Goal: Information Seeking & Learning: Find specific fact

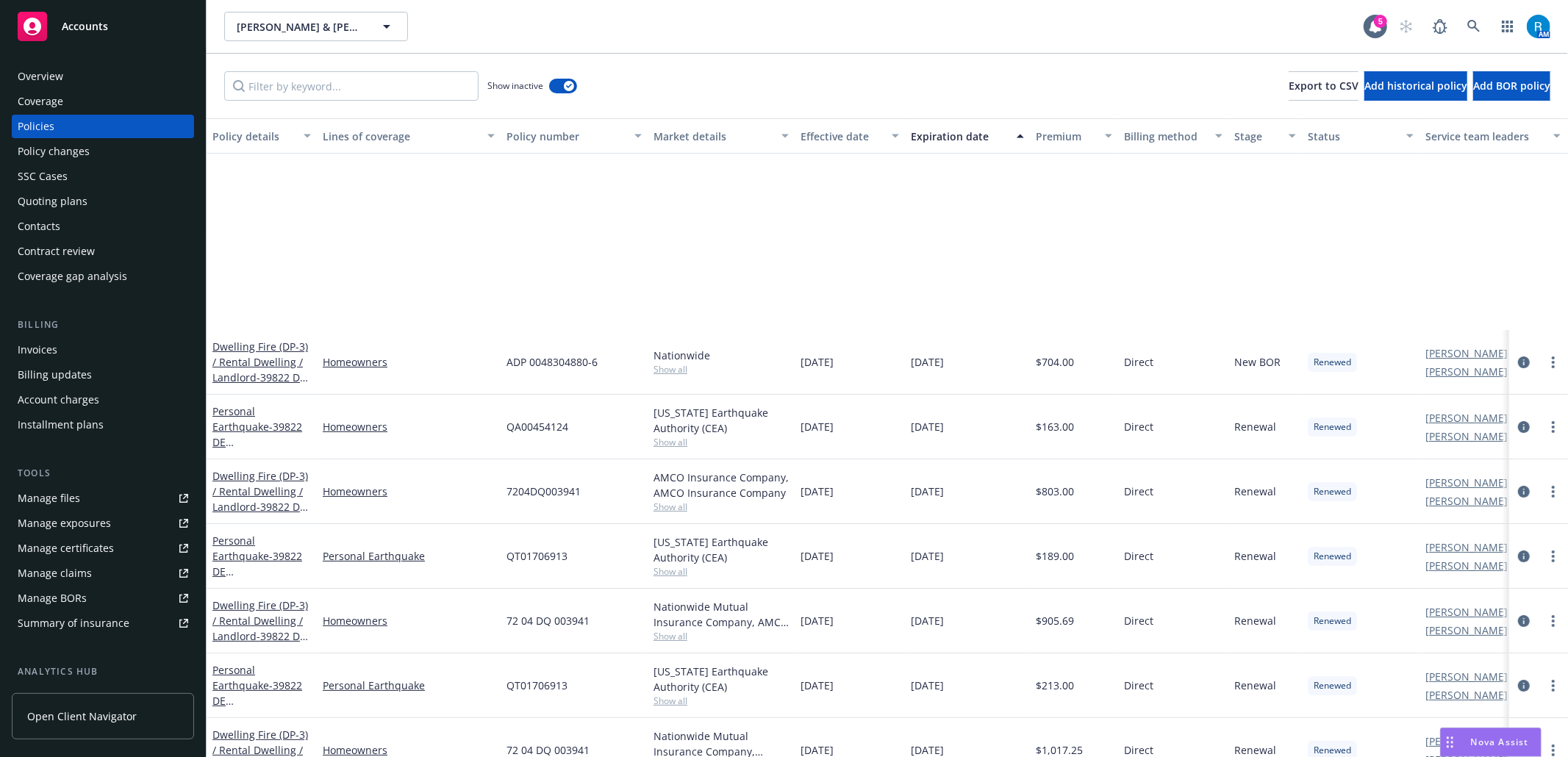
scroll to position [237, 0]
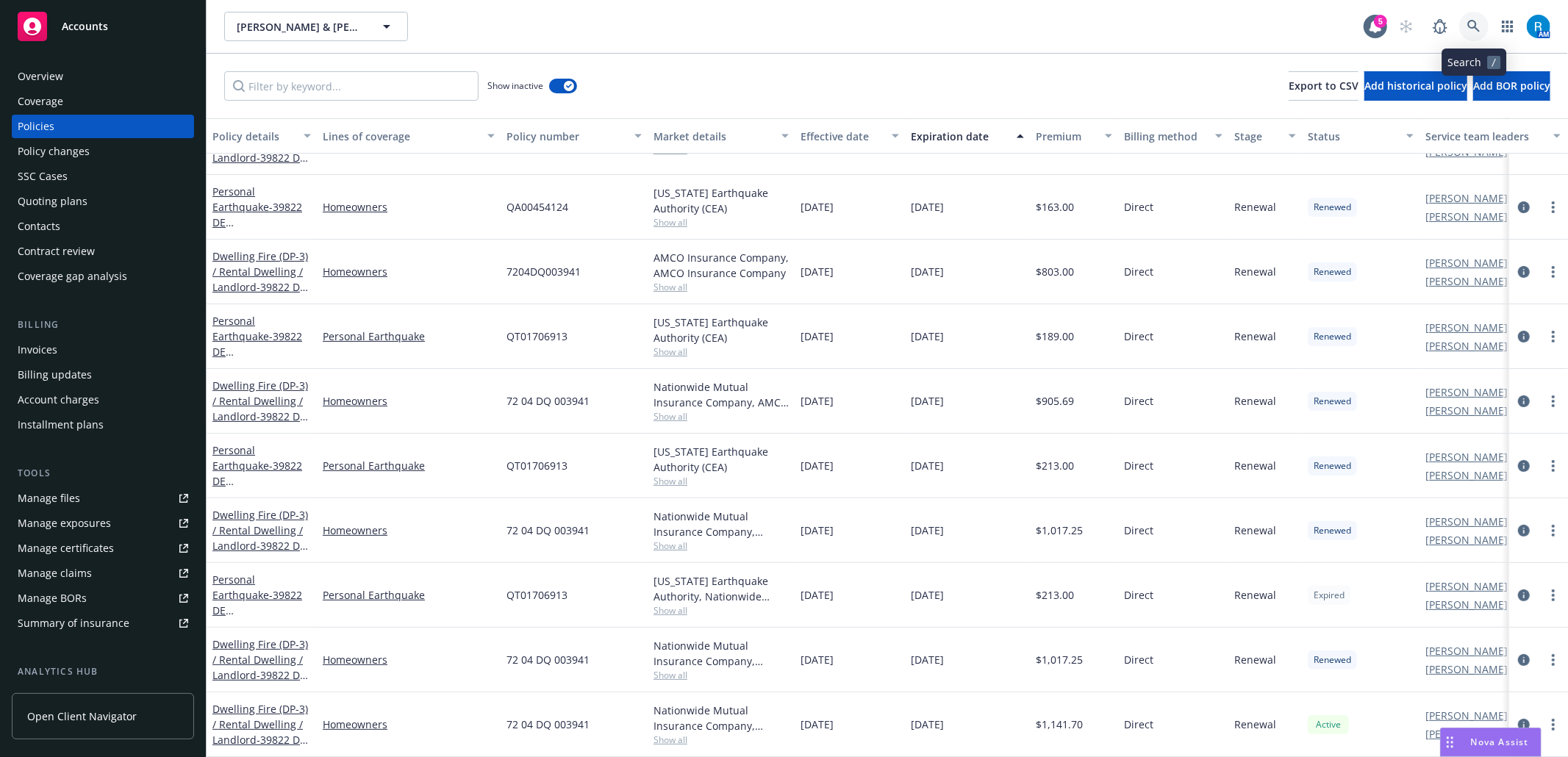
click at [1474, 21] on icon at bounding box center [1473, 26] width 12 height 12
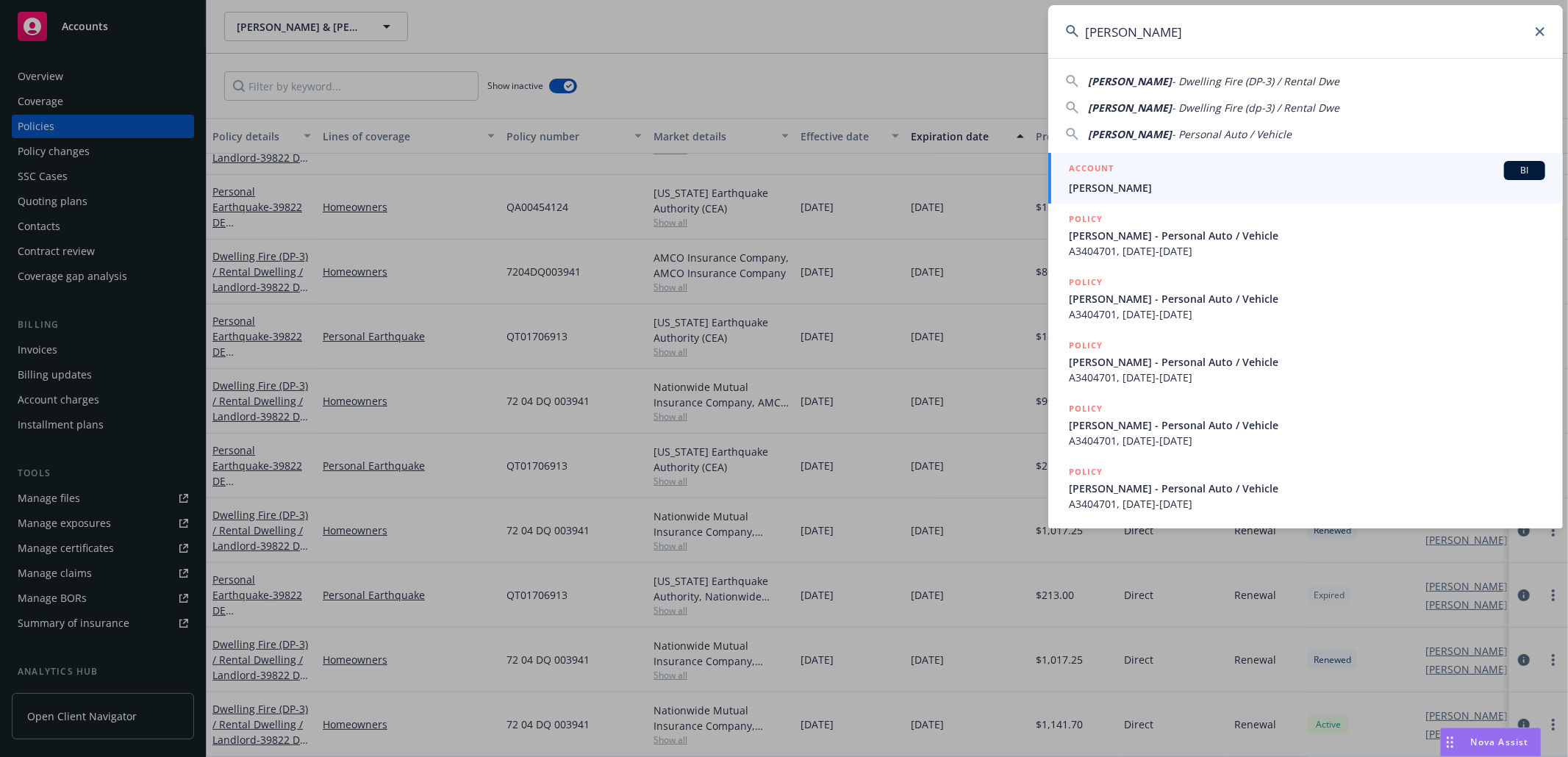
type input "[PERSON_NAME]"
click at [1088, 171] on h5 "ACCOUNT" at bounding box center [1092, 170] width 45 height 17
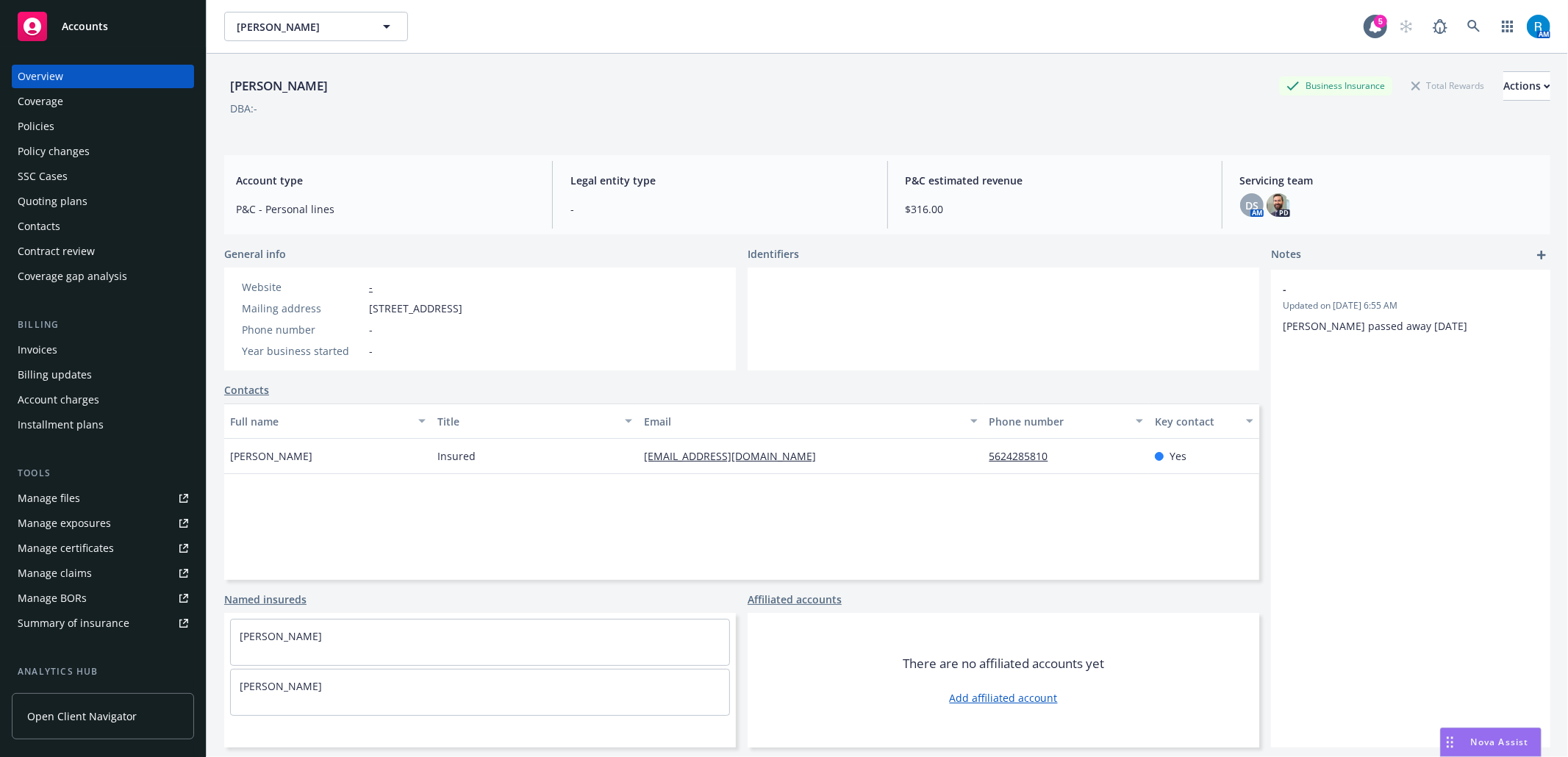
click at [64, 125] on div "Policies" at bounding box center [103, 126] width 171 height 23
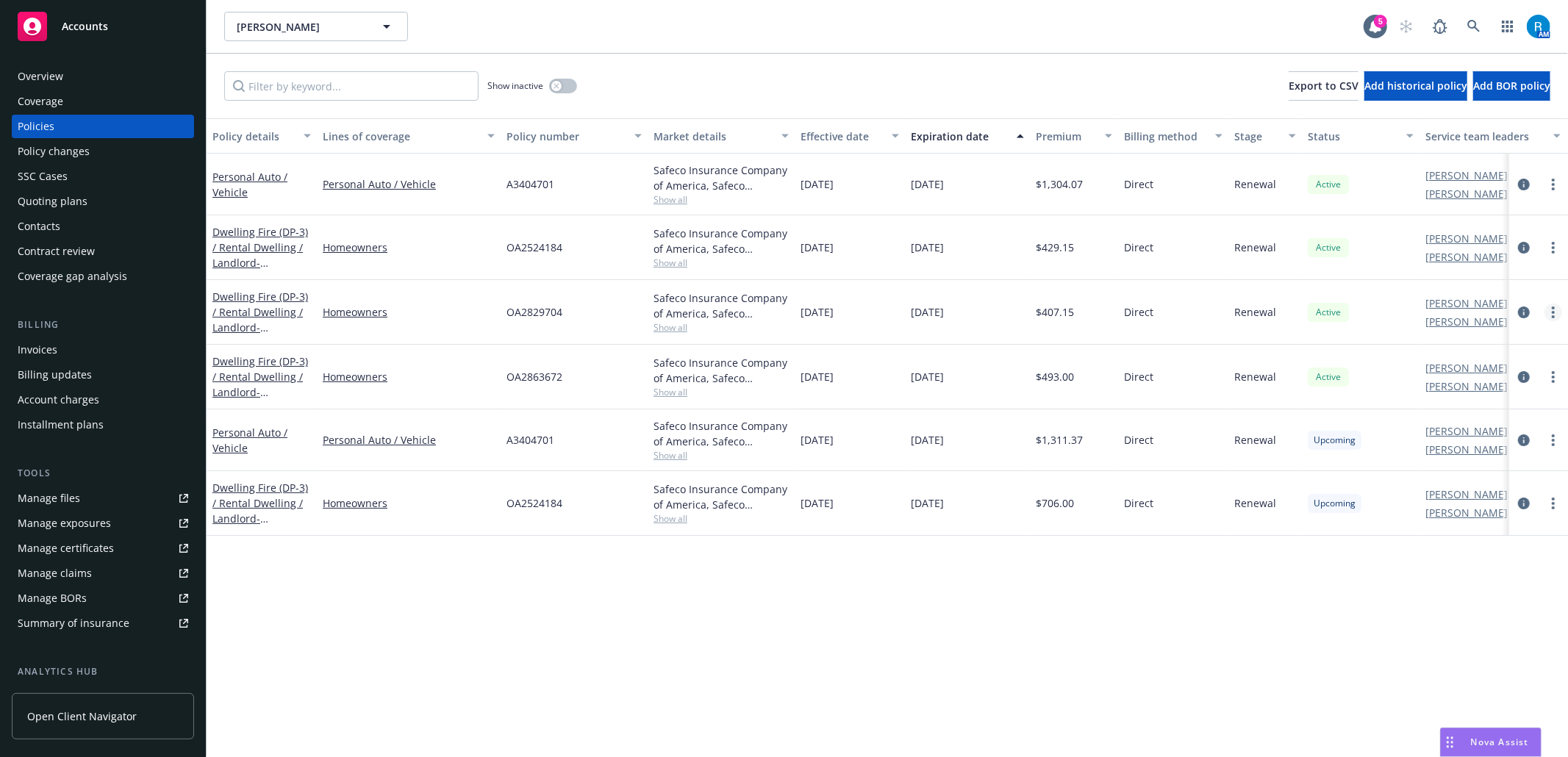
click at [1554, 316] on circle "more" at bounding box center [1552, 316] width 3 height 3
click at [1485, 366] on link "Renew with incumbent" at bounding box center [1475, 372] width 172 height 30
select select "12"
select select "CA"
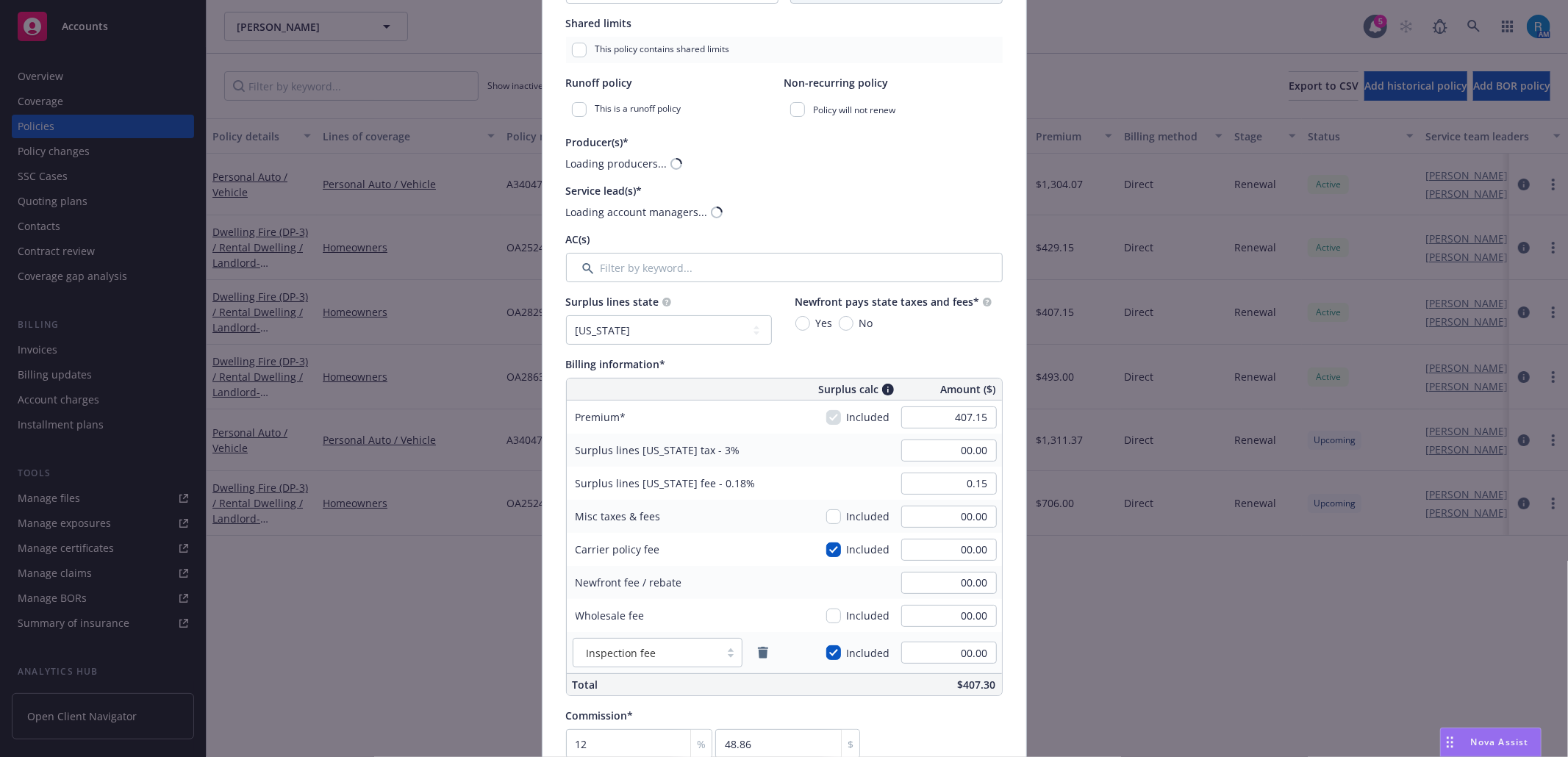
scroll to position [392, 0]
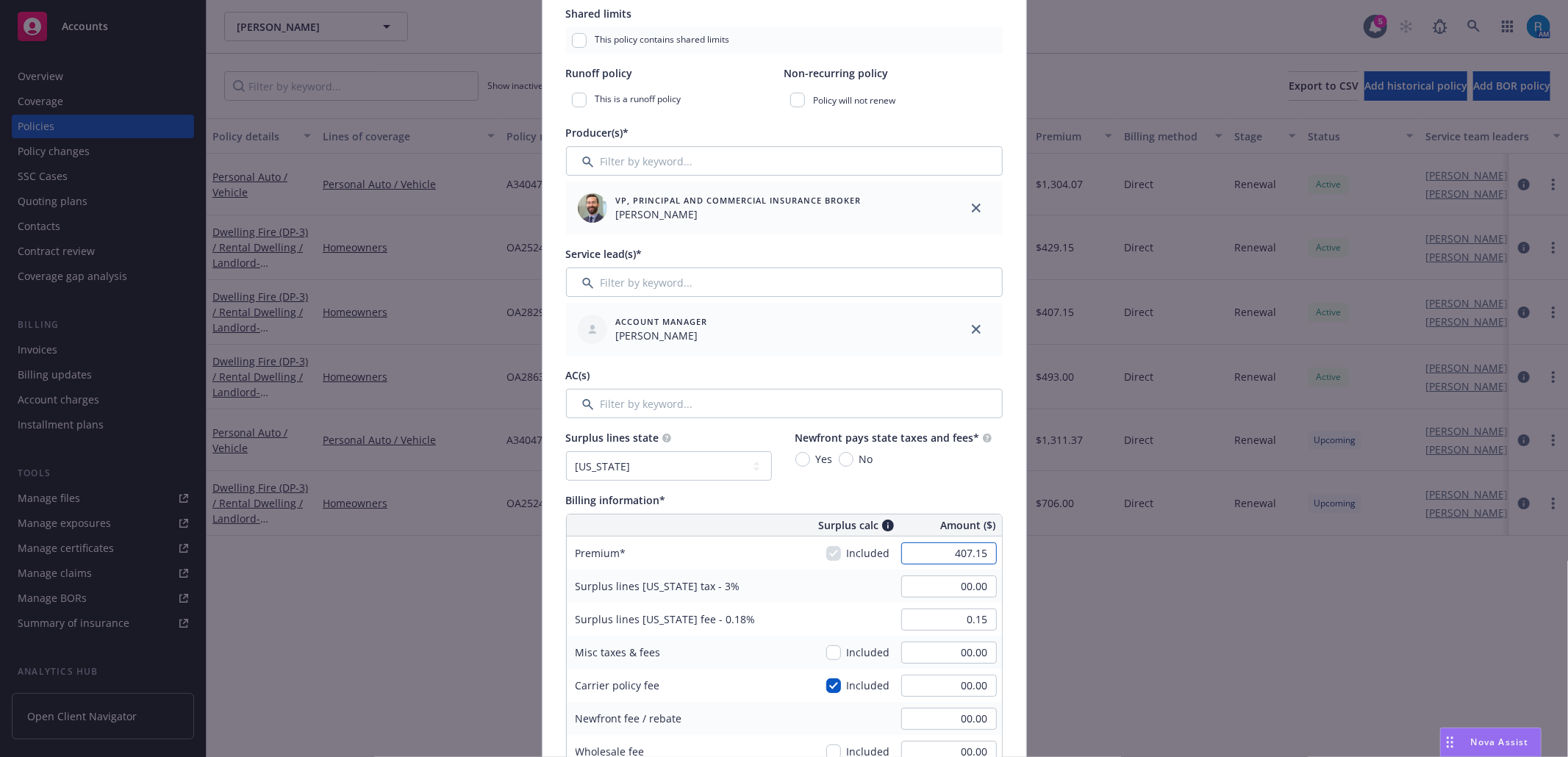
click at [980, 556] on input "407.15" at bounding box center [949, 553] width 96 height 22
type input "594.00"
type input "17.82"
type input "1.07"
type input "71.28"
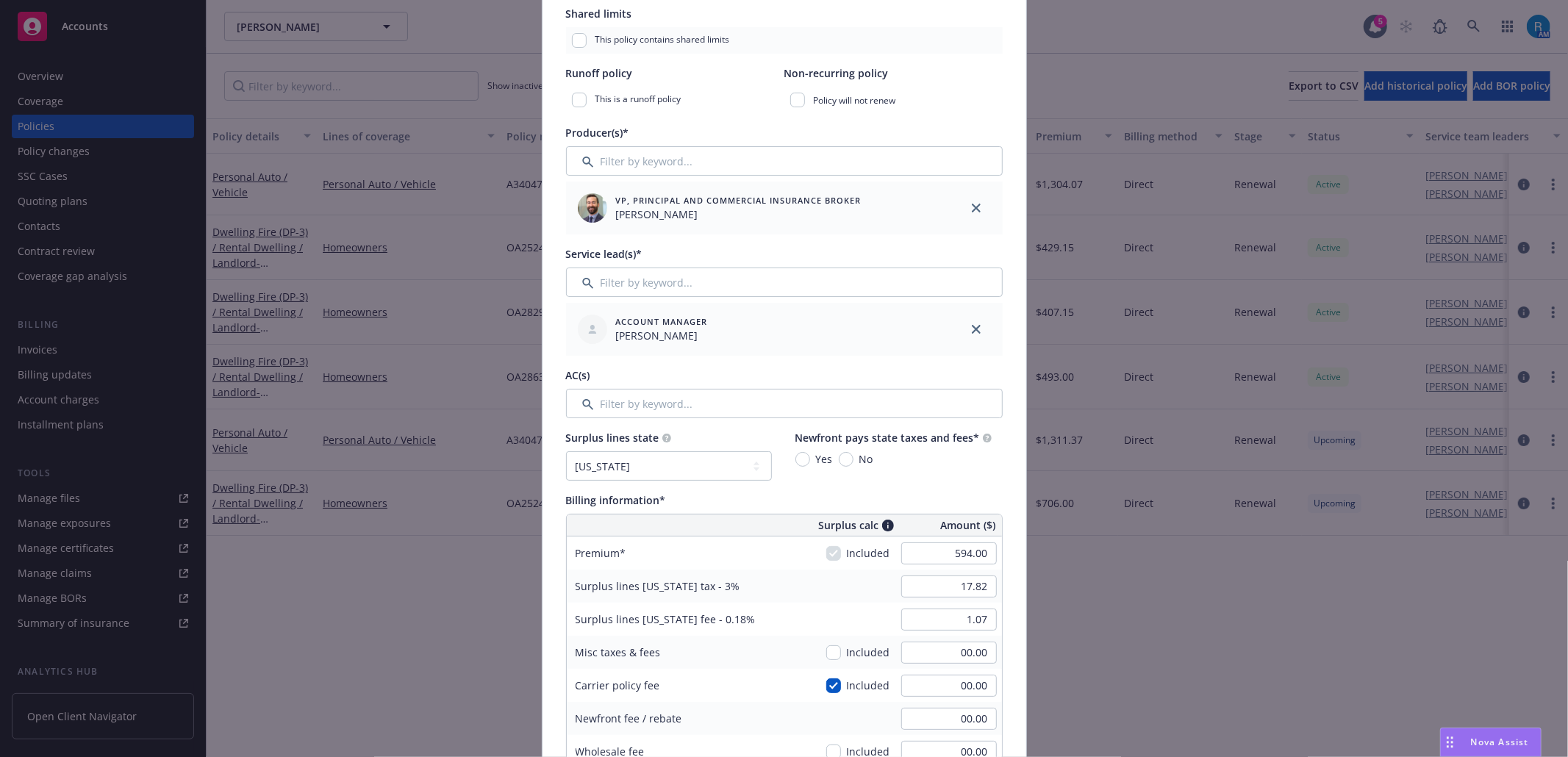
click at [831, 602] on div "Surplus lines [US_STATE] tax - 3% 17.82" at bounding box center [784, 586] width 435 height 33
click at [975, 585] on input "17.82" at bounding box center [949, 586] width 96 height 22
type input "00.00"
drag, startPoint x: 966, startPoint y: 620, endPoint x: 992, endPoint y: 626, distance: 26.7
click at [966, 620] on input "1.07" at bounding box center [949, 619] width 96 height 22
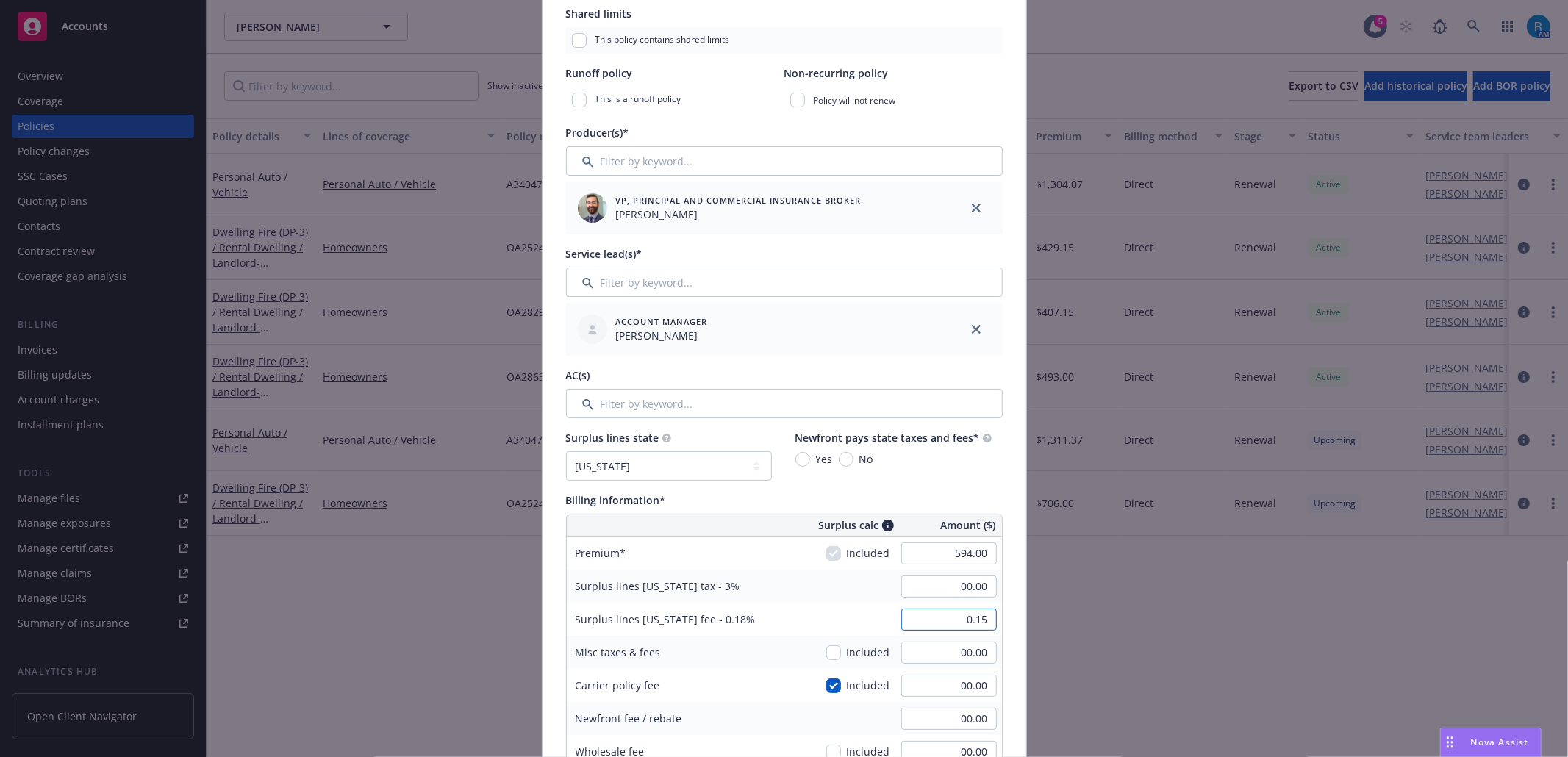
type input "0.15"
click at [763, 572] on div "Surplus lines [US_STATE] tax - 3%" at bounding box center [676, 586] width 220 height 33
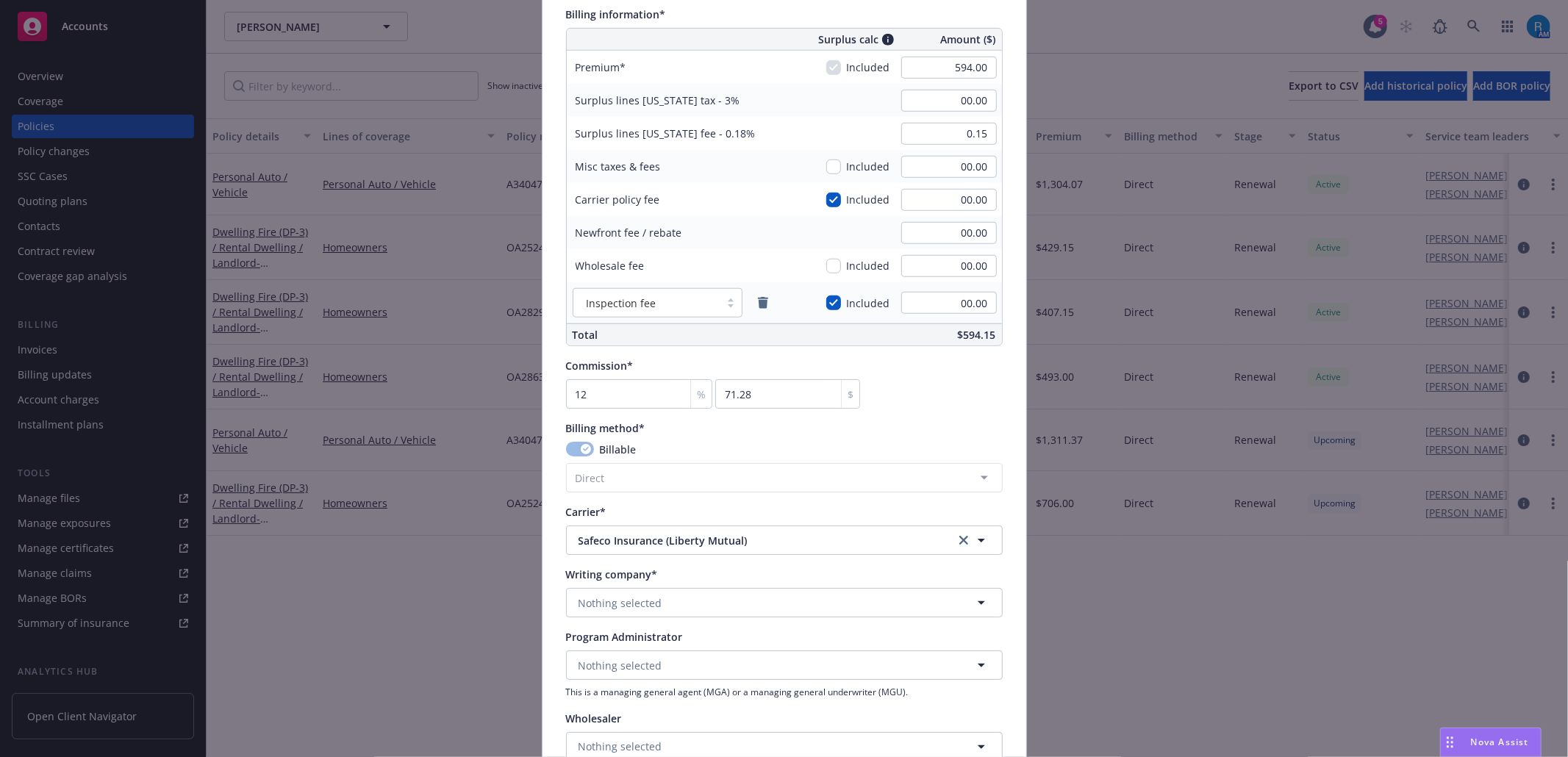
scroll to position [881, 0]
click at [625, 597] on span "Nothing selected" at bounding box center [621, 599] width 84 height 16
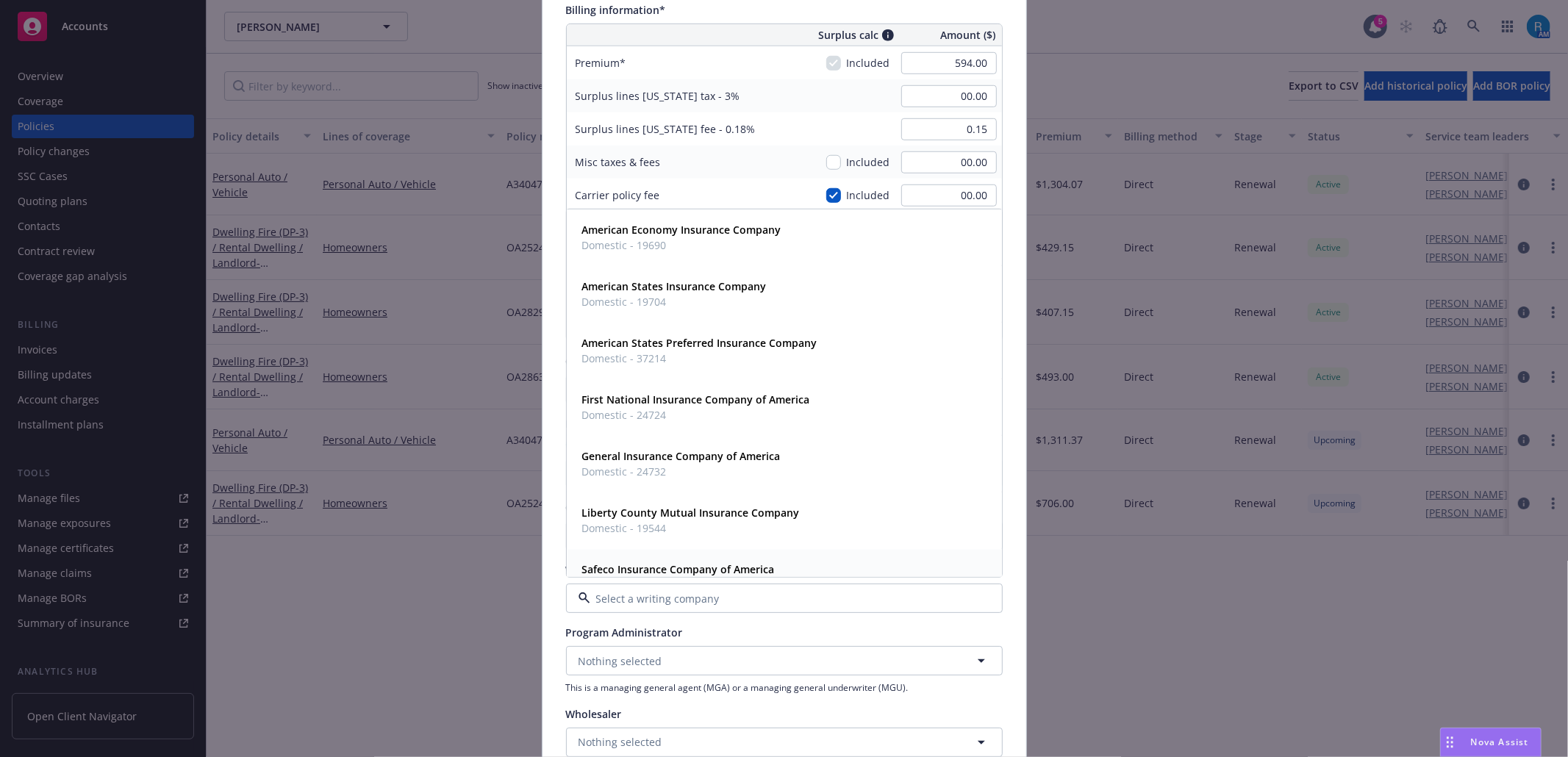
click at [663, 568] on strong "Safeco Insurance Company of America" at bounding box center [678, 569] width 192 height 14
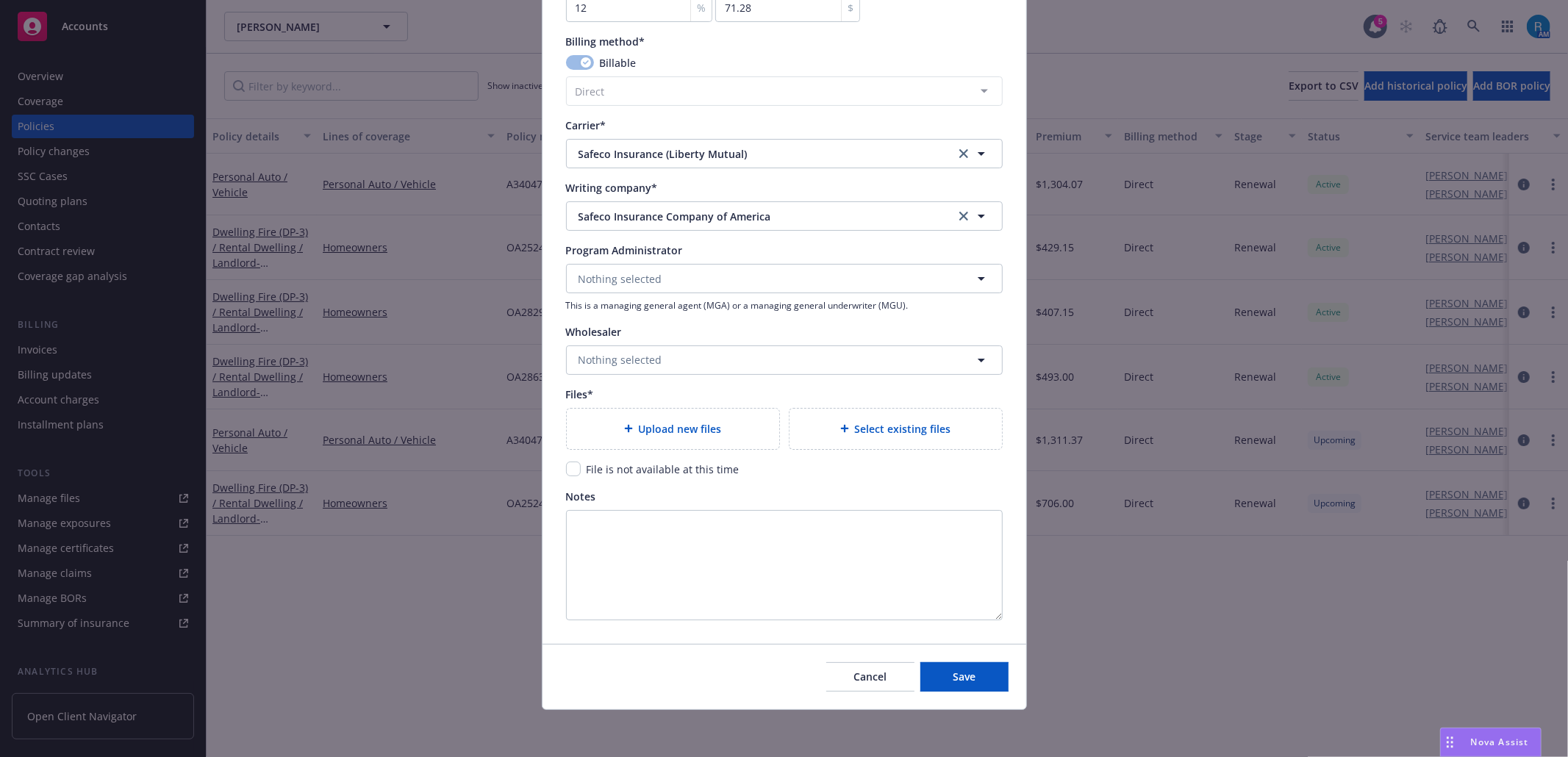
scroll to position [1265, 0]
click at [643, 439] on div "Upload new files" at bounding box center [673, 428] width 212 height 40
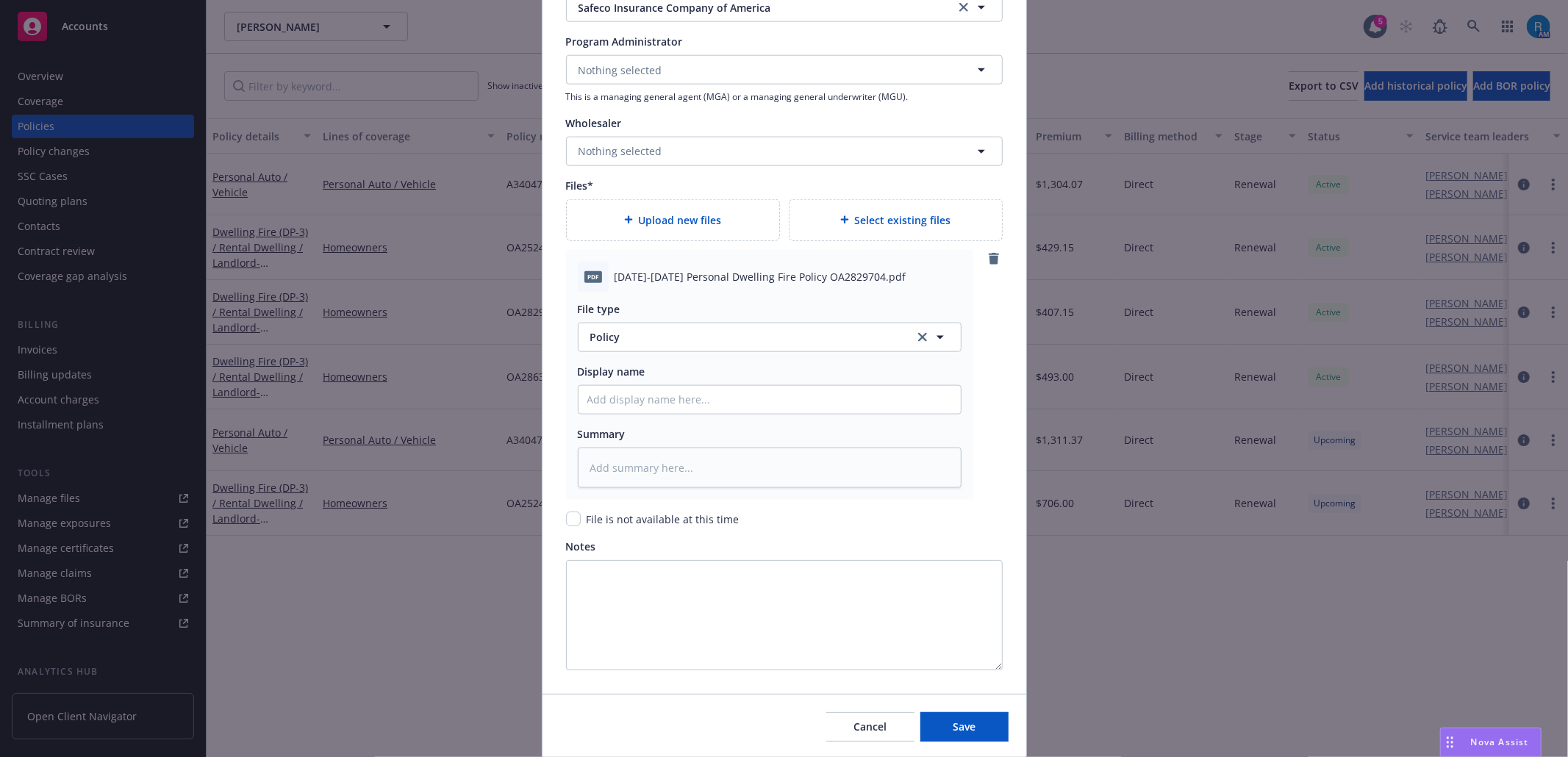
scroll to position [1524, 0]
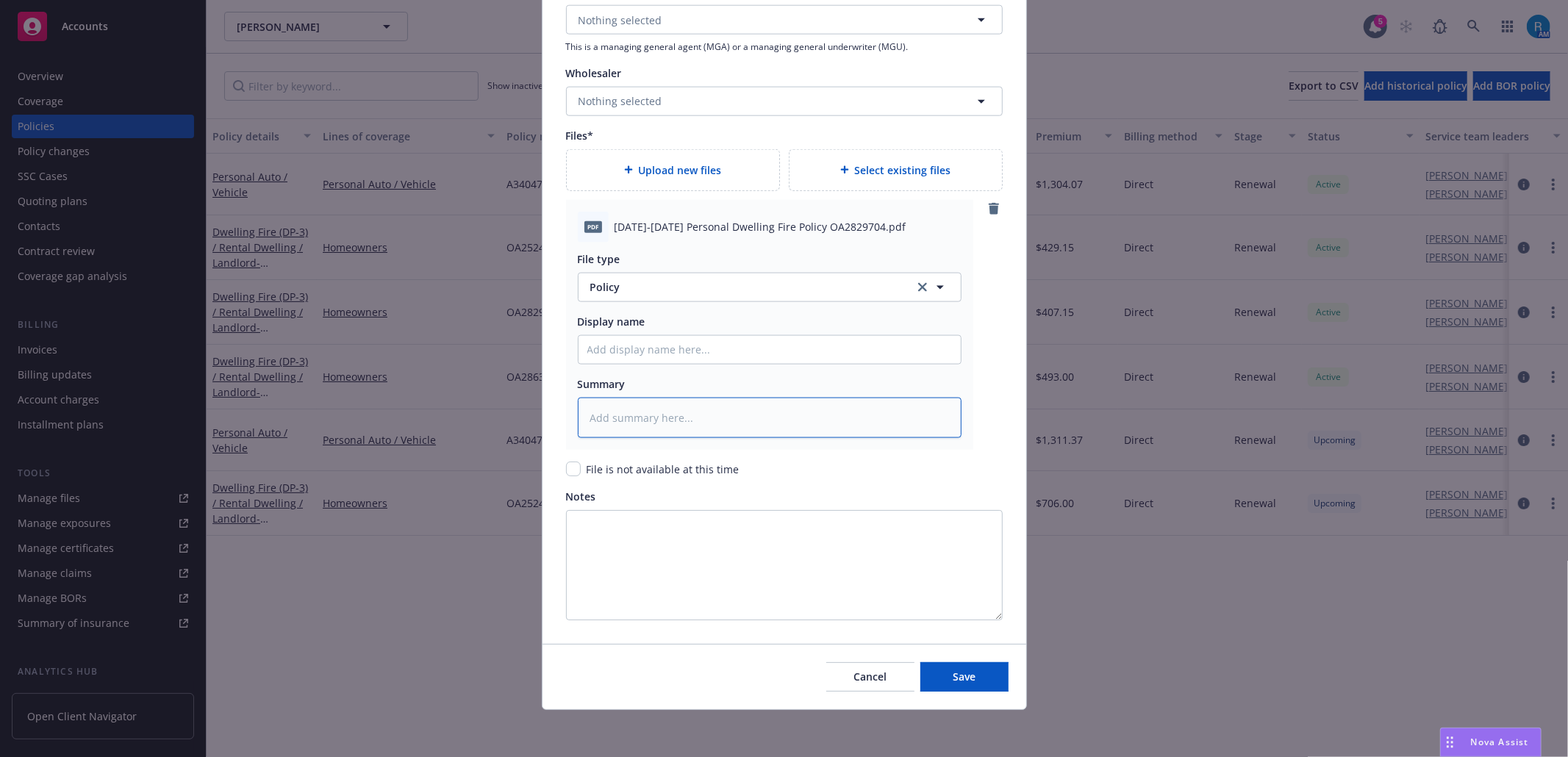
click at [654, 425] on textarea at bounding box center [770, 418] width 384 height 41
click at [634, 354] on input "Policy display name" at bounding box center [770, 350] width 382 height 28
paste input "[DATE]-[DATE] Personal Dwelling Fire Policy OA2829704"
type textarea "x"
type input "[DATE]-[DATE] Personal Dwelling Fire Policy OA2829704"
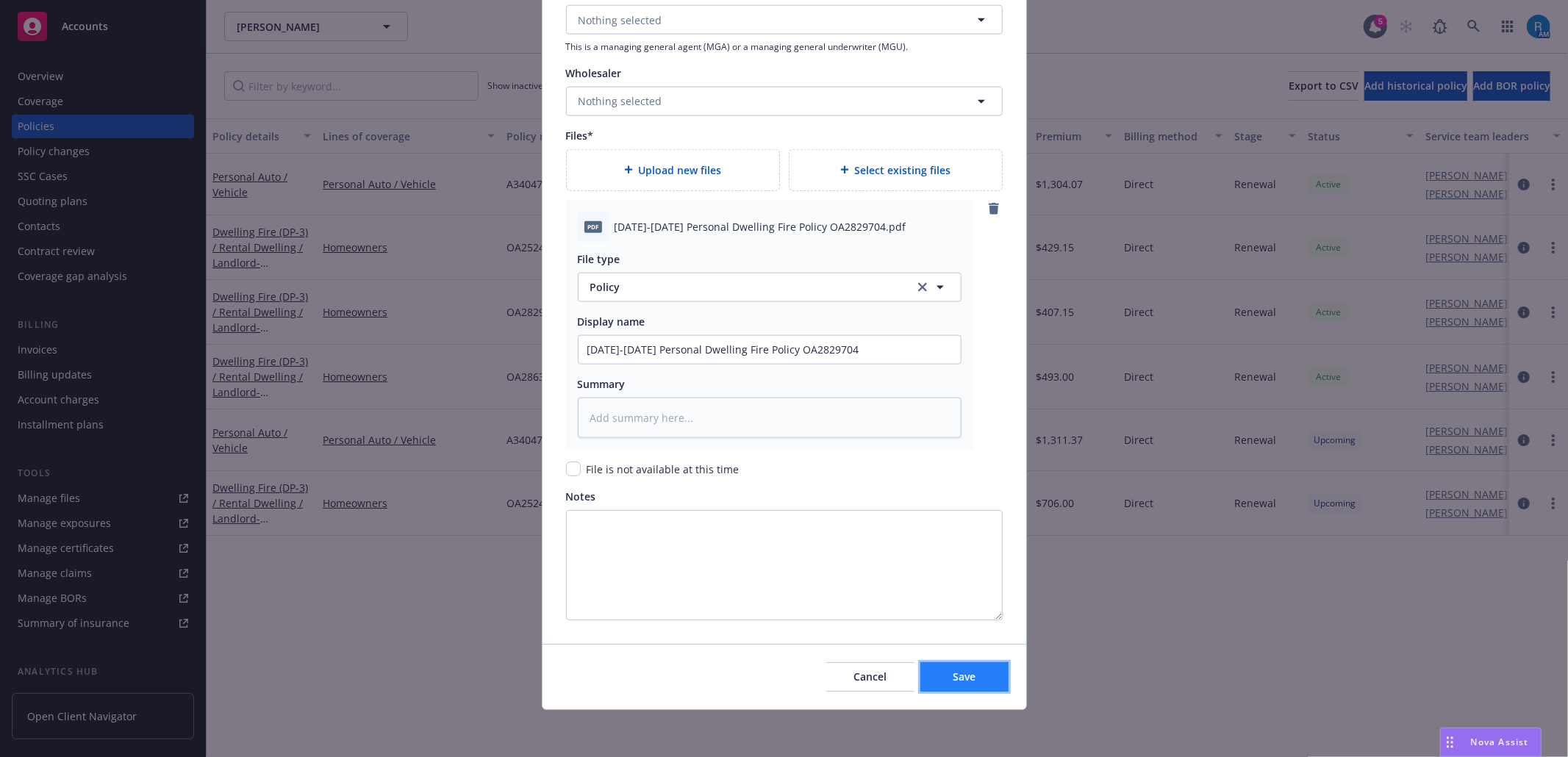
click at [944, 676] on button "Save" at bounding box center [964, 677] width 88 height 30
type textarea "x"
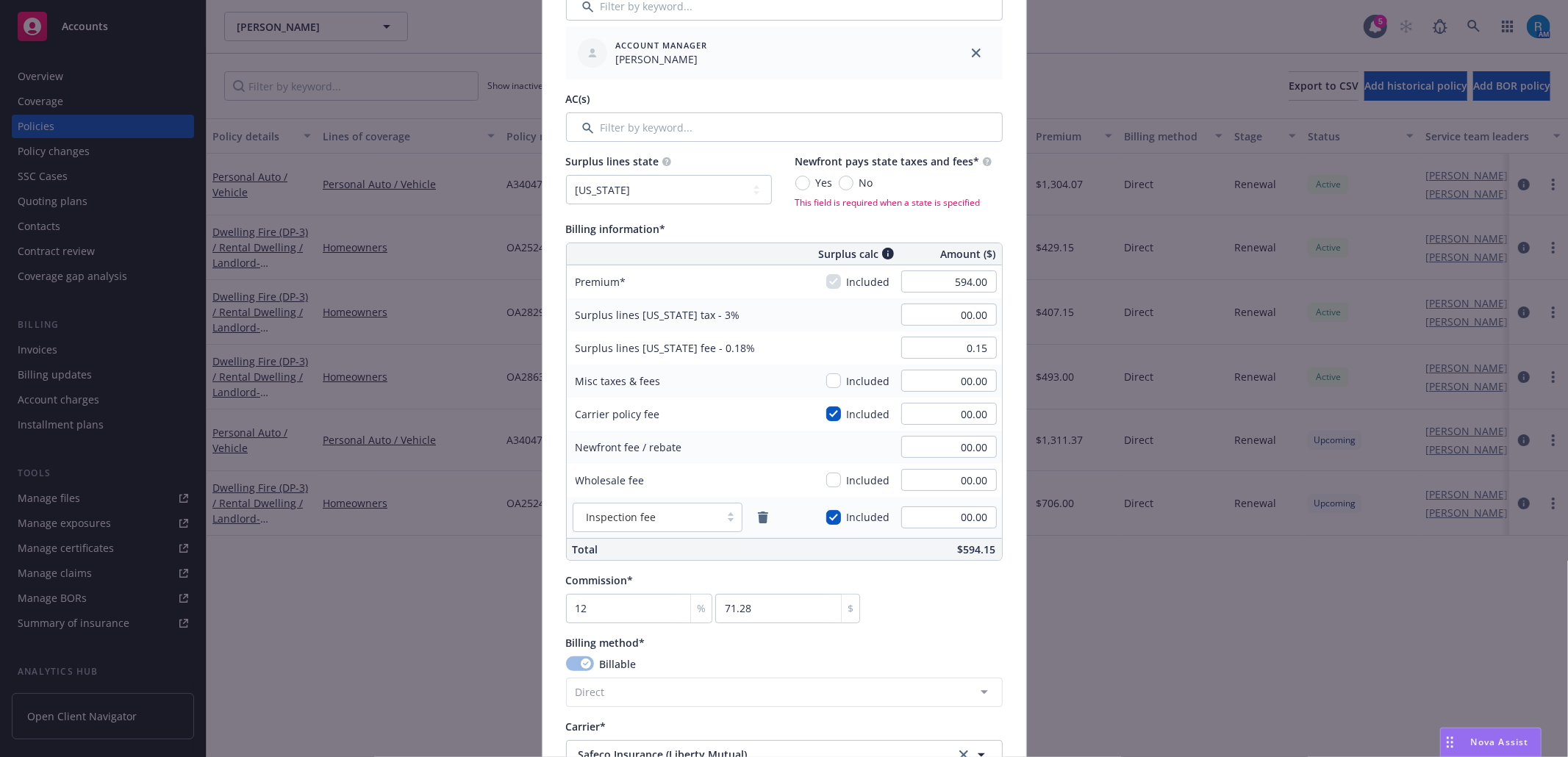
scroll to position [647, 0]
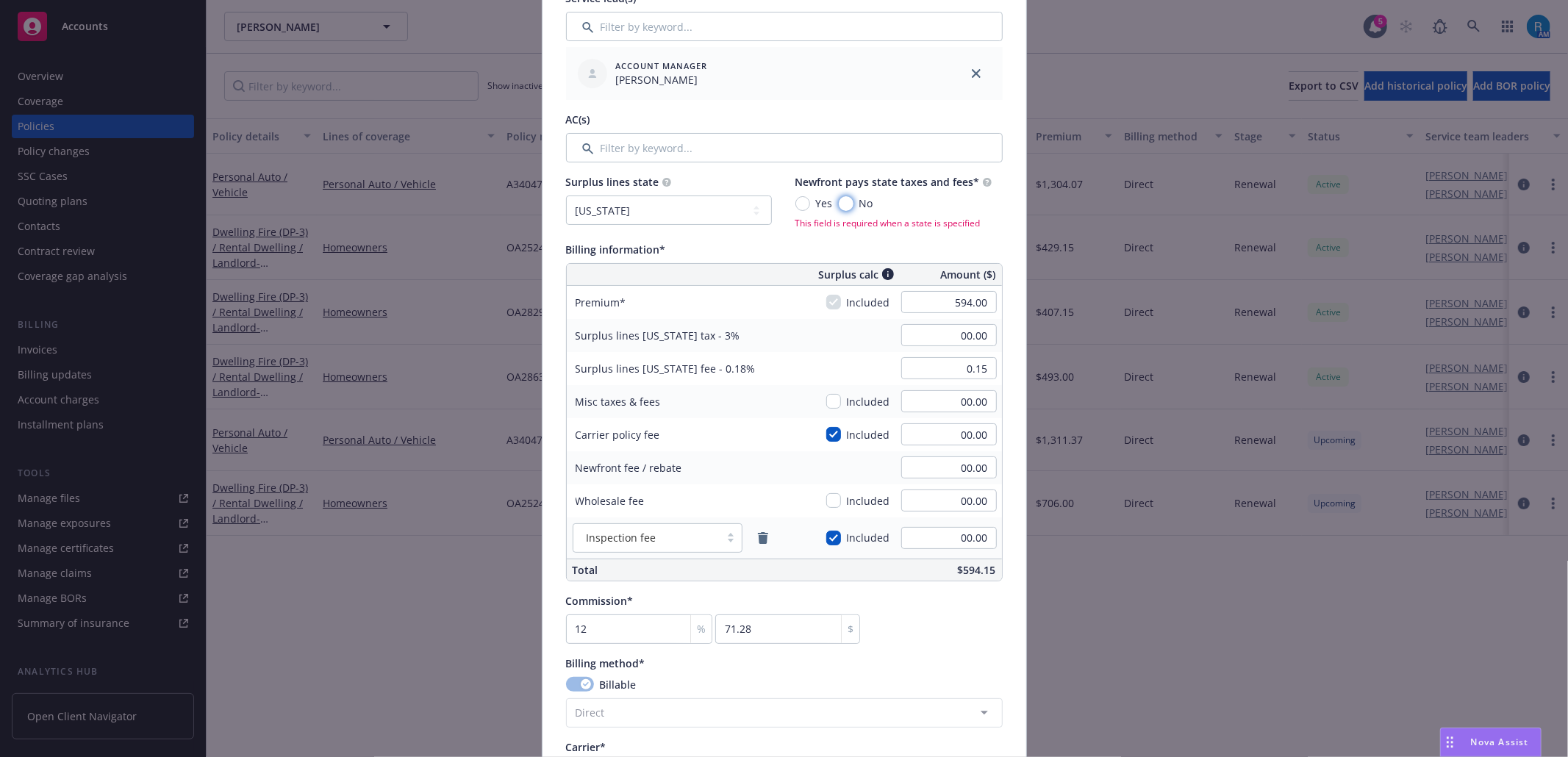
click at [838, 200] on input "No" at bounding box center [845, 203] width 15 height 15
radio input "true"
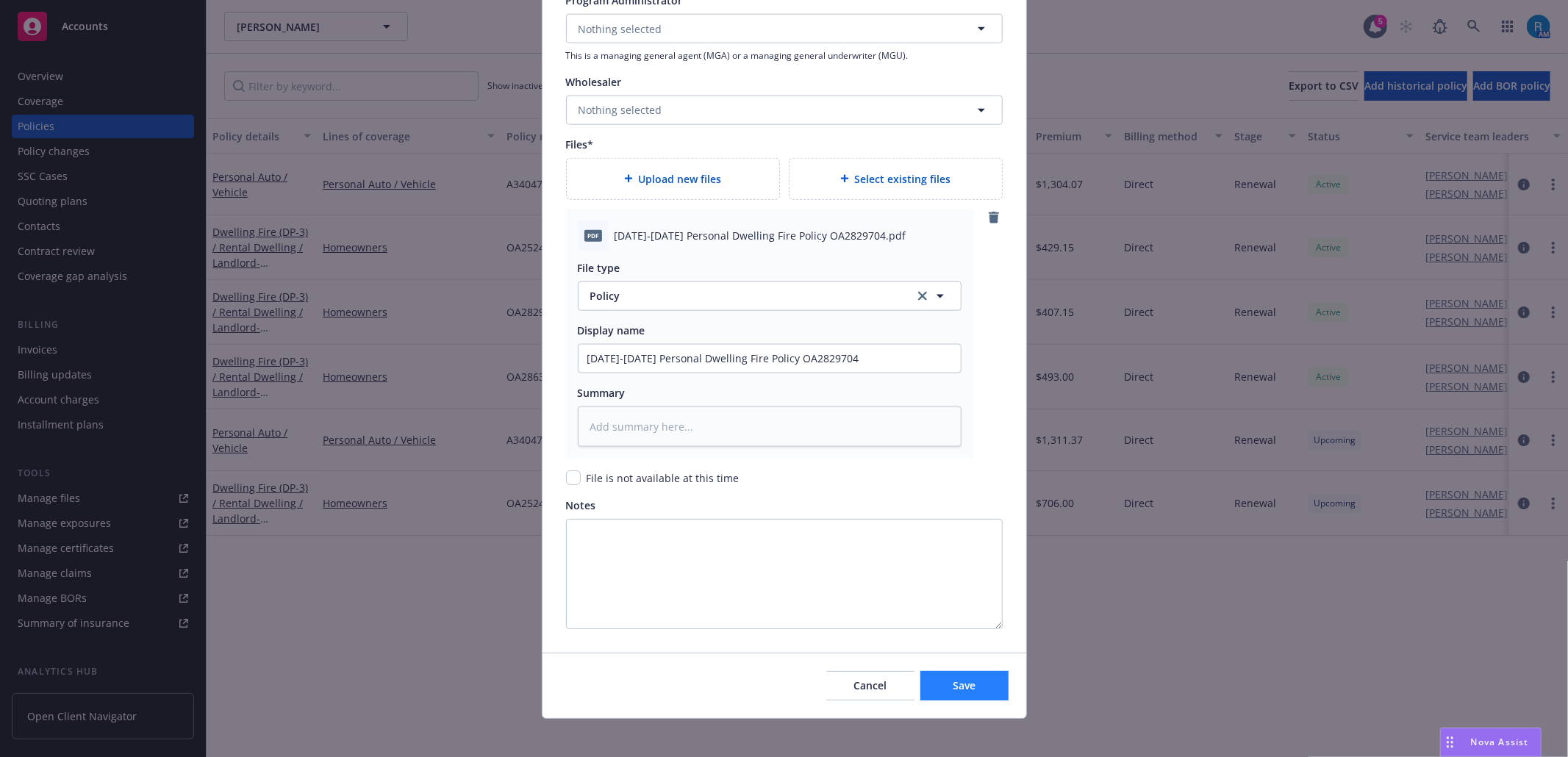
scroll to position [1524, 0]
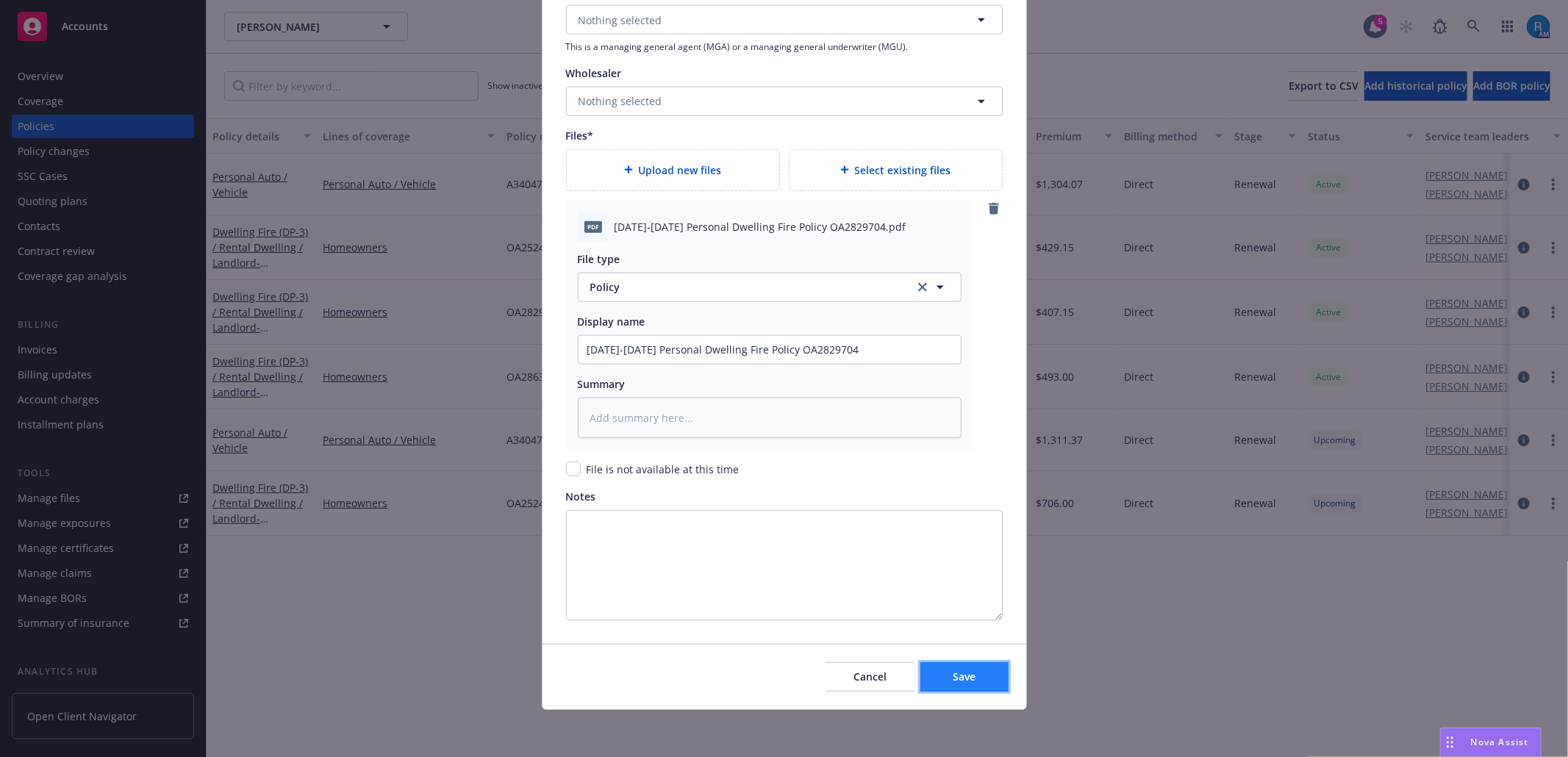
click at [956, 674] on span "Save" at bounding box center [964, 676] width 23 height 14
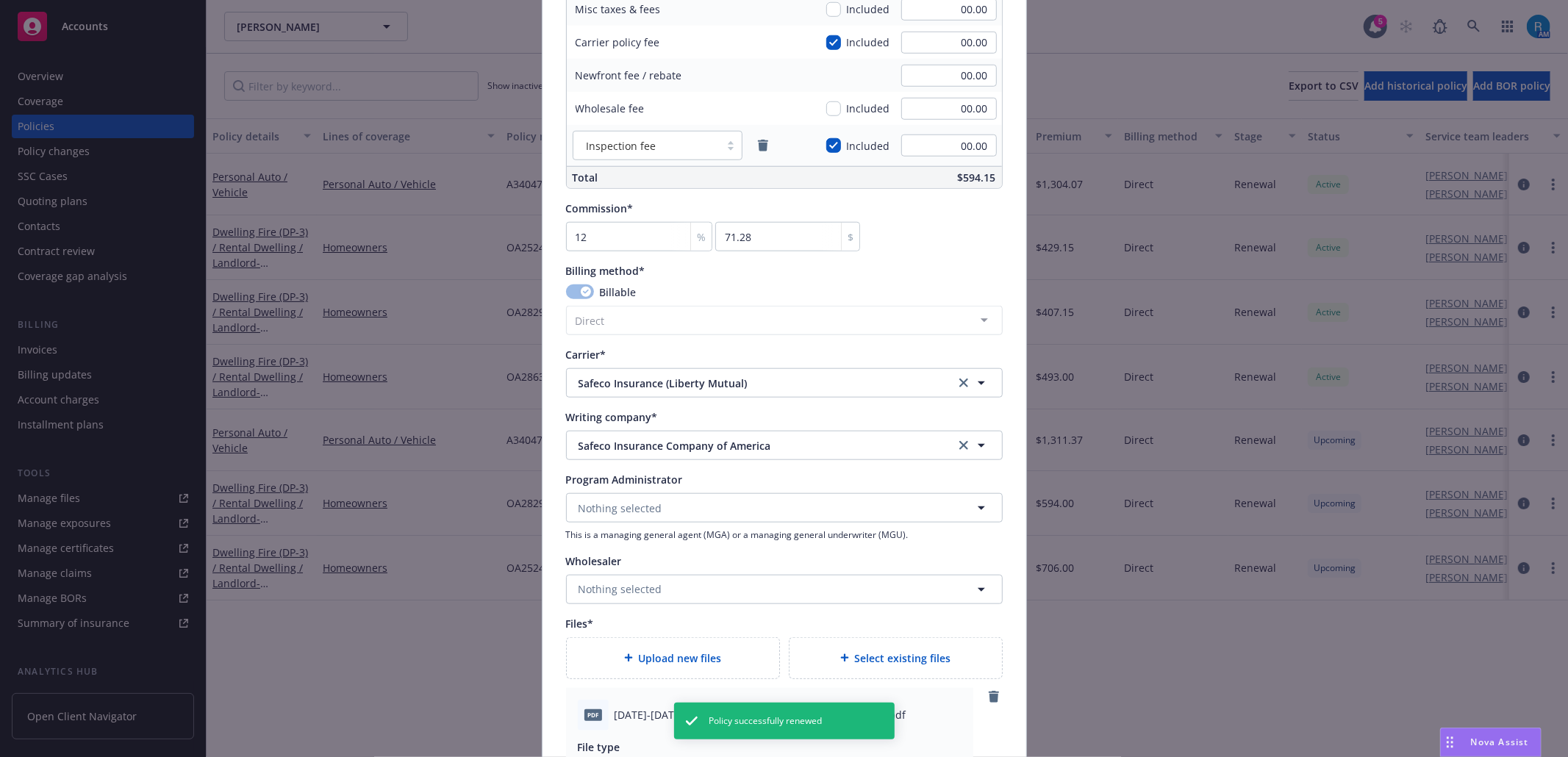
scroll to position [965, 0]
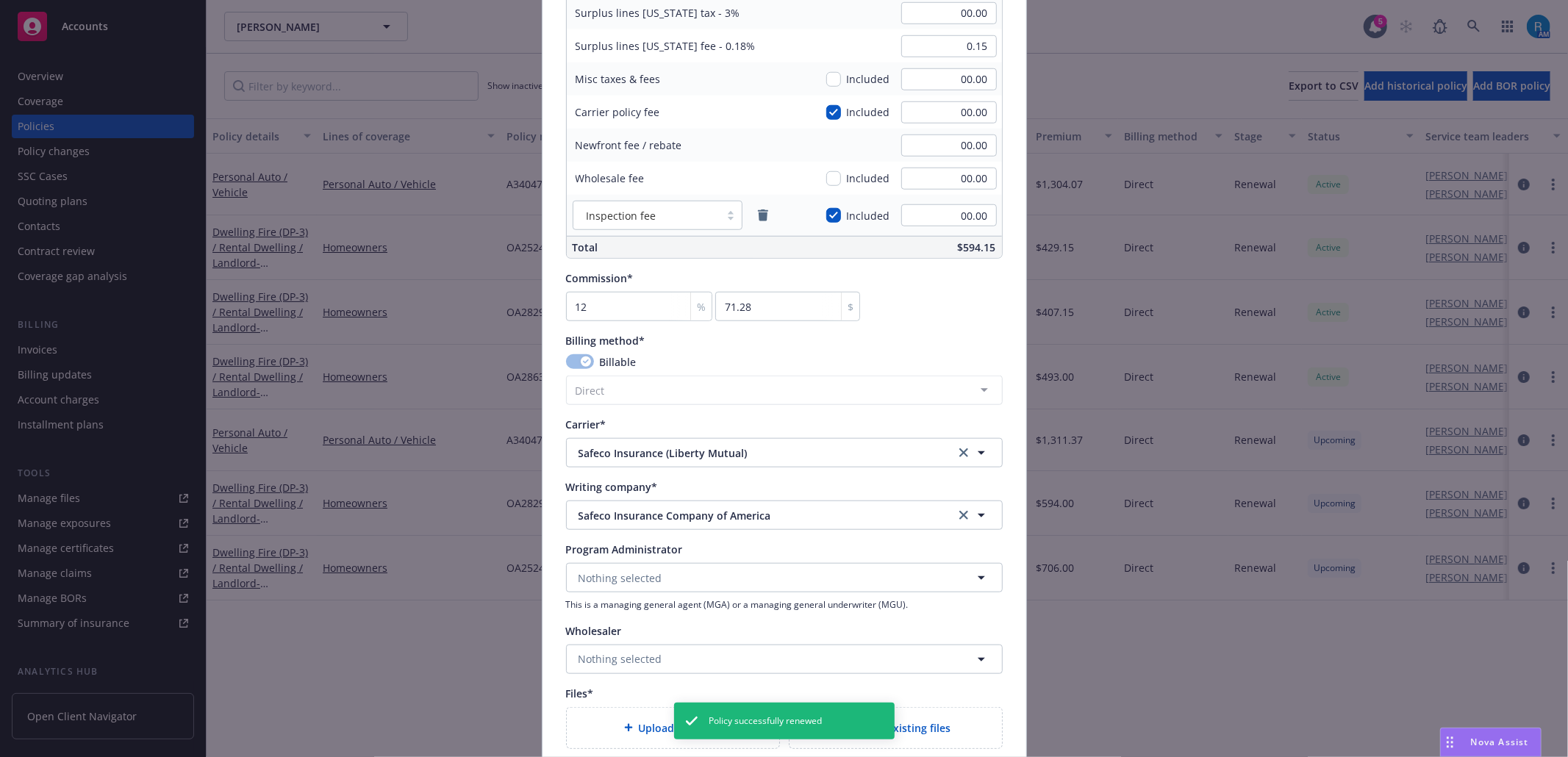
type textarea "x"
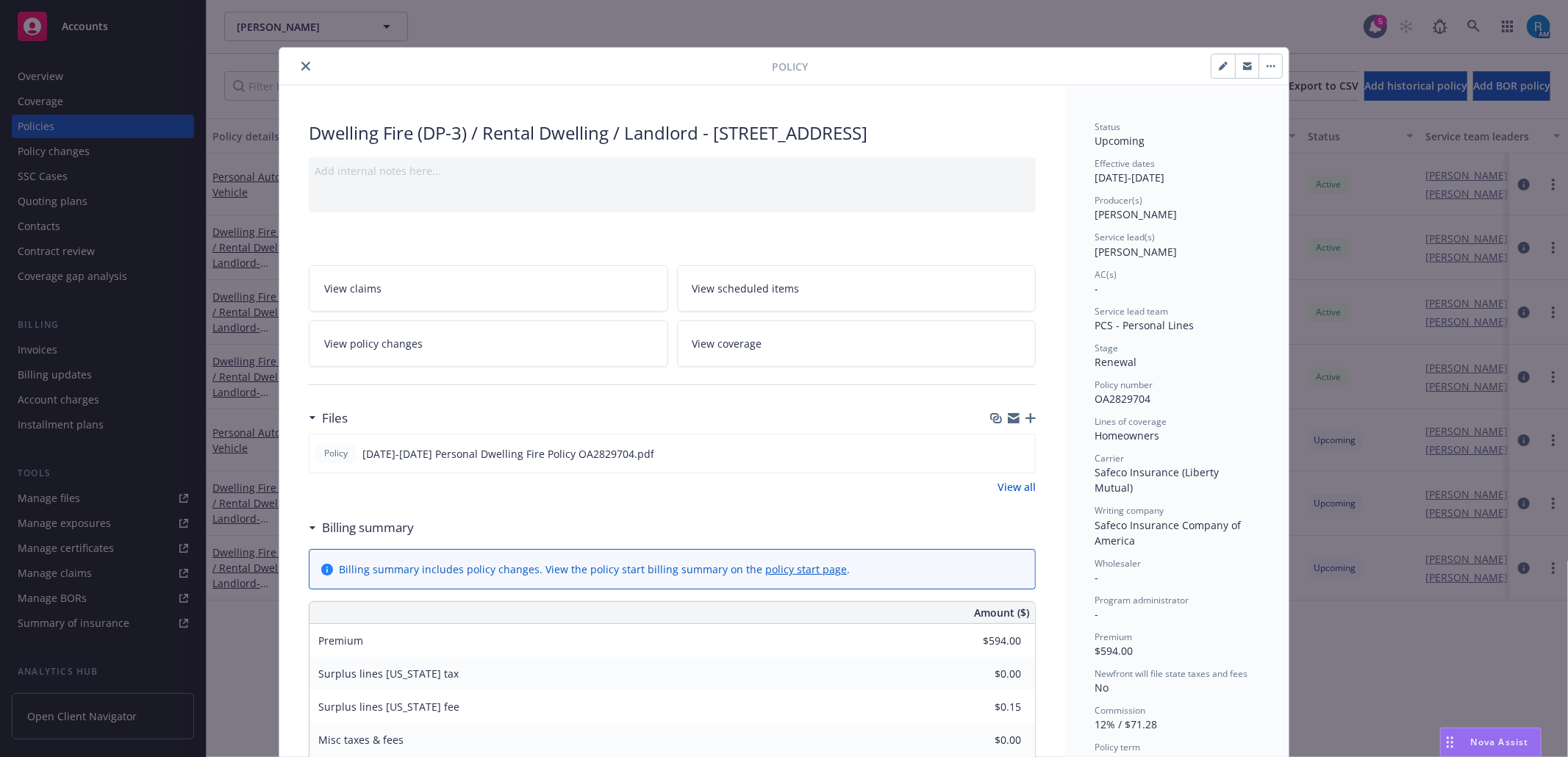
click at [297, 63] on button "close" at bounding box center [306, 66] width 17 height 17
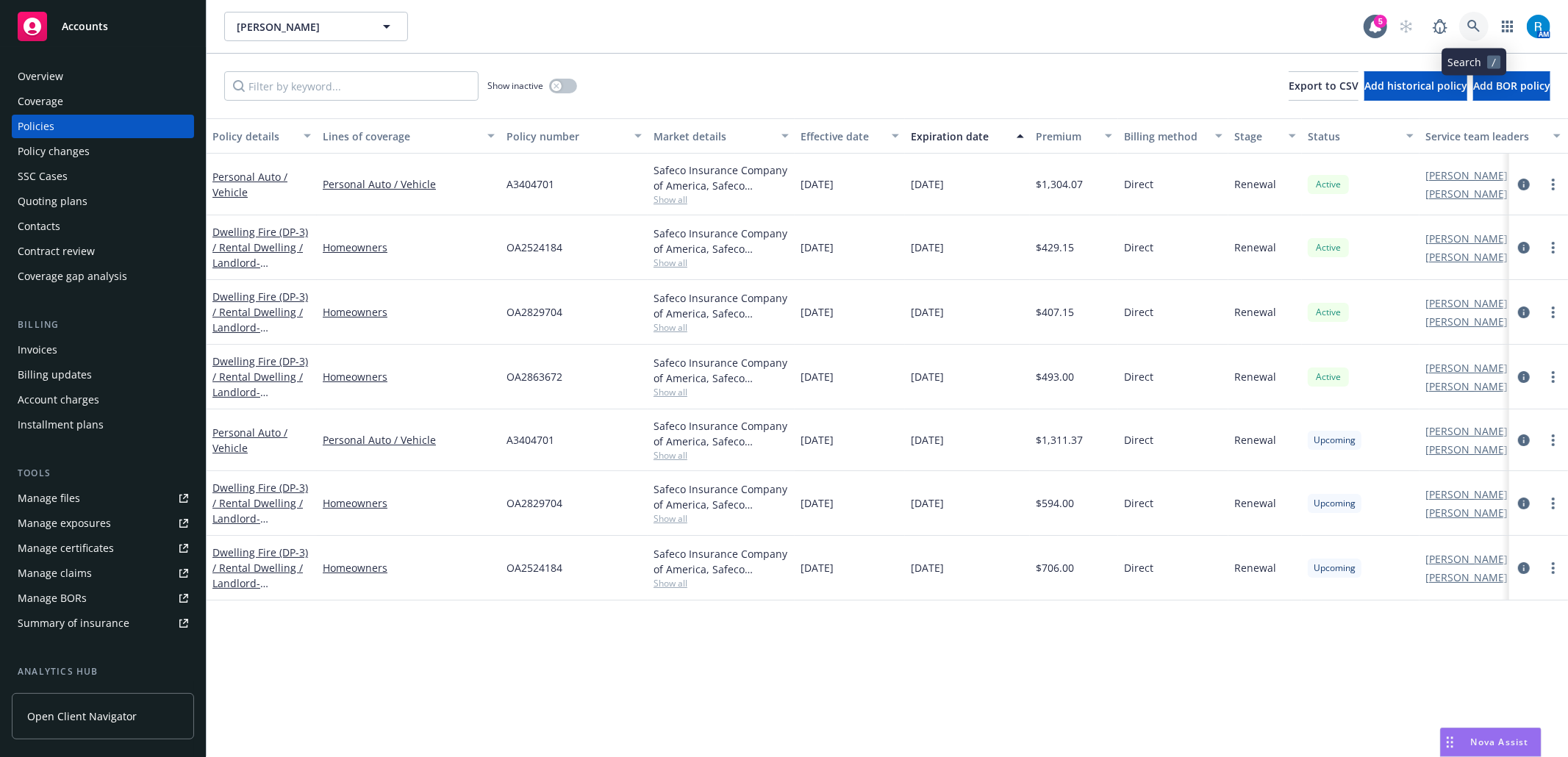
click at [1479, 22] on icon at bounding box center [1473, 26] width 13 height 13
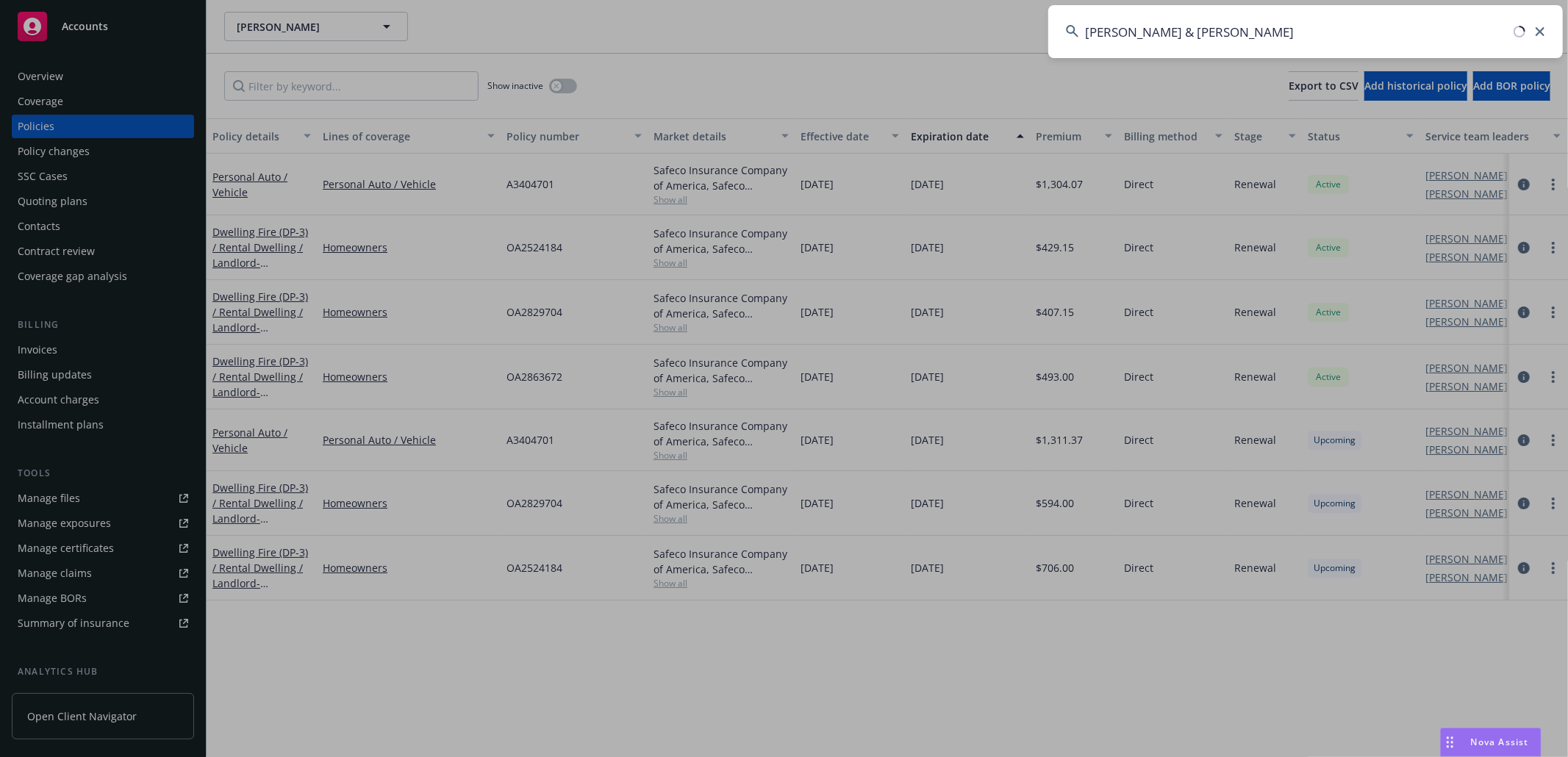
type input "[PERSON_NAME] & [PERSON_NAME]"
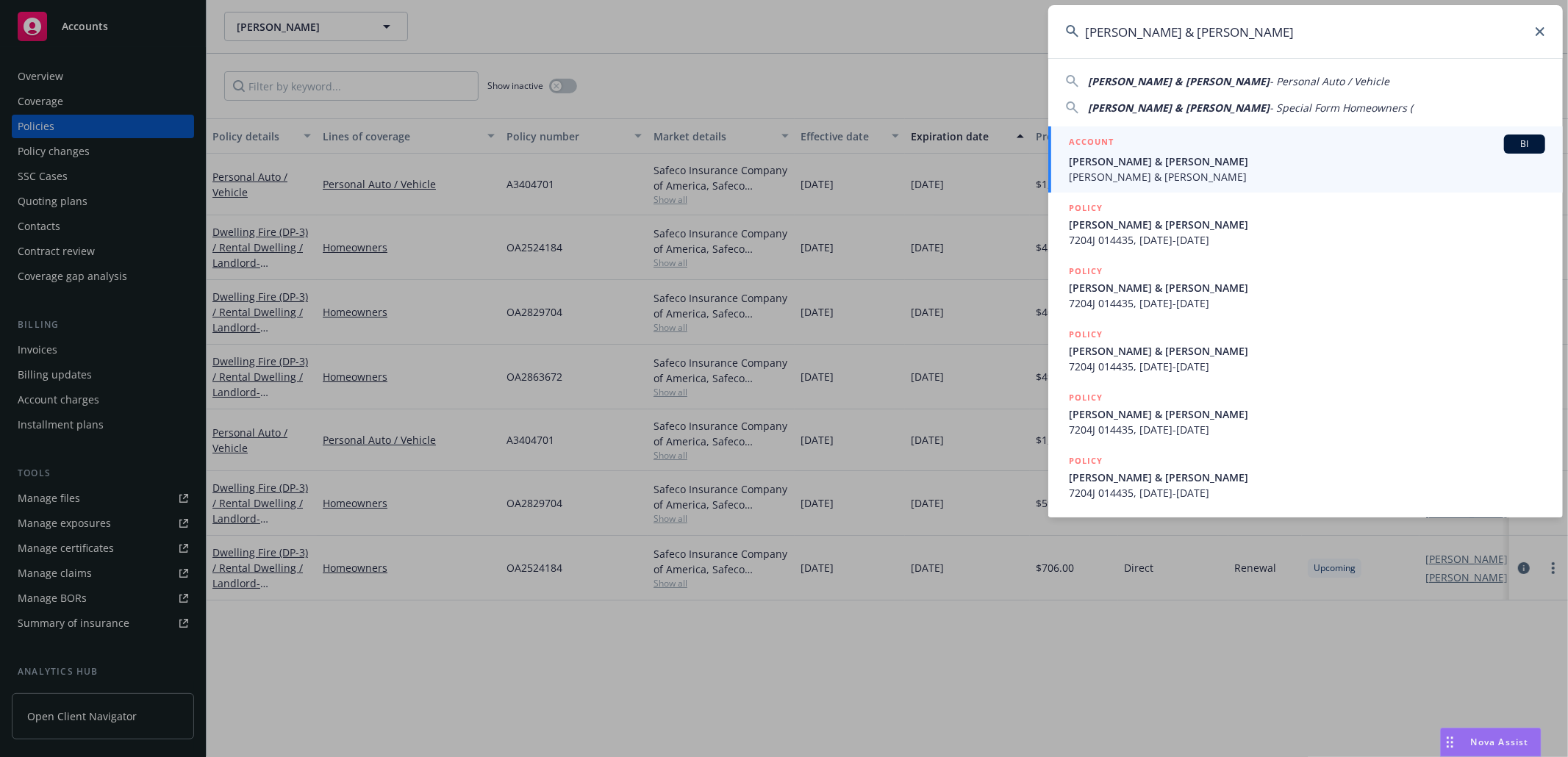
click at [1139, 157] on span "[PERSON_NAME] & [PERSON_NAME]" at bounding box center [1307, 161] width 476 height 16
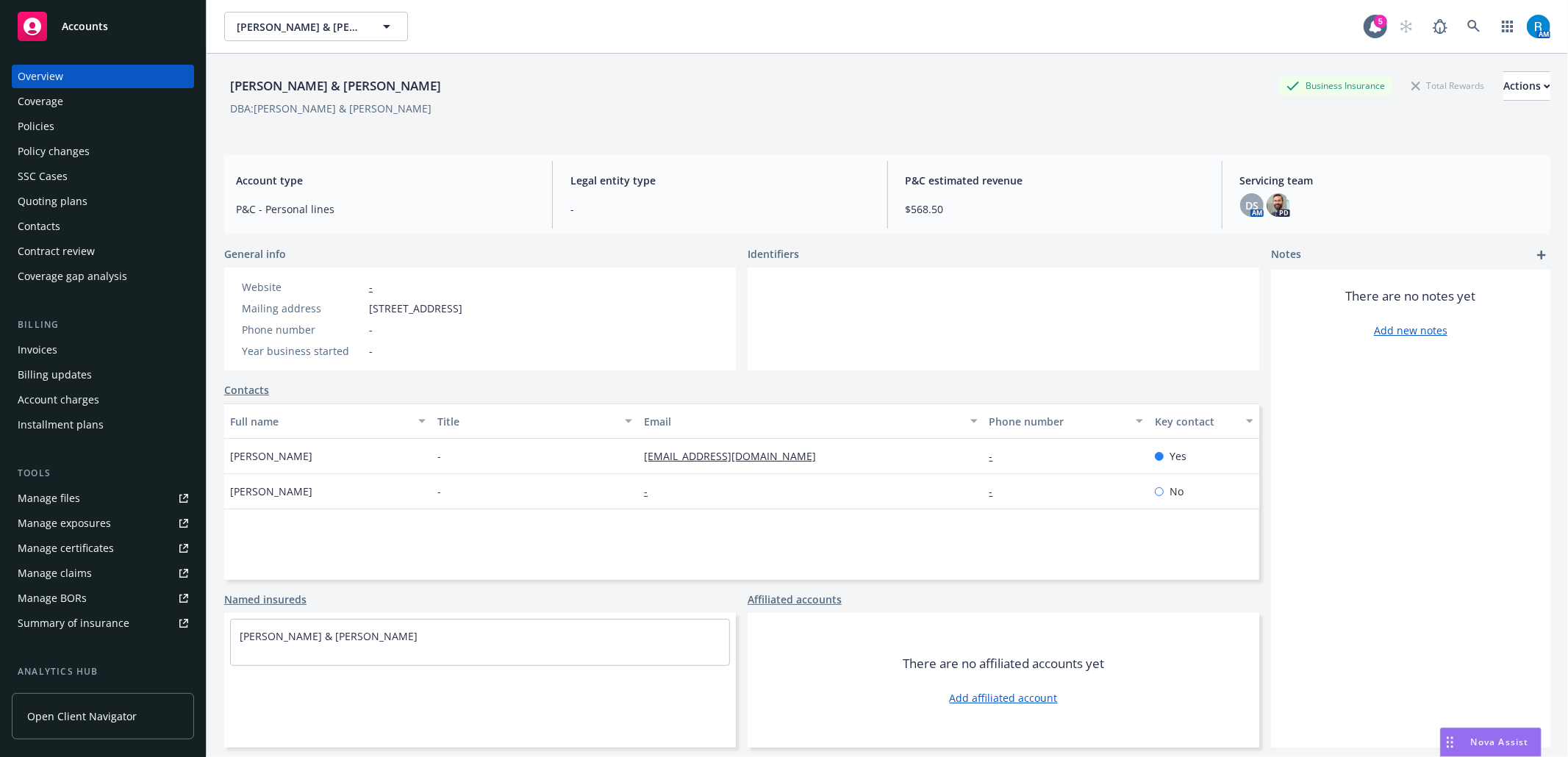
click at [107, 125] on div "Policies" at bounding box center [103, 126] width 171 height 23
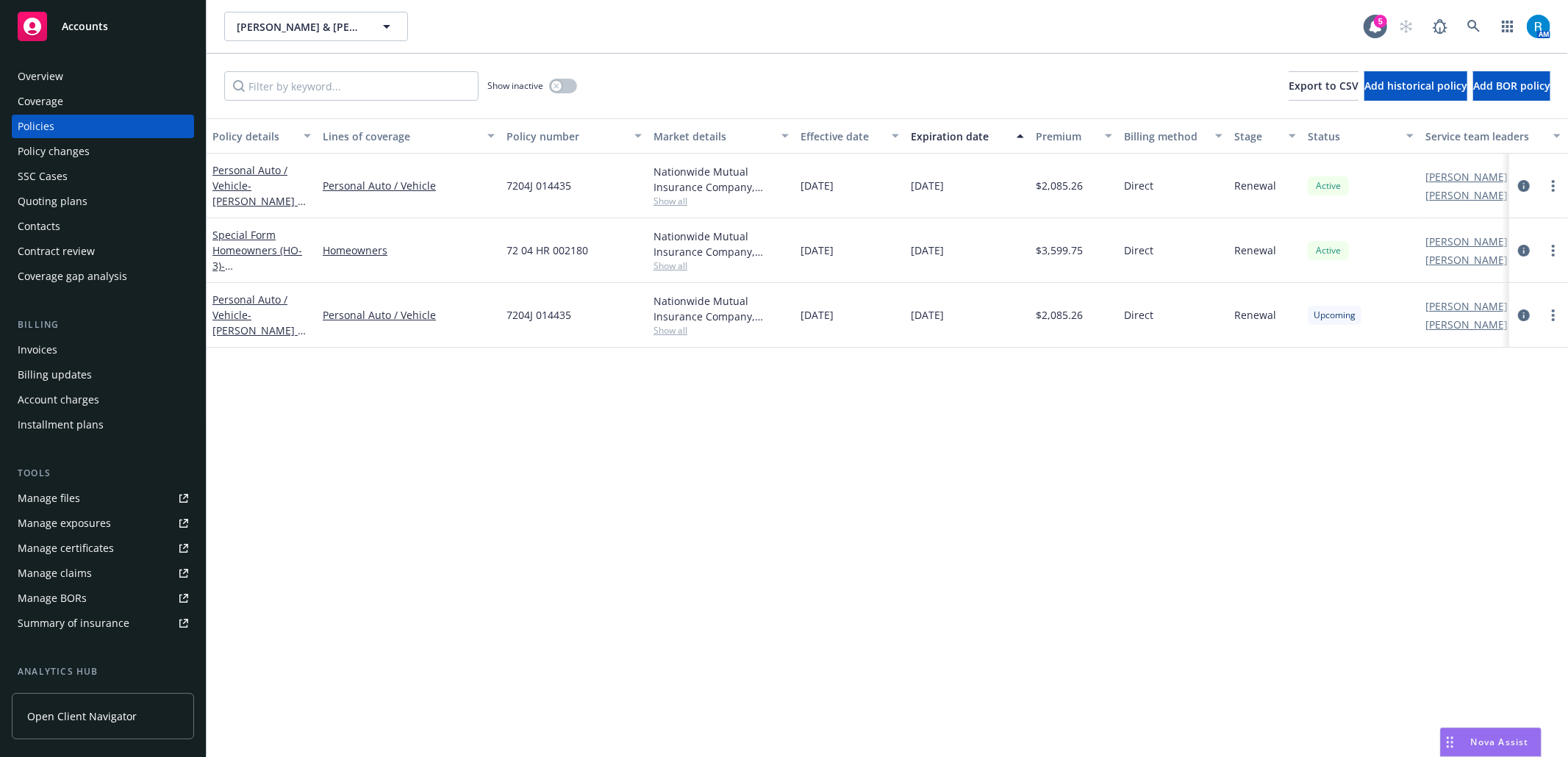
click at [79, 173] on div "SSC Cases" at bounding box center [103, 176] width 171 height 23
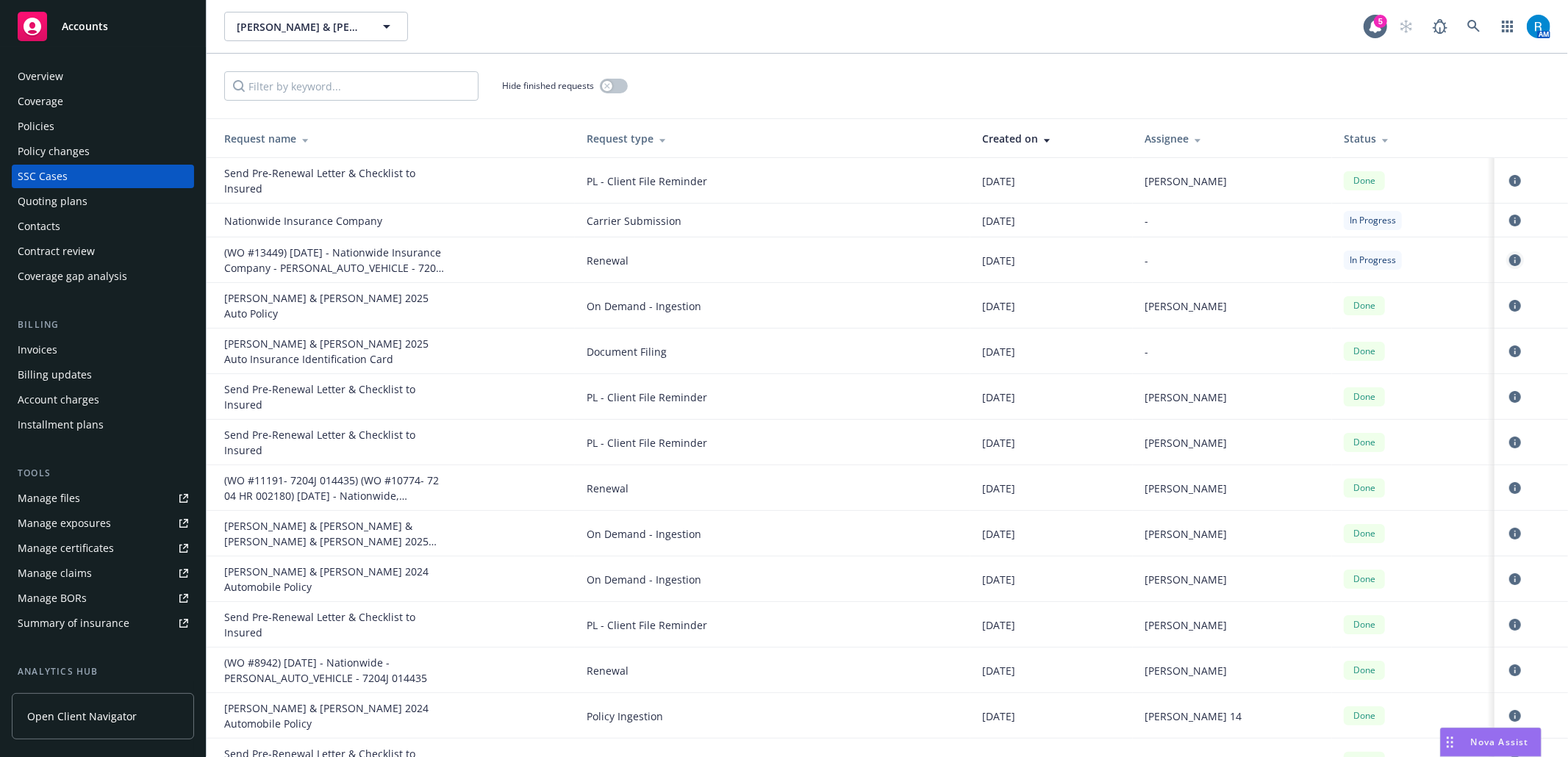
click at [1510, 257] on icon "circleInformation" at bounding box center [1516, 260] width 12 height 12
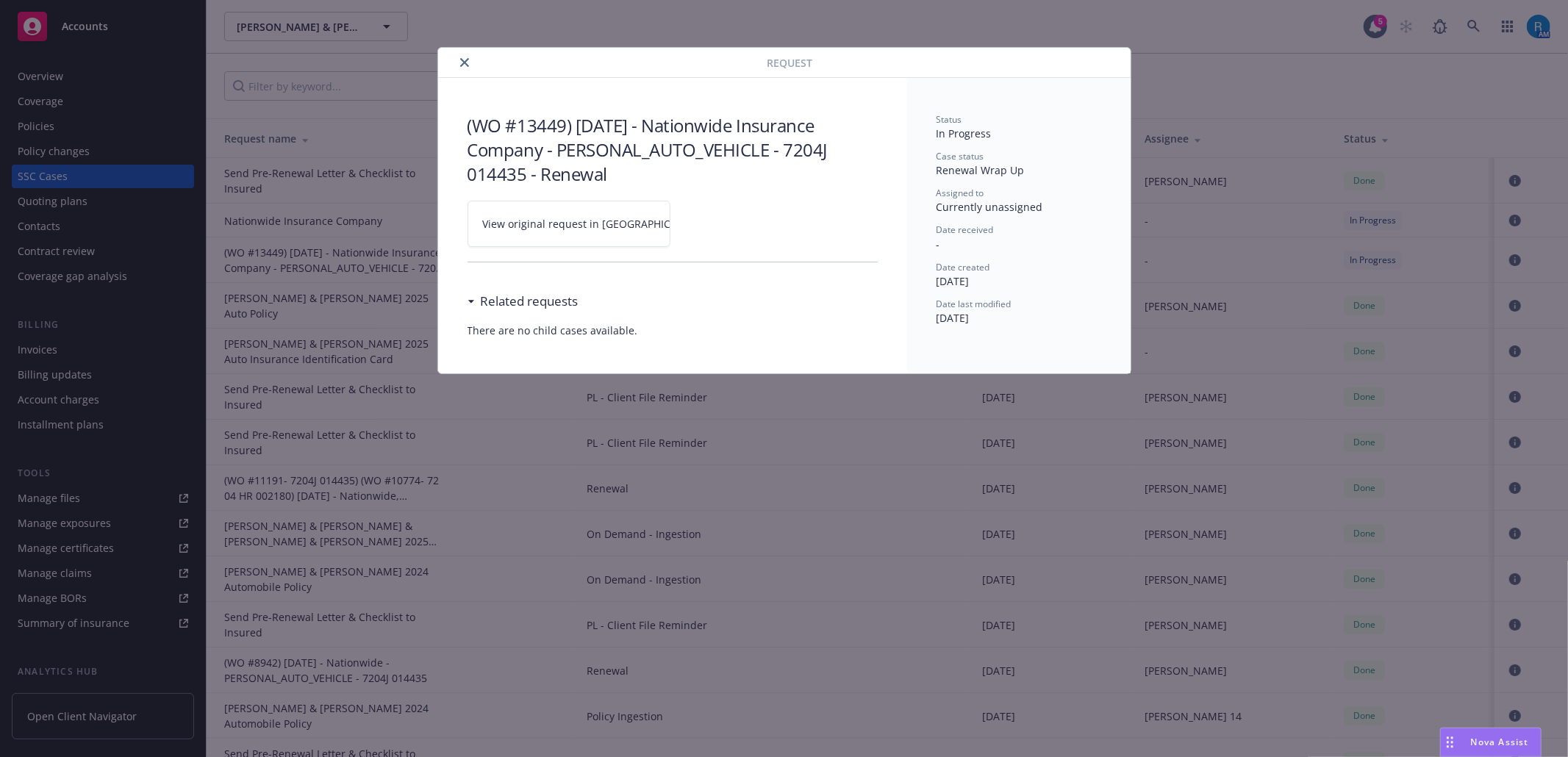
click at [656, 224] on link "View original request in [GEOGRAPHIC_DATA]" at bounding box center [569, 224] width 203 height 46
click at [465, 59] on icon "close" at bounding box center [465, 63] width 9 height 9
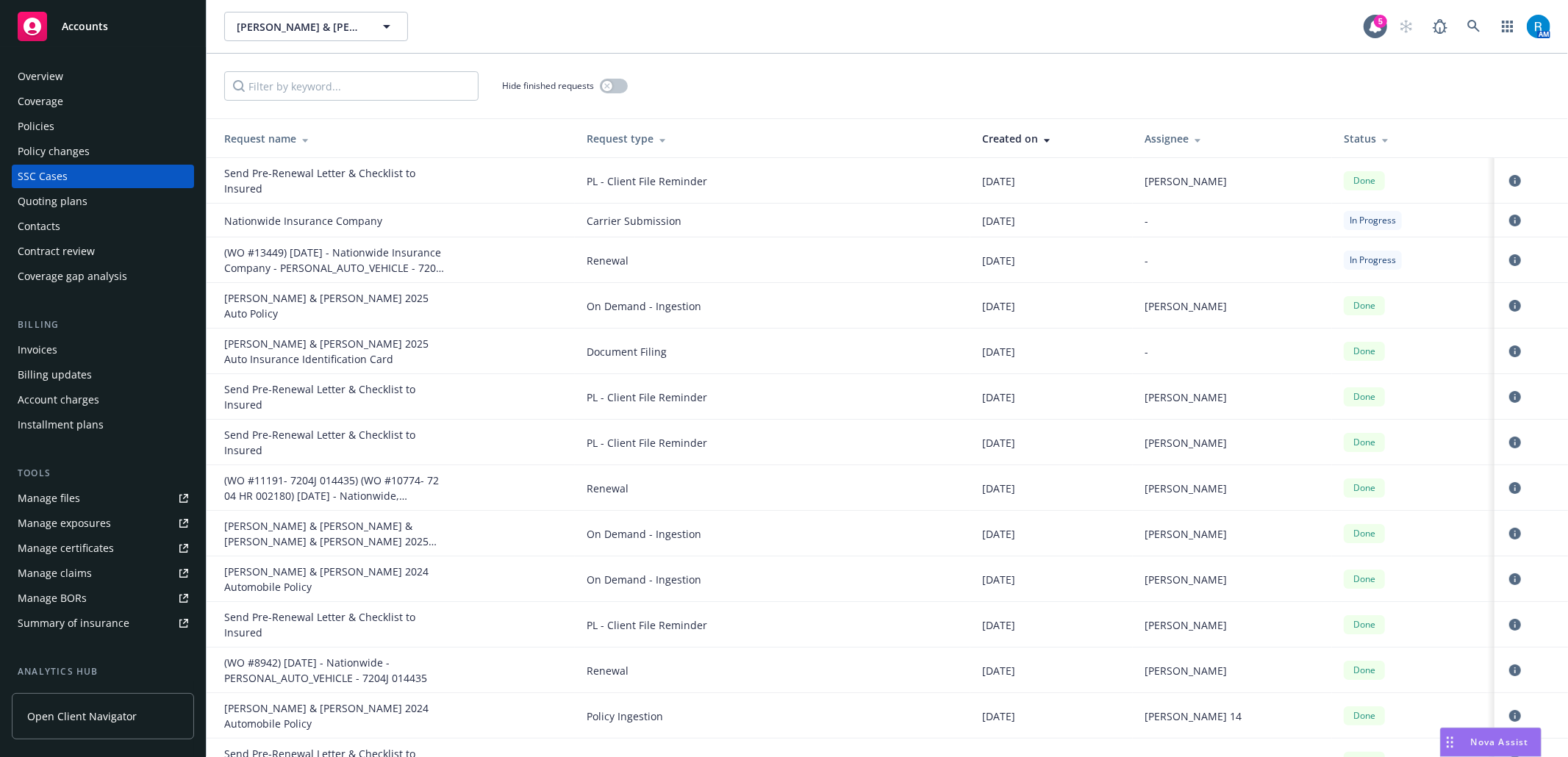
click at [49, 131] on div "Policies" at bounding box center [36, 126] width 37 height 23
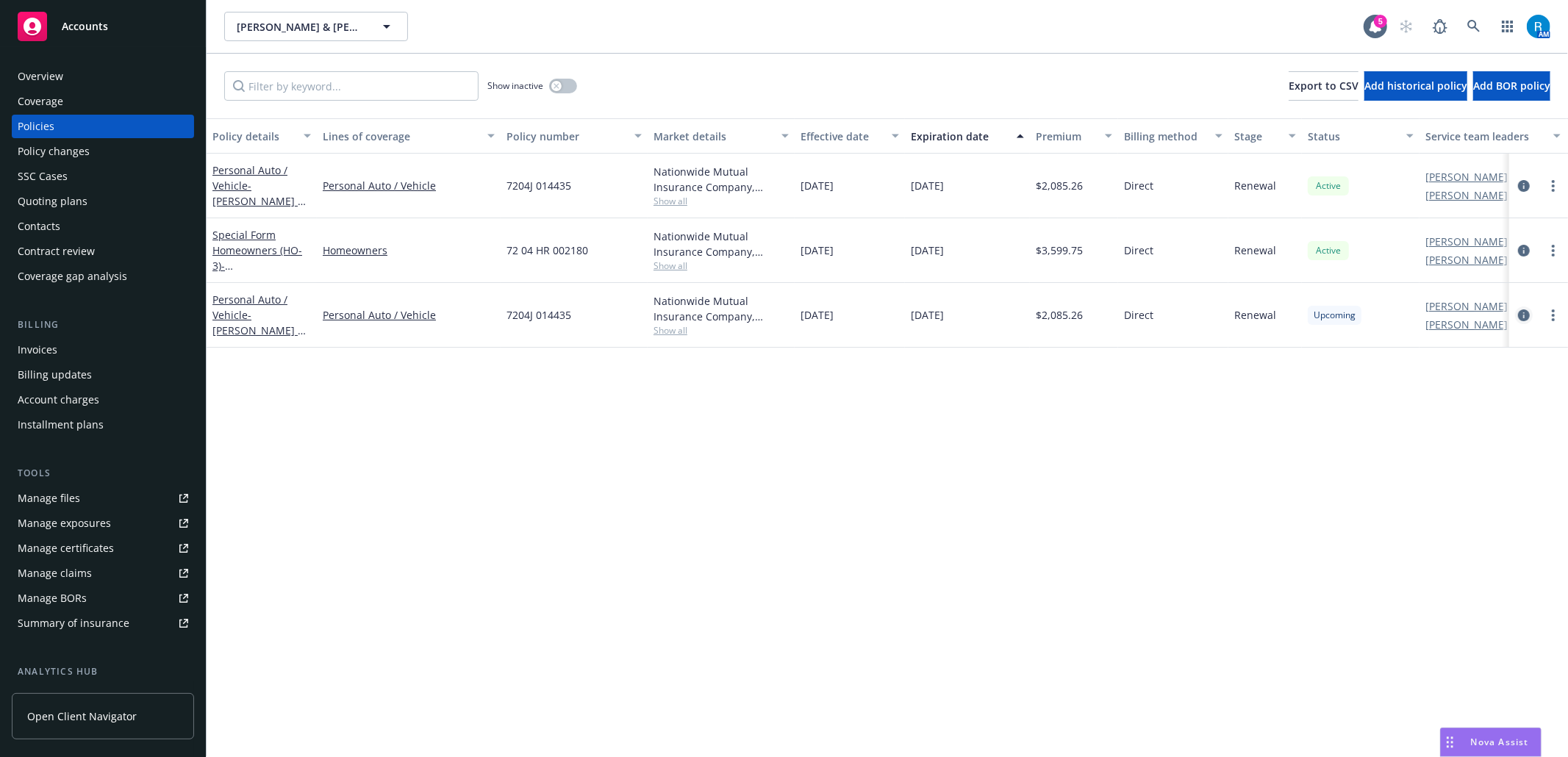
click at [1529, 313] on icon "circleInformation" at bounding box center [1524, 315] width 12 height 12
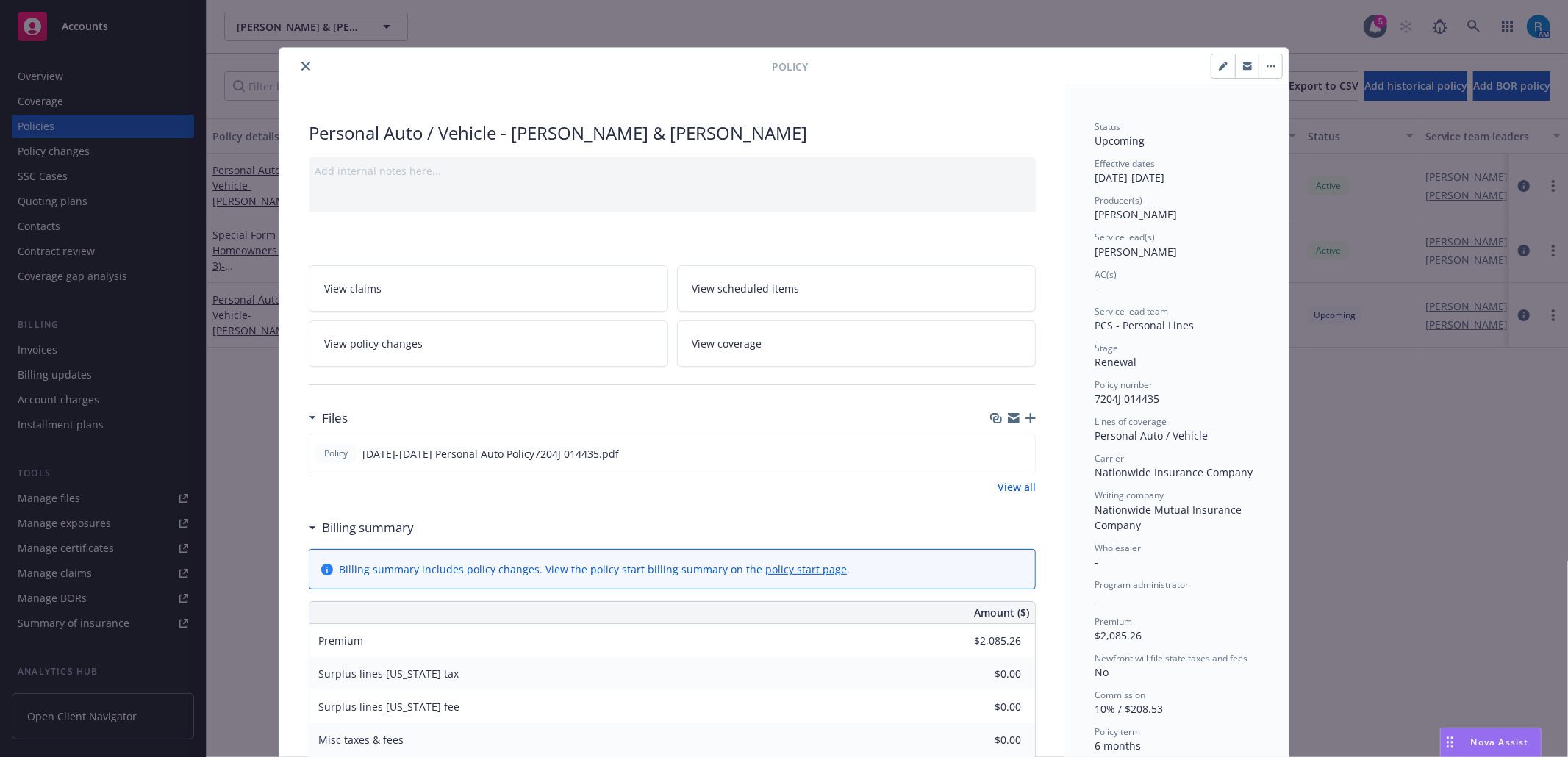
click at [785, 352] on link "View coverage" at bounding box center [857, 343] width 360 height 46
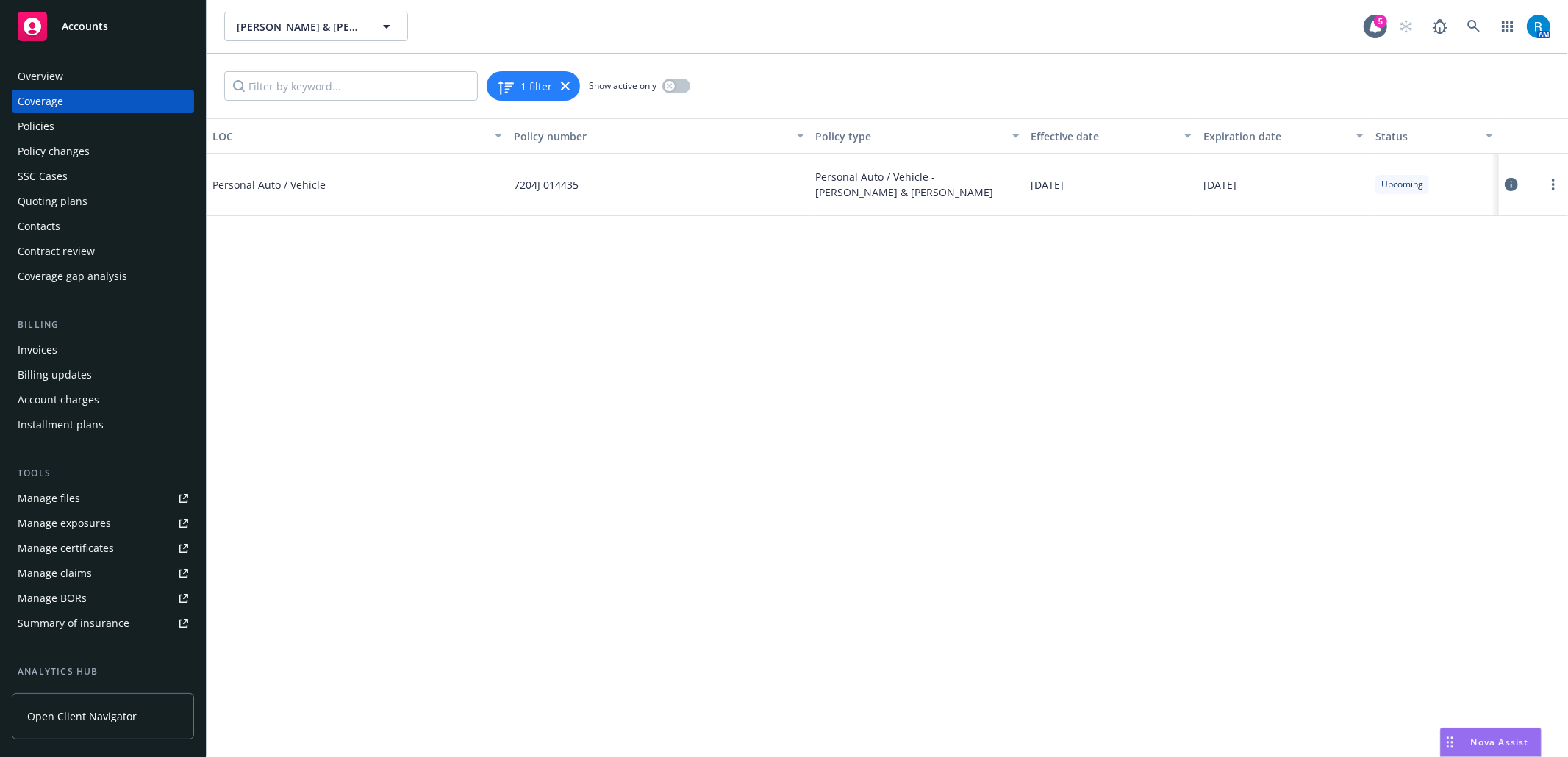
click at [1516, 184] on icon at bounding box center [1511, 184] width 13 height 13
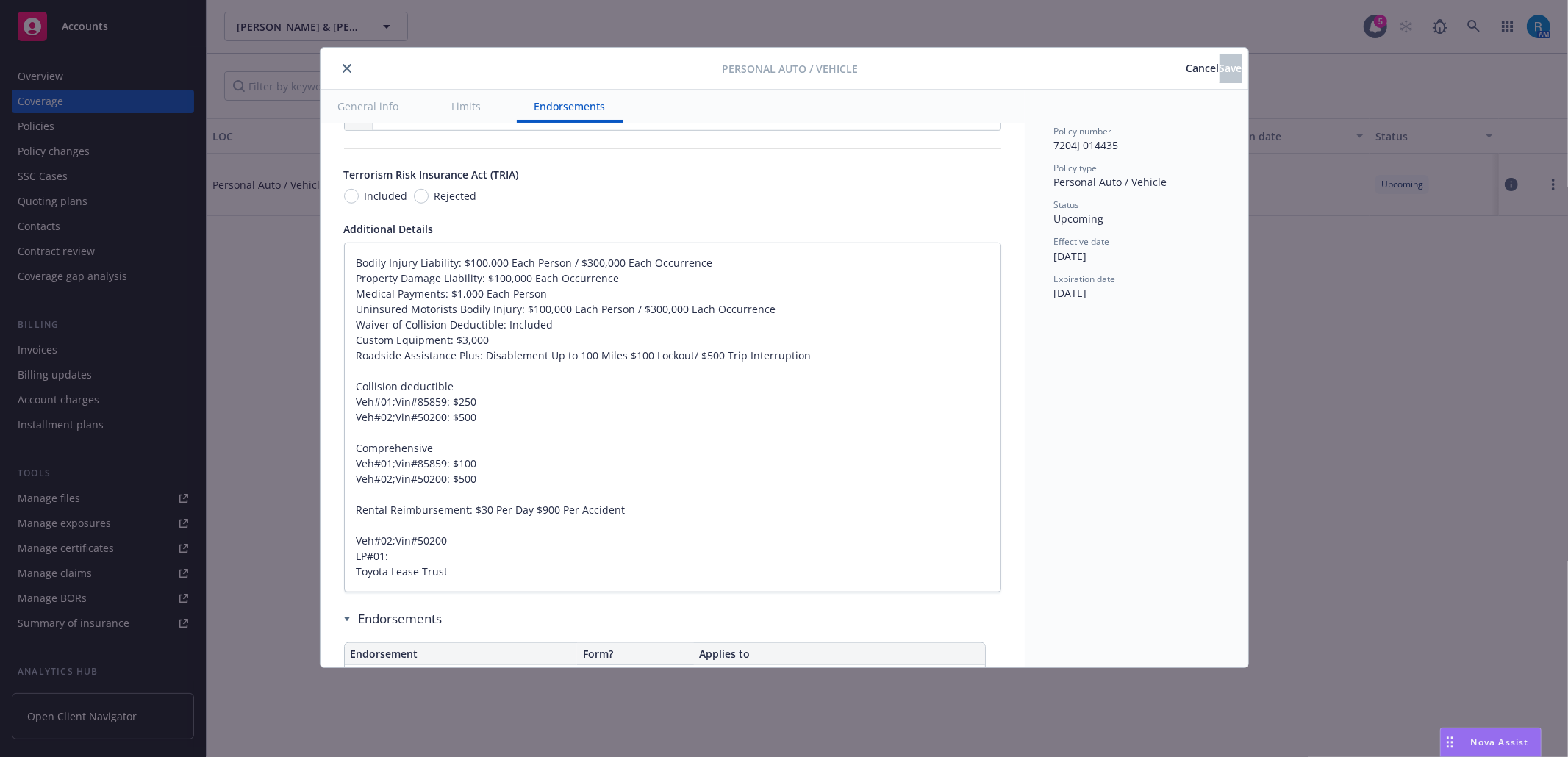
scroll to position [928, 0]
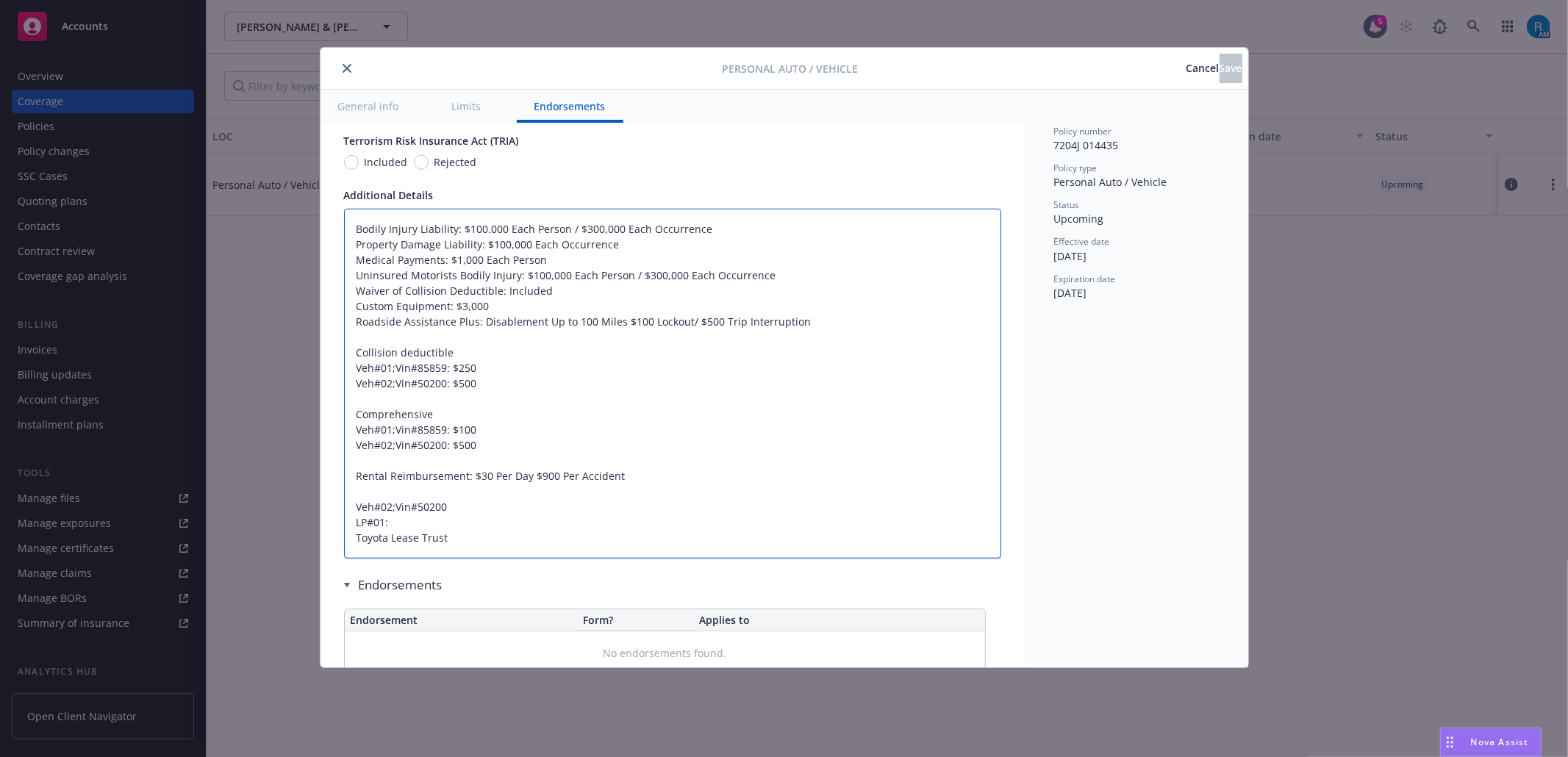
click at [394, 479] on textarea "Bodily Injury Liability: $100.000 Each Person / $300,000 Each Occurrence Proper…" at bounding box center [672, 384] width 657 height 350
paste textarea "Waiver of Collision Deductible: Included"
type textarea "x"
type textarea "Bodily Injury Liability: $100.000 Each Person / $300,000 Each Occurrence Proper…"
drag, startPoint x: 574, startPoint y: 479, endPoint x: 295, endPoint y: 479, distance: 279.0
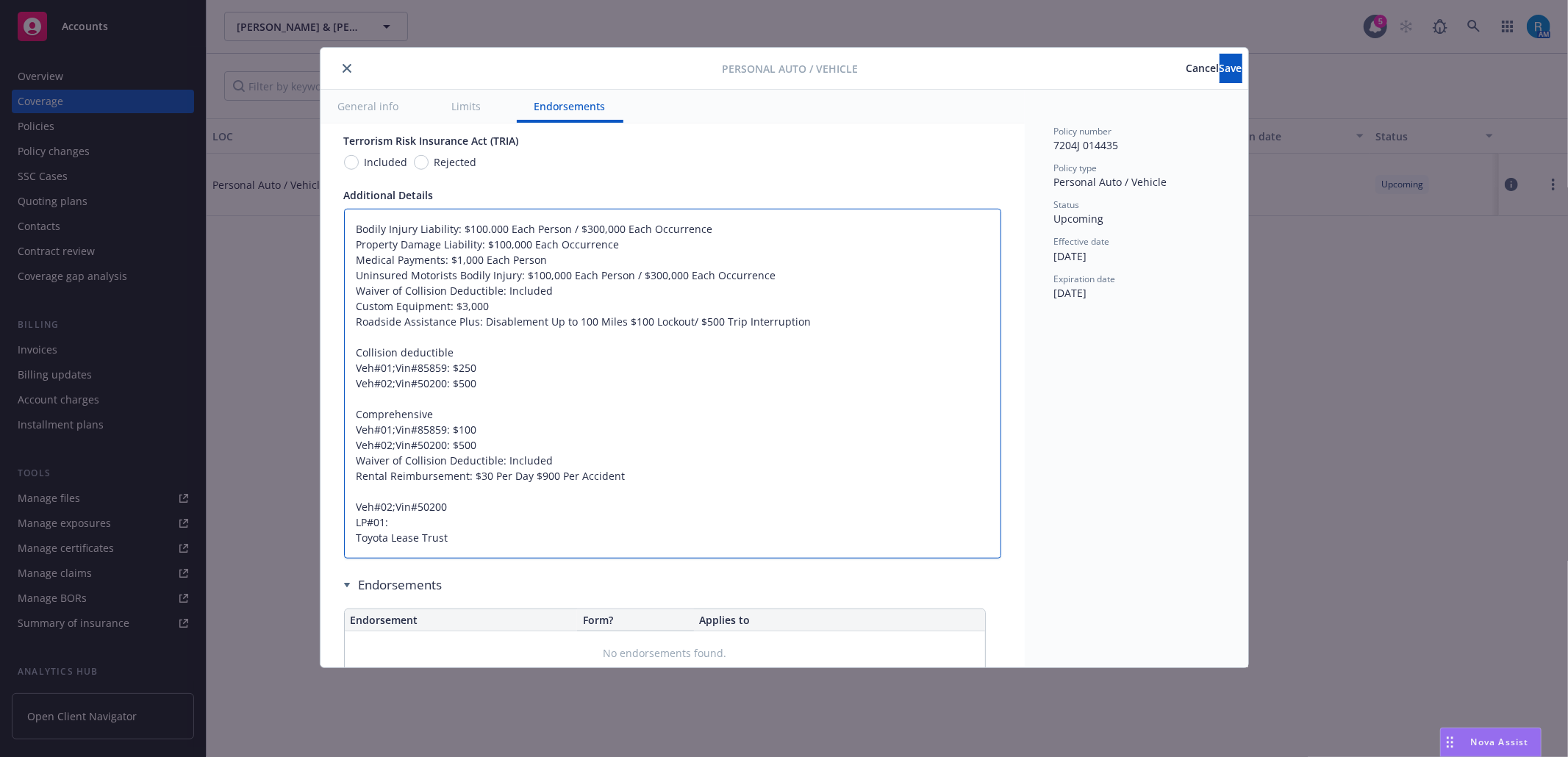
click at [295, 479] on div "Personal Auto / Vehicle Cancel Save General info Limits Endorsements Display na…" at bounding box center [784, 378] width 1568 height 757
type textarea "x"
type textarea "Bodily Injury Liability: $100.000 Each Person / $300,000 Each Occurrence Proper…"
click at [1213, 173] on div "Policy type Personal Auto / Vehicle" at bounding box center [1136, 176] width 165 height 28
click at [1187, 69] on button "Cancel" at bounding box center [1203, 69] width 33 height 30
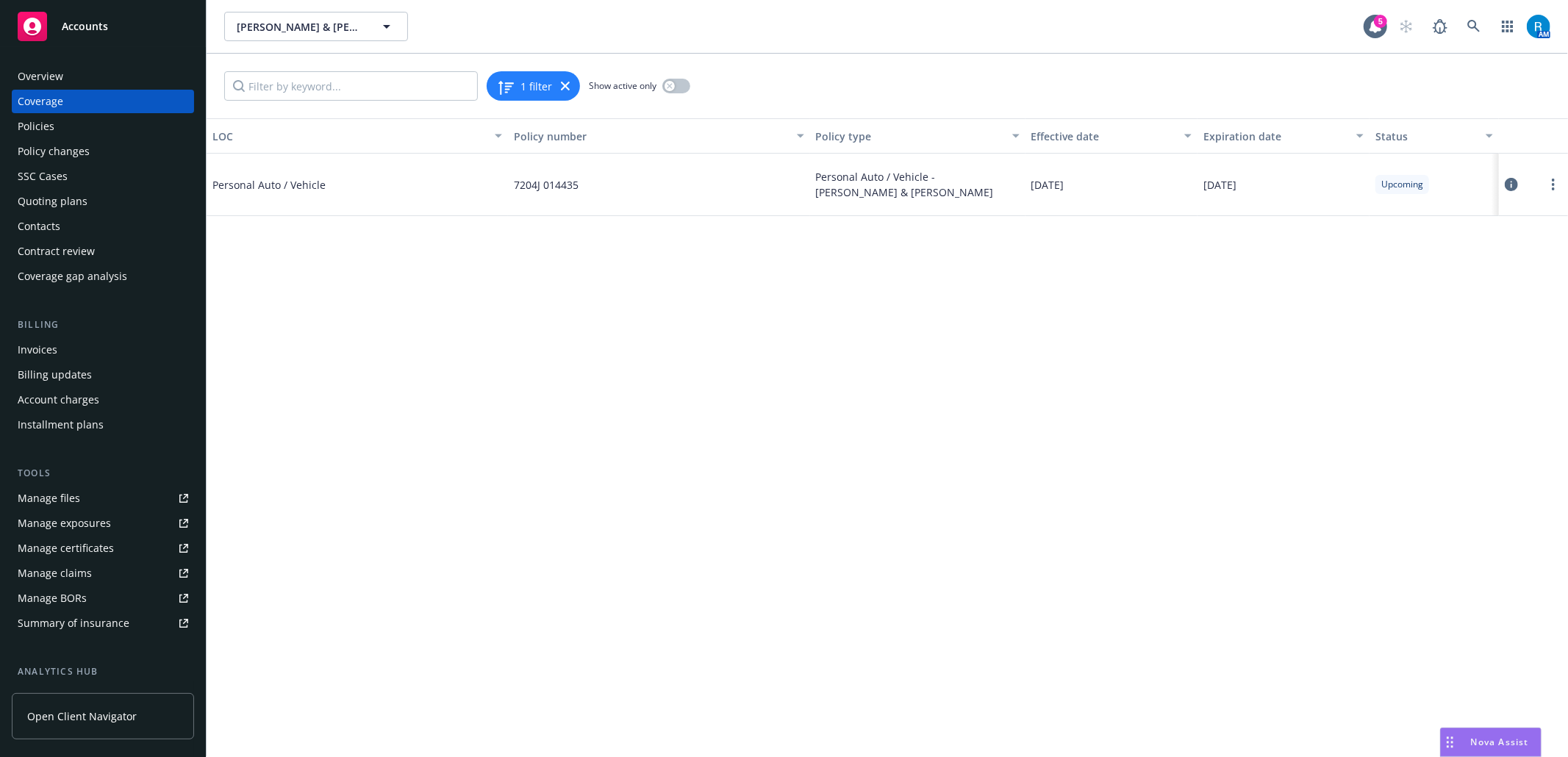
click at [66, 73] on div "Overview" at bounding box center [103, 76] width 171 height 23
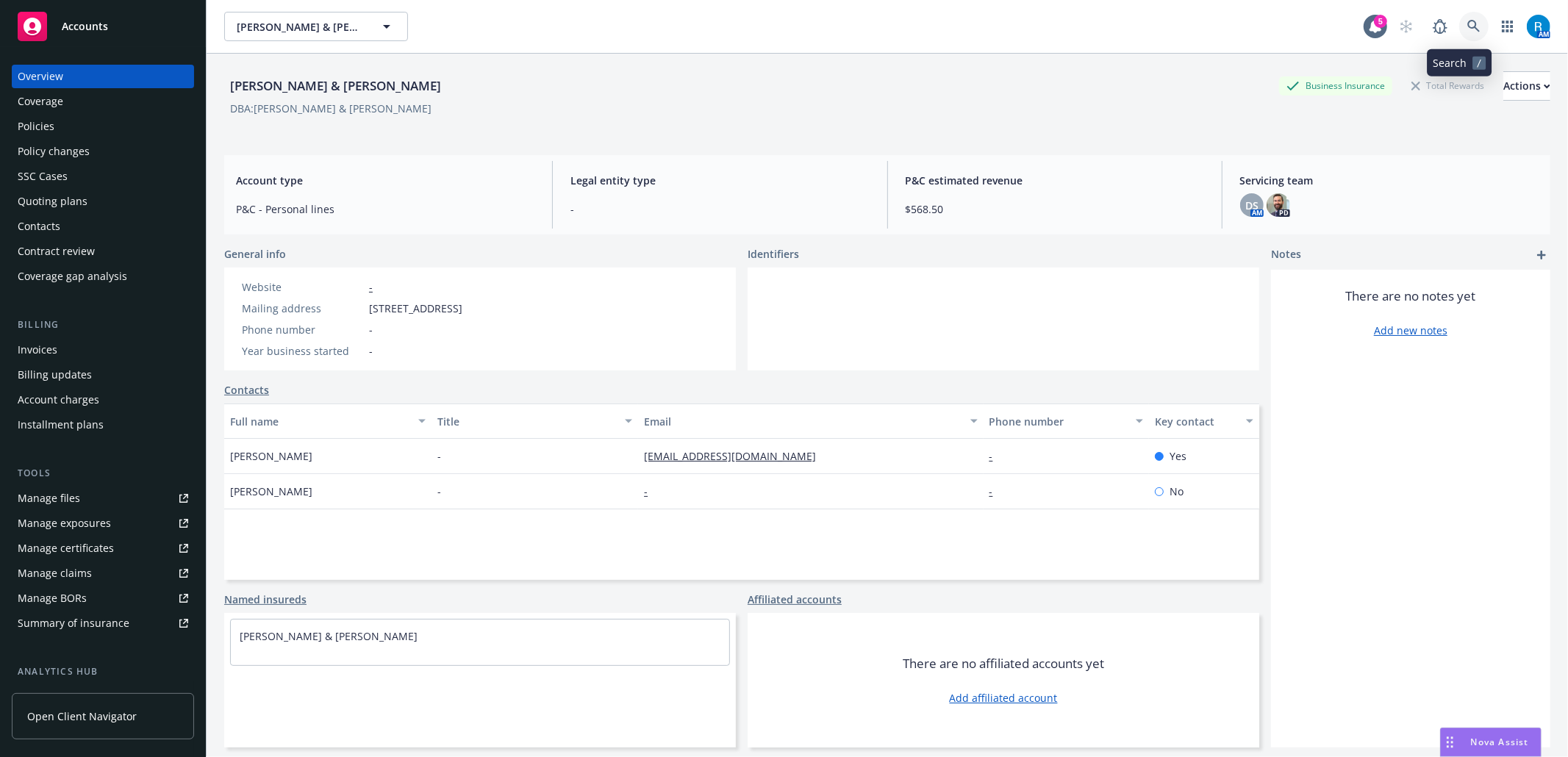
click at [1467, 24] on icon at bounding box center [1473, 26] width 12 height 12
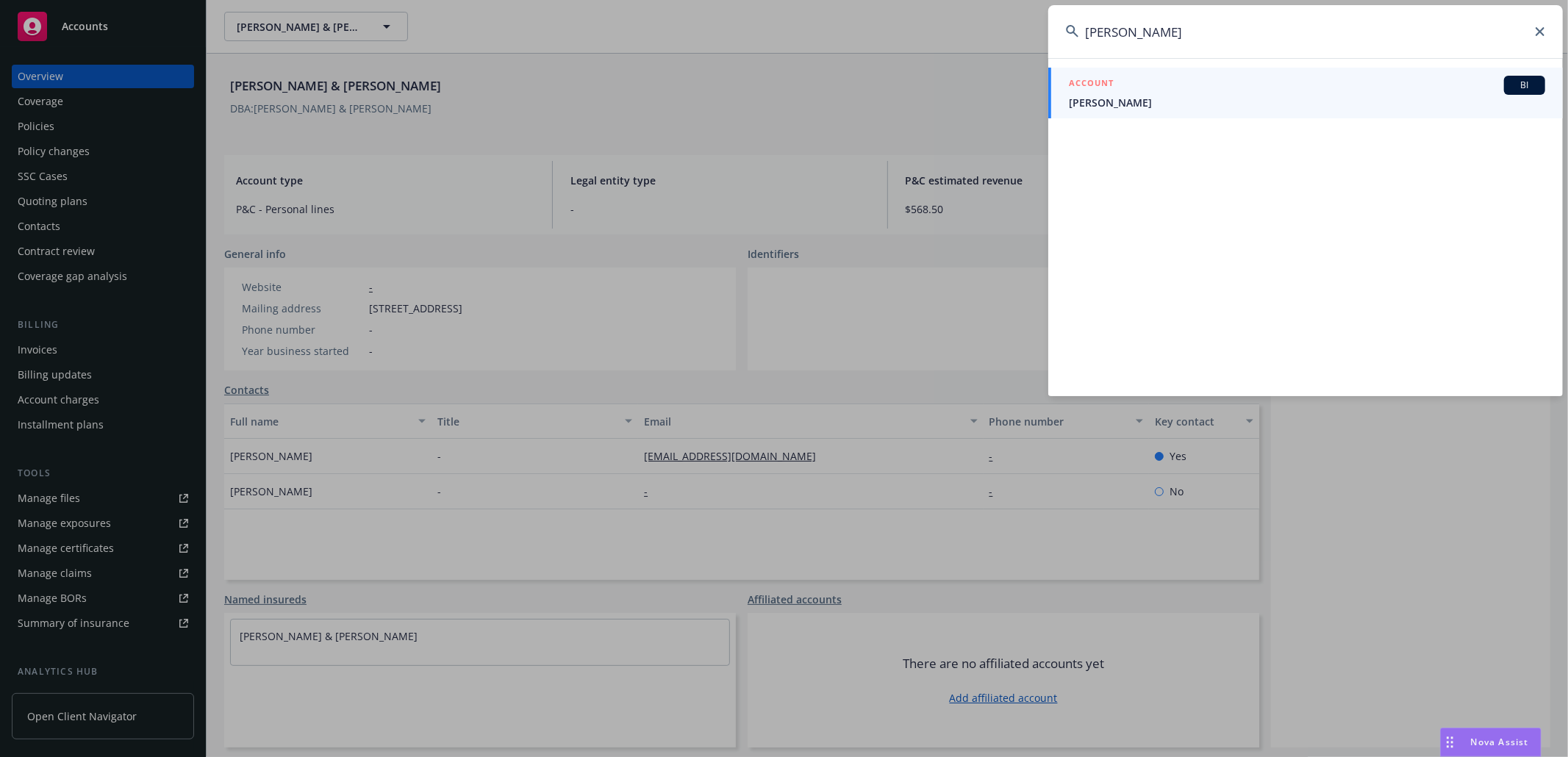
type input "[PERSON_NAME]"
click at [1119, 97] on span "[PERSON_NAME]" at bounding box center [1307, 103] width 476 height 16
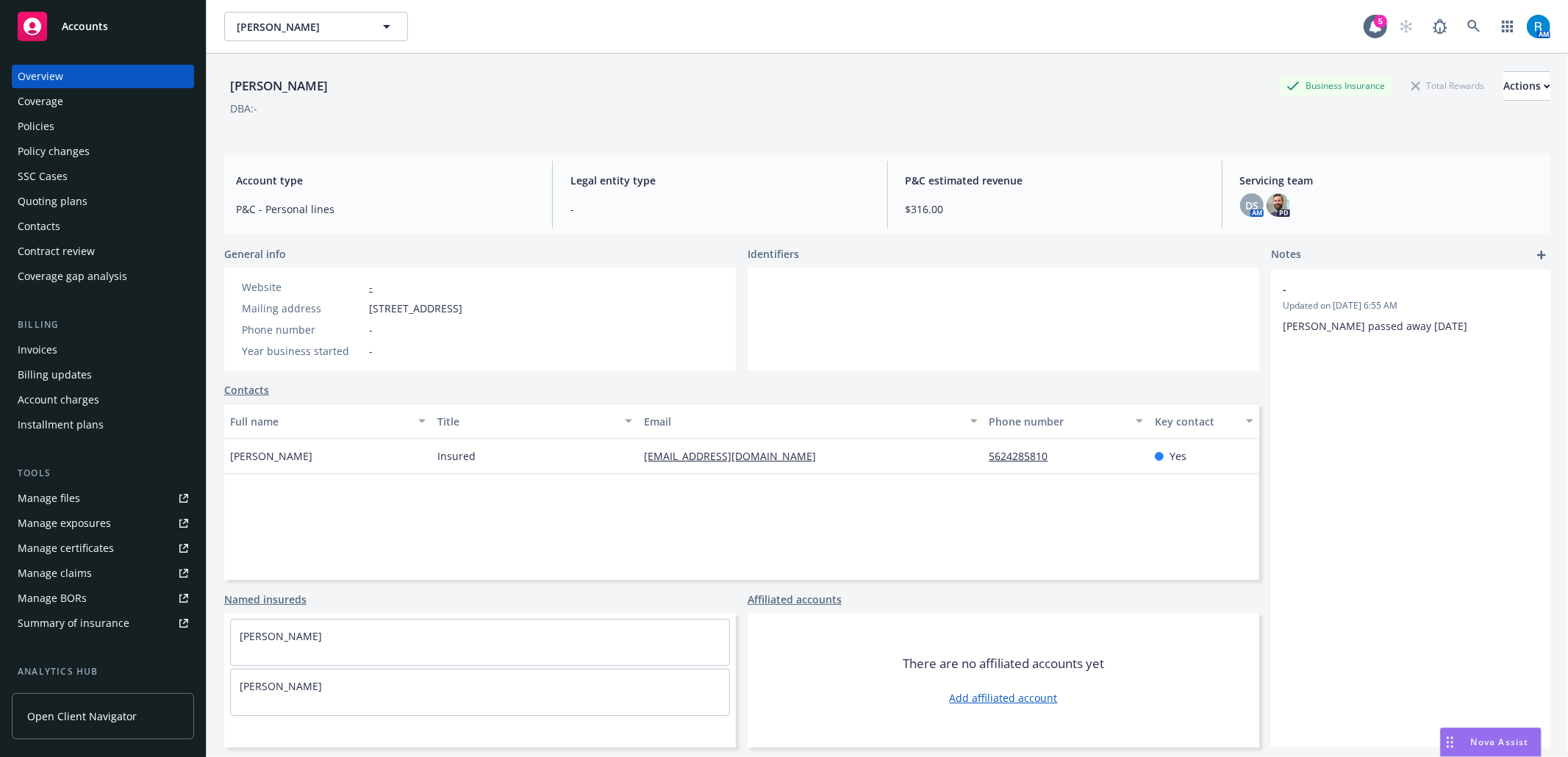
click at [53, 130] on div "Policies" at bounding box center [36, 126] width 37 height 23
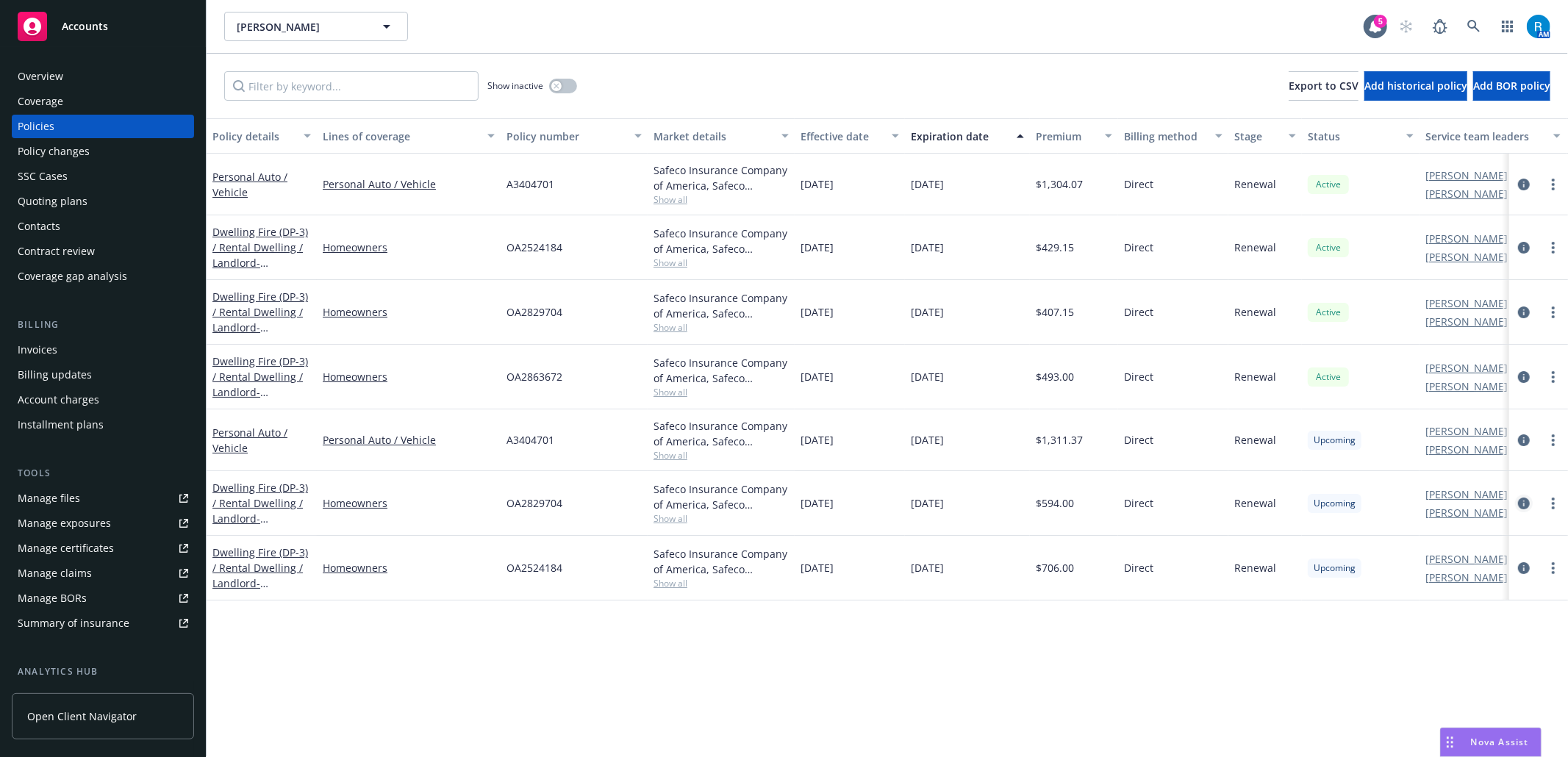
click at [1522, 503] on icon "circleInformation" at bounding box center [1524, 504] width 12 height 12
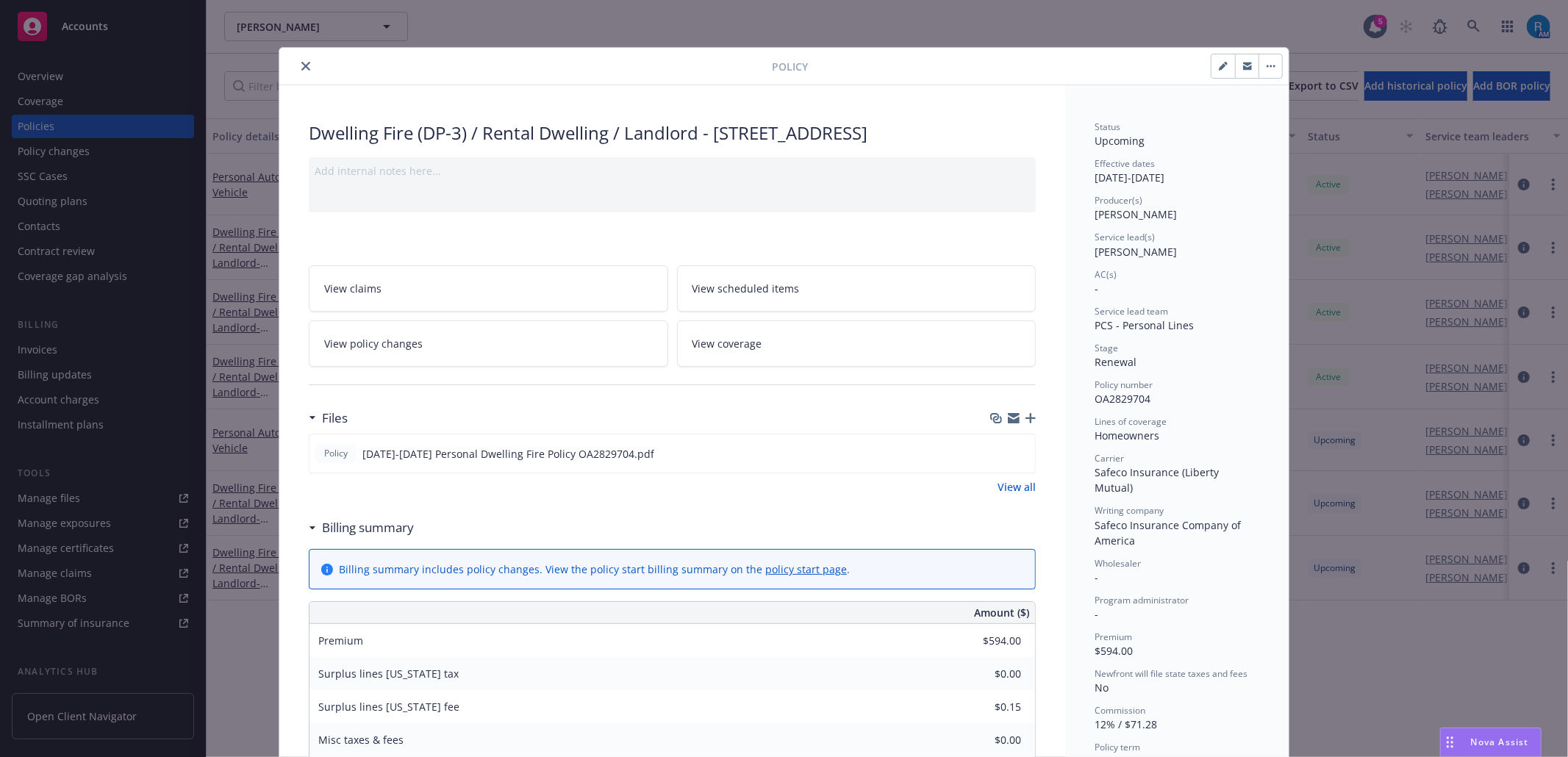
click at [782, 366] on link "View coverage" at bounding box center [857, 343] width 360 height 46
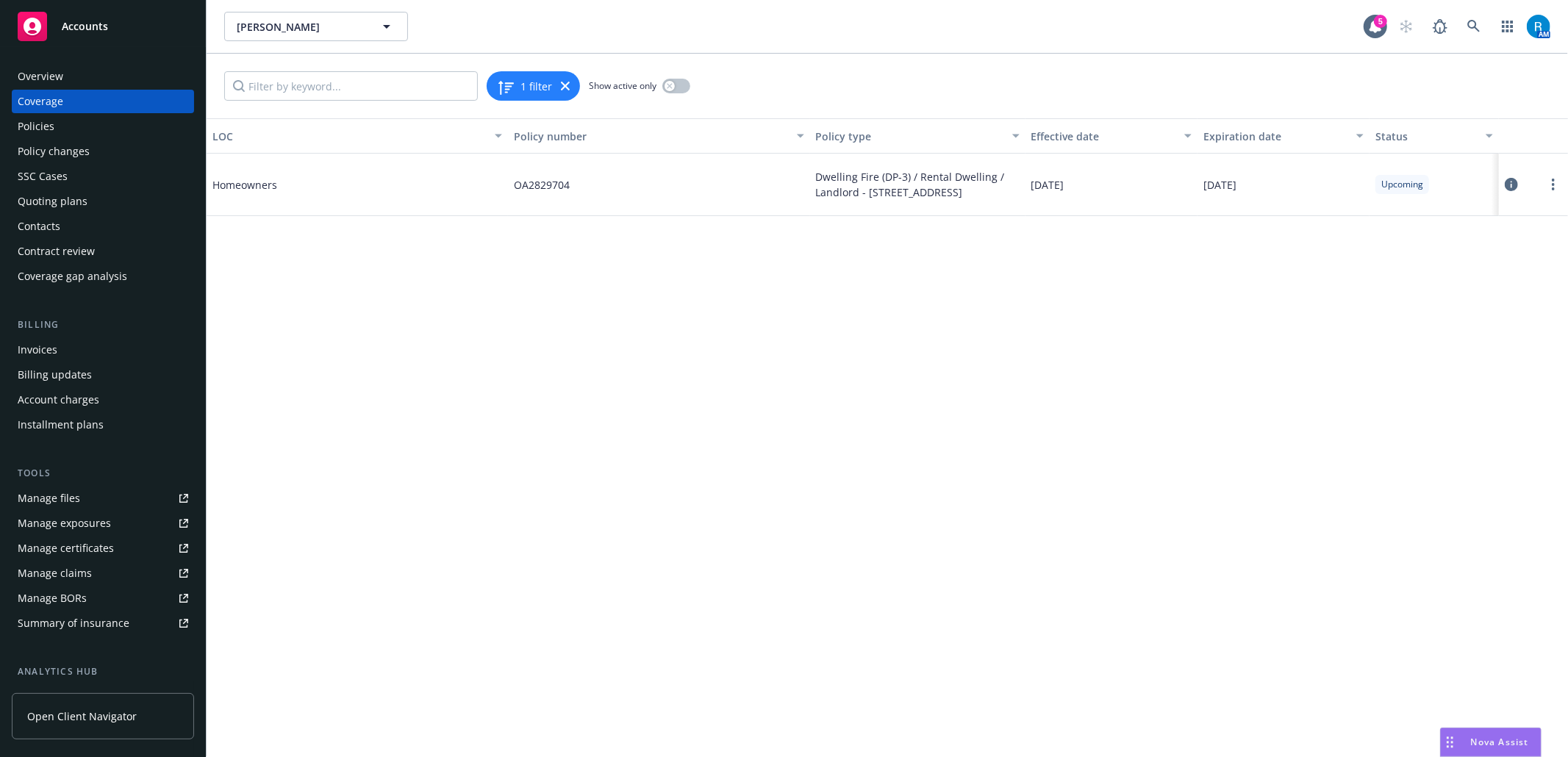
click at [1516, 189] on icon at bounding box center [1511, 184] width 13 height 13
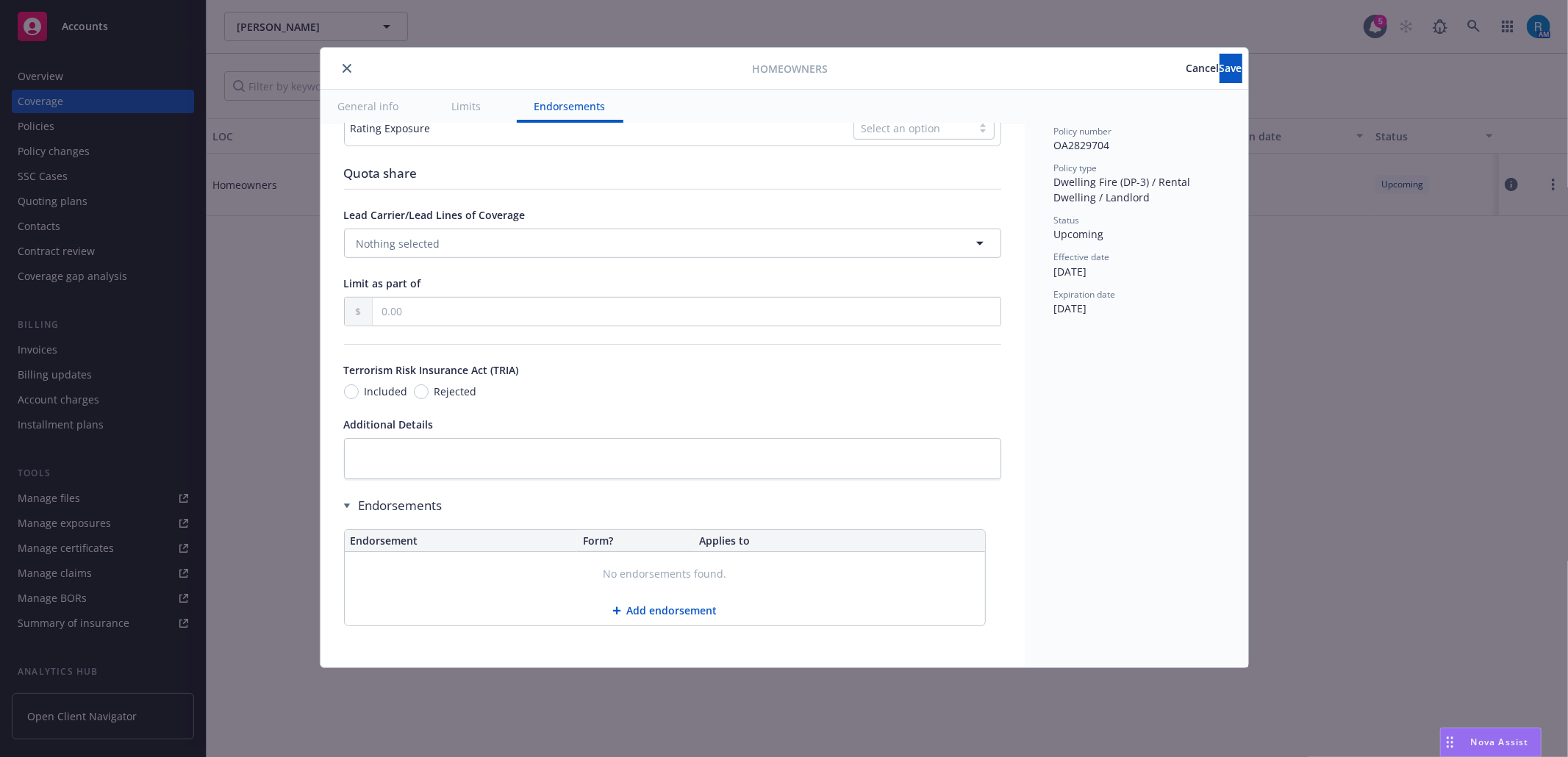
scroll to position [717, 0]
click at [412, 456] on textarea at bounding box center [672, 458] width 657 height 41
paste textarea "Dwelling Limit $317,700 Other Structures Limit $31,770"
type textarea "x"
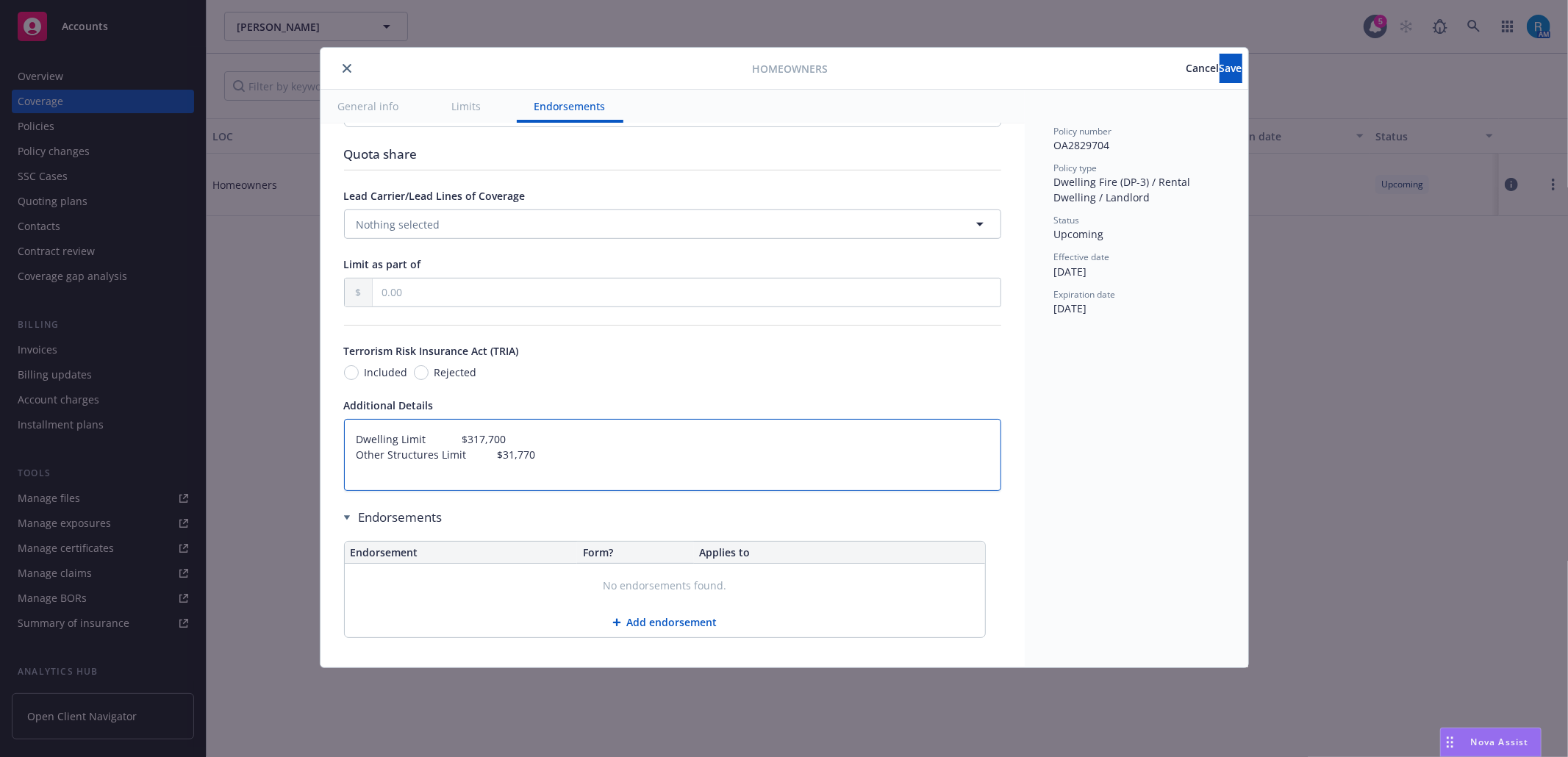
type textarea "Dwelling Limit $317,700 Other Structures Limit $31,770"
click at [369, 491] on textarea "Dwelling Limit $317,700 Other Structures Limit $31,770" at bounding box center [672, 454] width 657 height 72
paste textarea "Loss of Use $31,770"
type textarea "x"
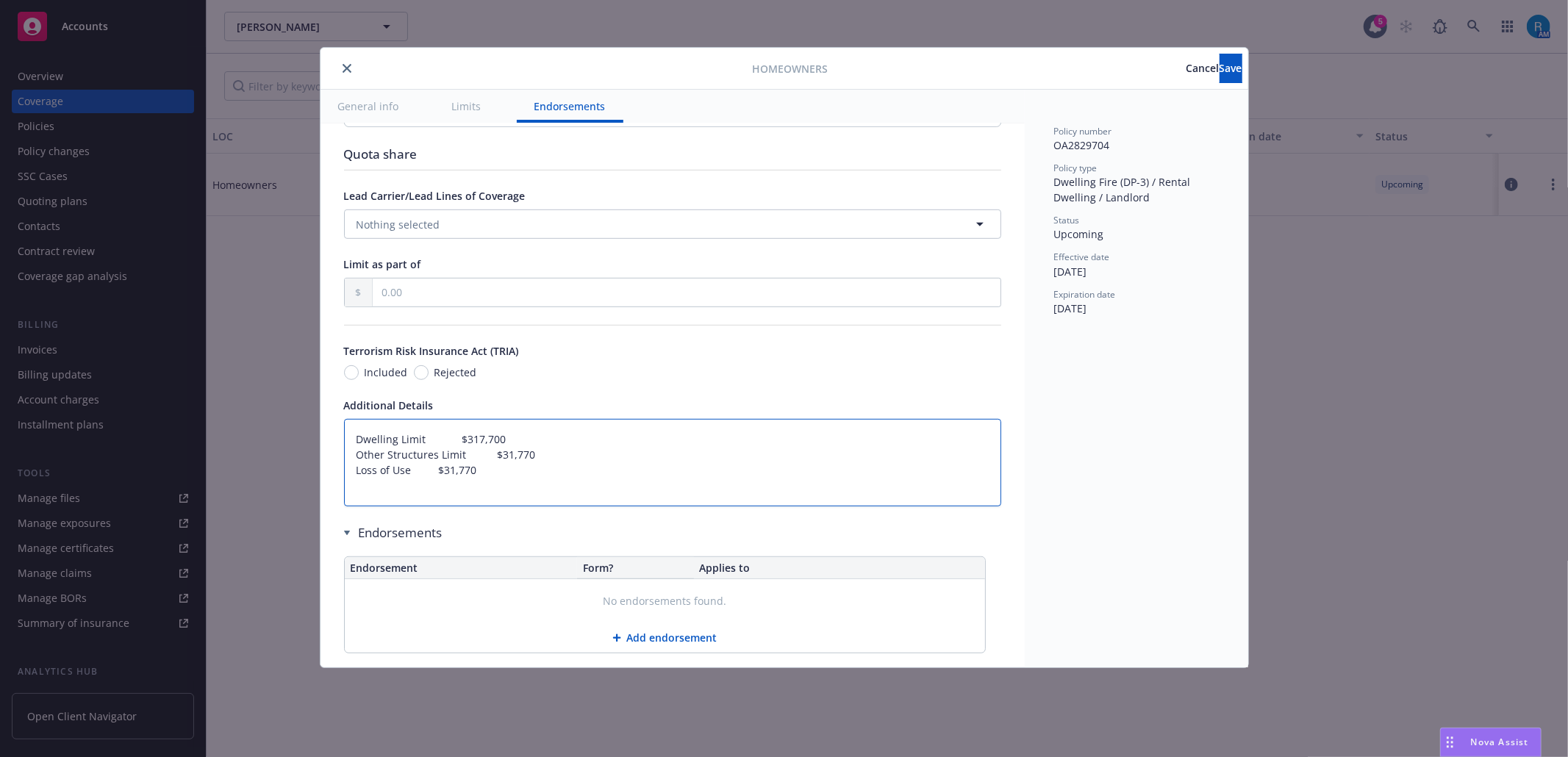
type textarea "Dwelling Limit $317,700 Other Structures Limit $31,770 Loss of Use $31,770"
click at [375, 506] on textarea "Dwelling Limit $317,700 Other Structures Limit $31,770 Loss of Use $31,770" at bounding box center [672, 462] width 657 height 87
paste textarea "Policy Deductible $500"
type textarea "x"
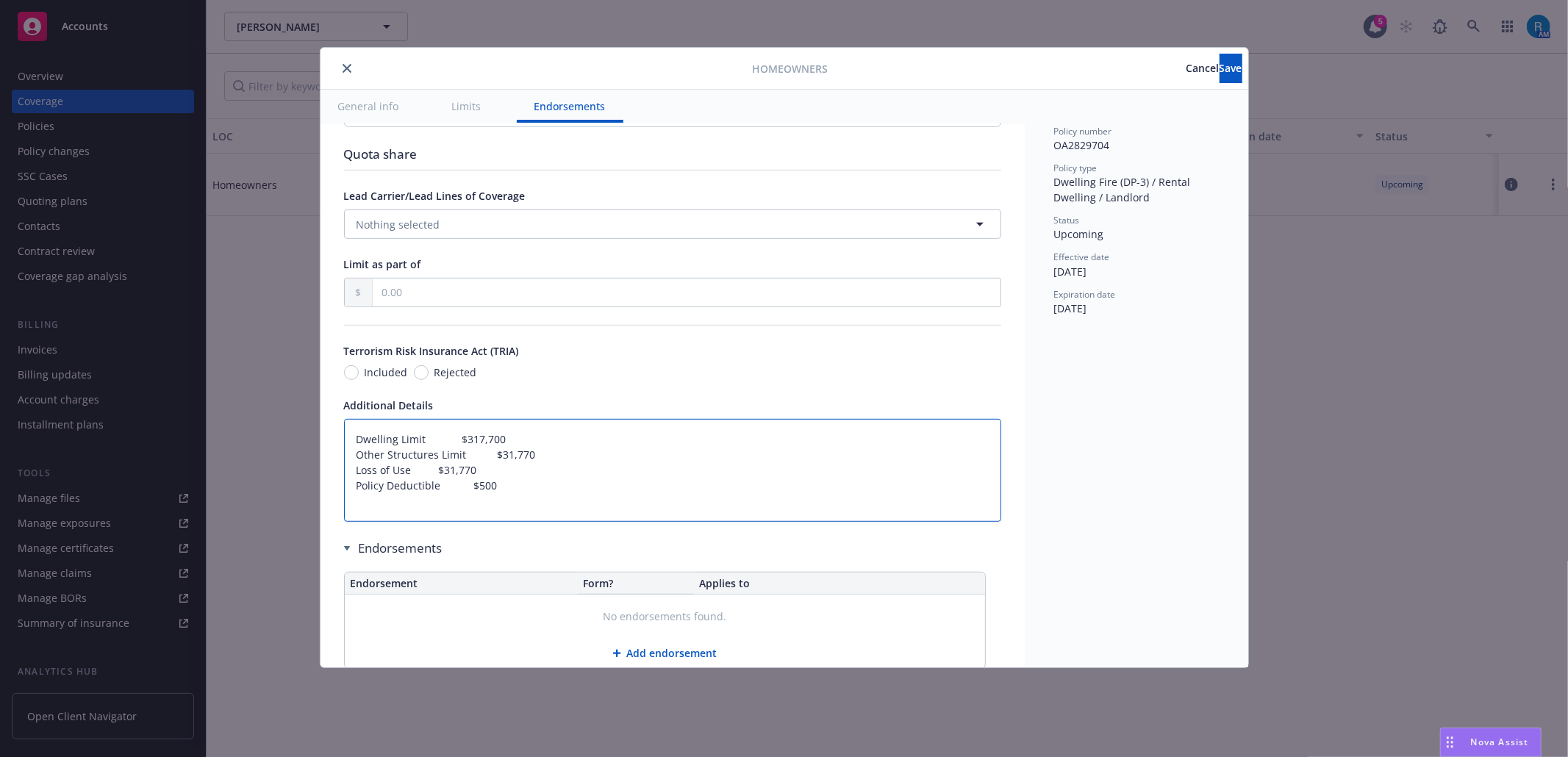
type textarea "Dwelling Limit $317,700 Other Structures Limit $31,770 Loss of Use $31,770 Poli…"
click at [374, 522] on textarea "Dwelling Limit $317,700 Other Structures Limit $31,770 Loss of Use $31,770 Poli…" at bounding box center [672, 470] width 657 height 103
paste textarea "OPTIONS: A-EXTENDED DWELLING COVERAGE AMT $ 158,850 ORDINANCE OR LAW COVERAGE $…"
type textarea "x"
type textarea "Dwelling Limit $317,700 Other Structures Limit $31,770 Loss of Use $31,770 Poli…"
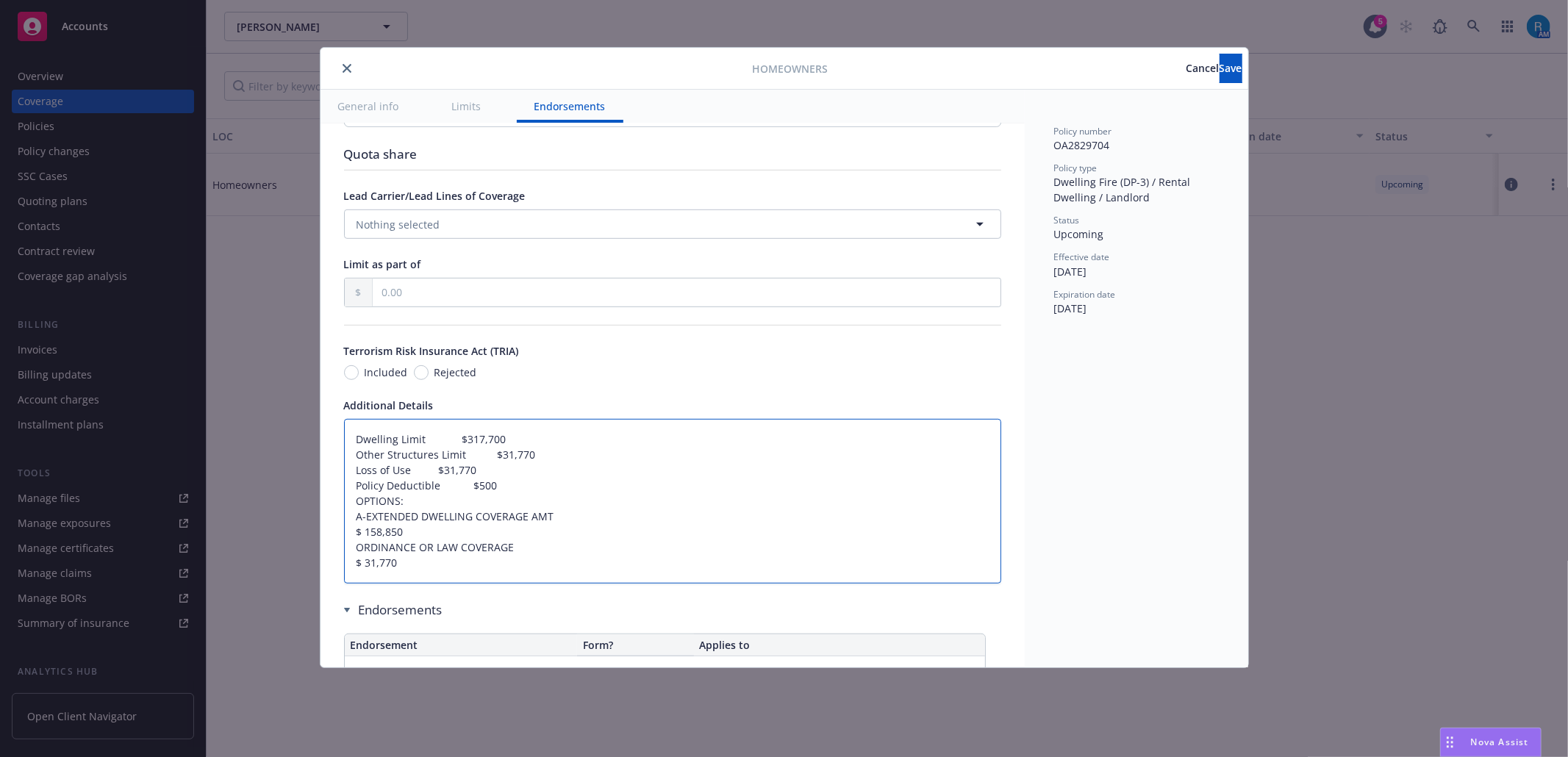
click at [353, 553] on textarea "Dwelling Limit $317,700 Other Structures Limit $31,770 Loss of Use $31,770 Poli…" at bounding box center [672, 500] width 657 height 164
type textarea "x"
type textarea "Dwelling Limit $317,700 Other Structures Limit $31,770 Loss of Use $31,770 Poli…"
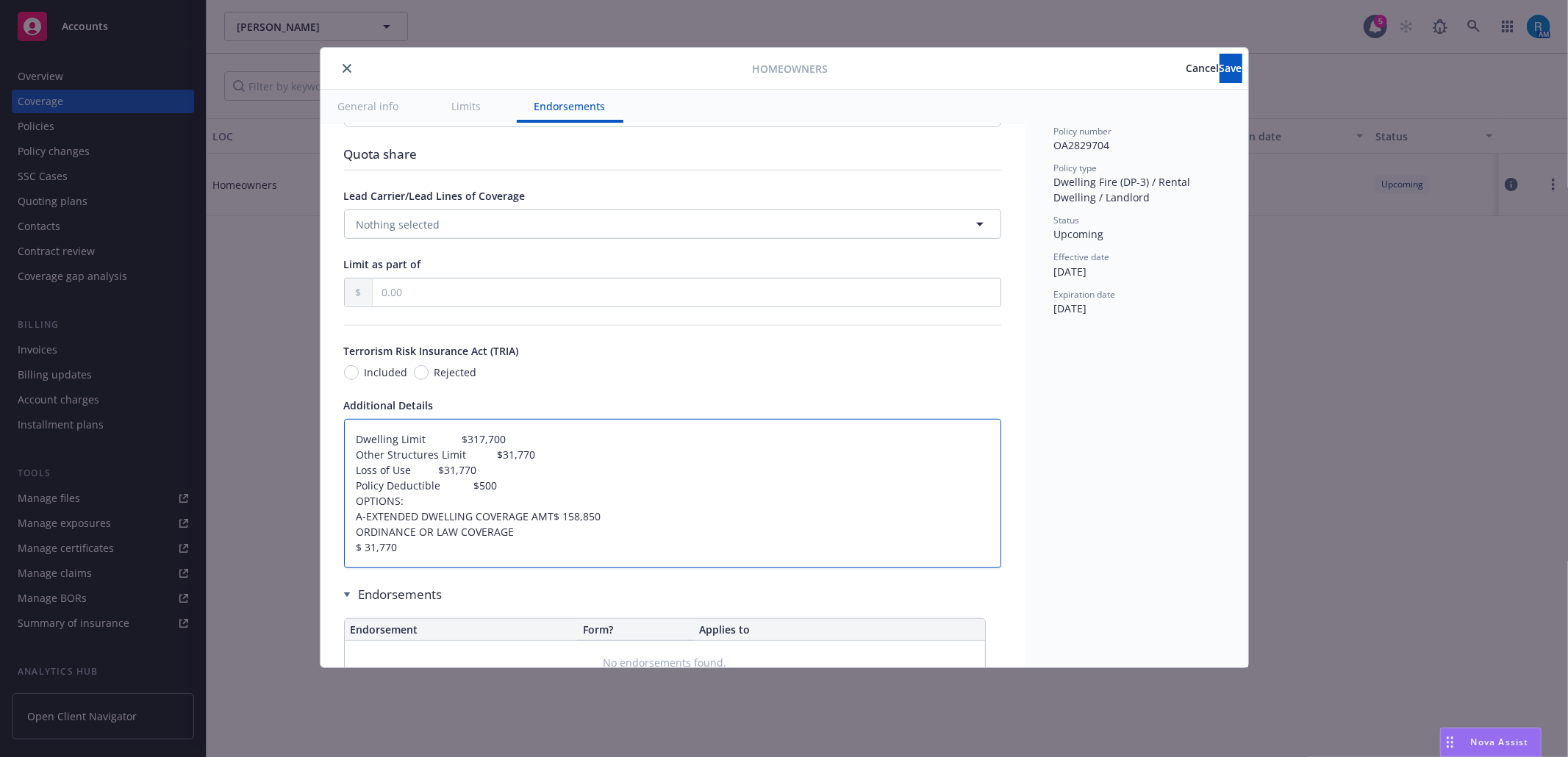
type textarea "x"
type textarea "Dwelling Limit $317,700 Other Structures Limit $31,770 Loss of Use $31,770 Poli…"
click at [353, 568] on textarea "Dwelling Limit $317,700 Other Structures Limit $31,770 Loss of Use $31,770 Poli…" at bounding box center [672, 492] width 657 height 149
type textarea "x"
type textarea "Dwelling Limit $317,700 Other Structures Limit $31,770 Loss of Use $31,770 Poli…"
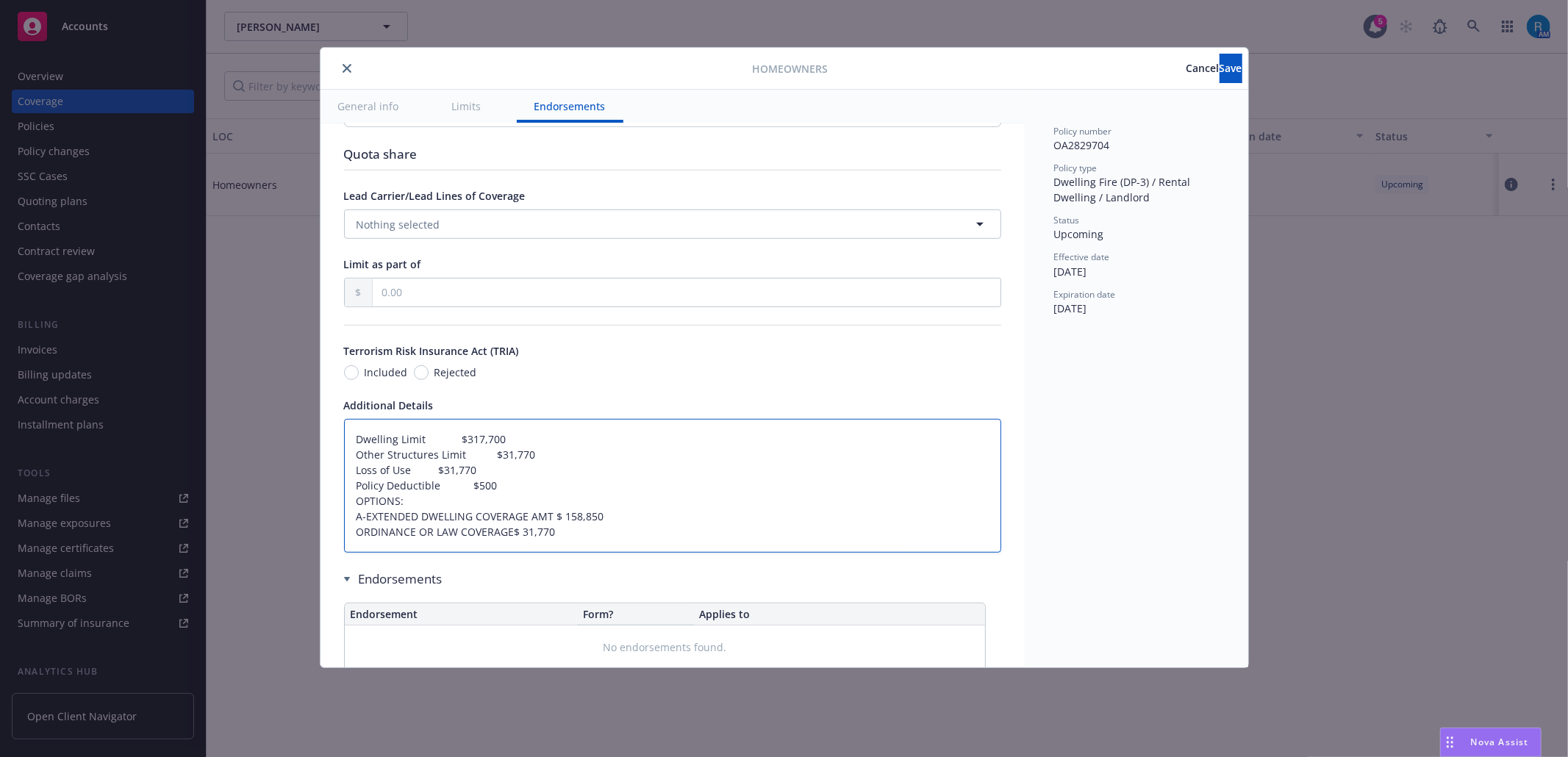
type textarea "x"
type textarea "Dwelling Limit $317,700 Other Structures Limit $31,770 Loss of Use $31,770 Poli…"
click at [1220, 70] on button "Save" at bounding box center [1231, 69] width 23 height 30
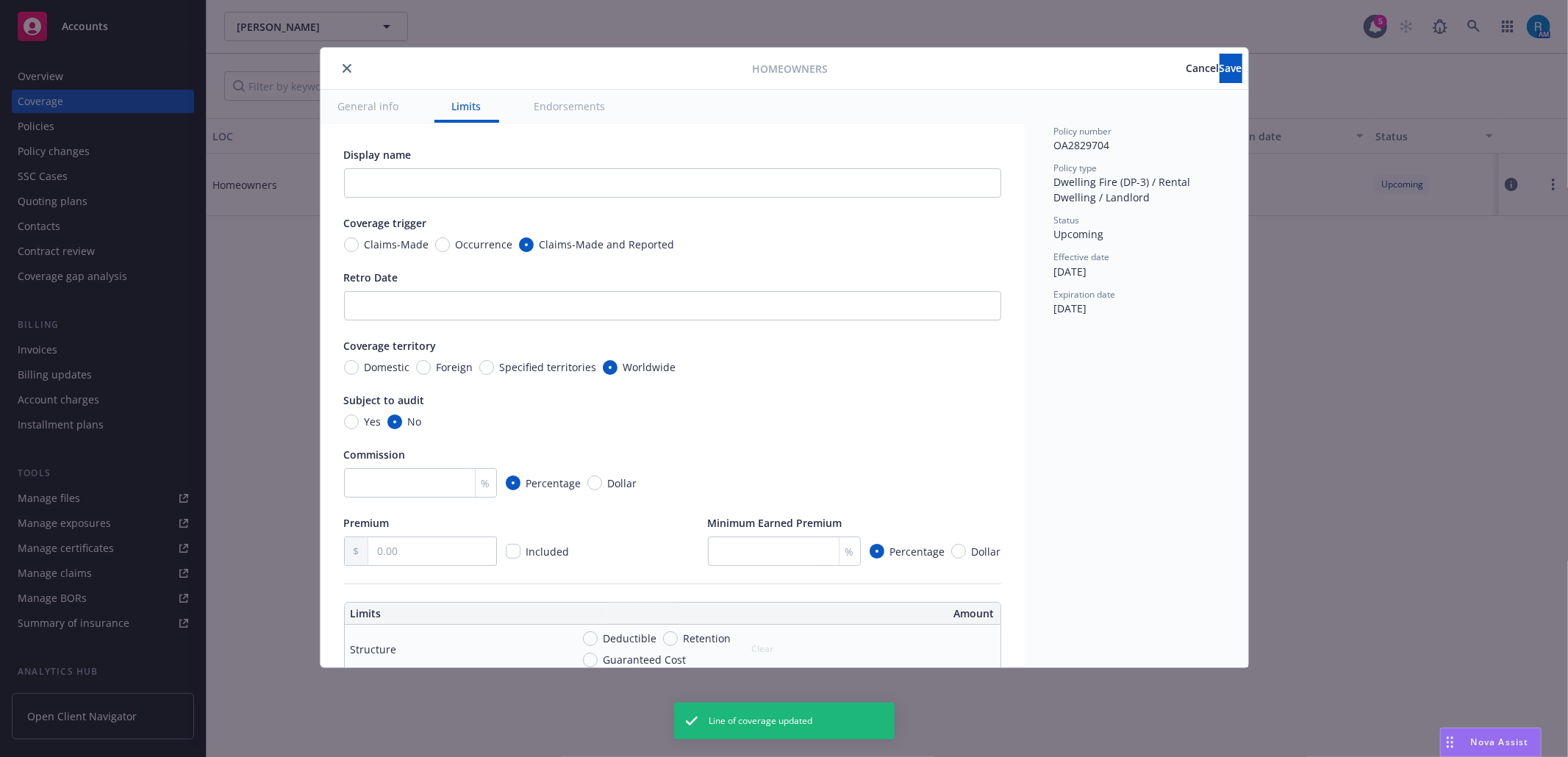
type textarea "x"
type textarea "Dwelling Limit $317,700 Other Structures Limit $31,770 Loss of Use $31,770 Poli…"
click at [347, 65] on icon "close" at bounding box center [347, 68] width 9 height 9
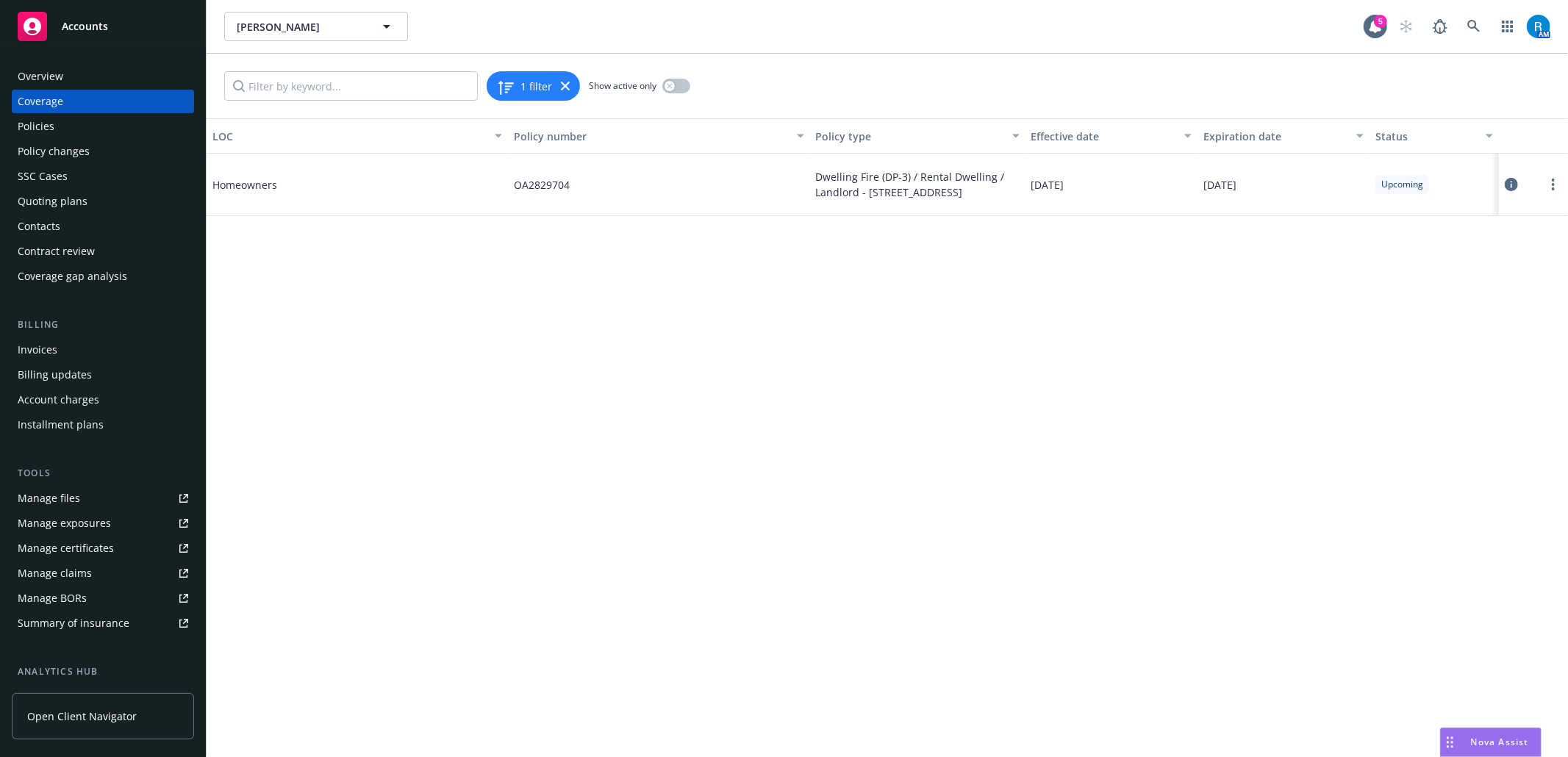
click at [45, 177] on div "SSC Cases" at bounding box center [42, 176] width 50 height 23
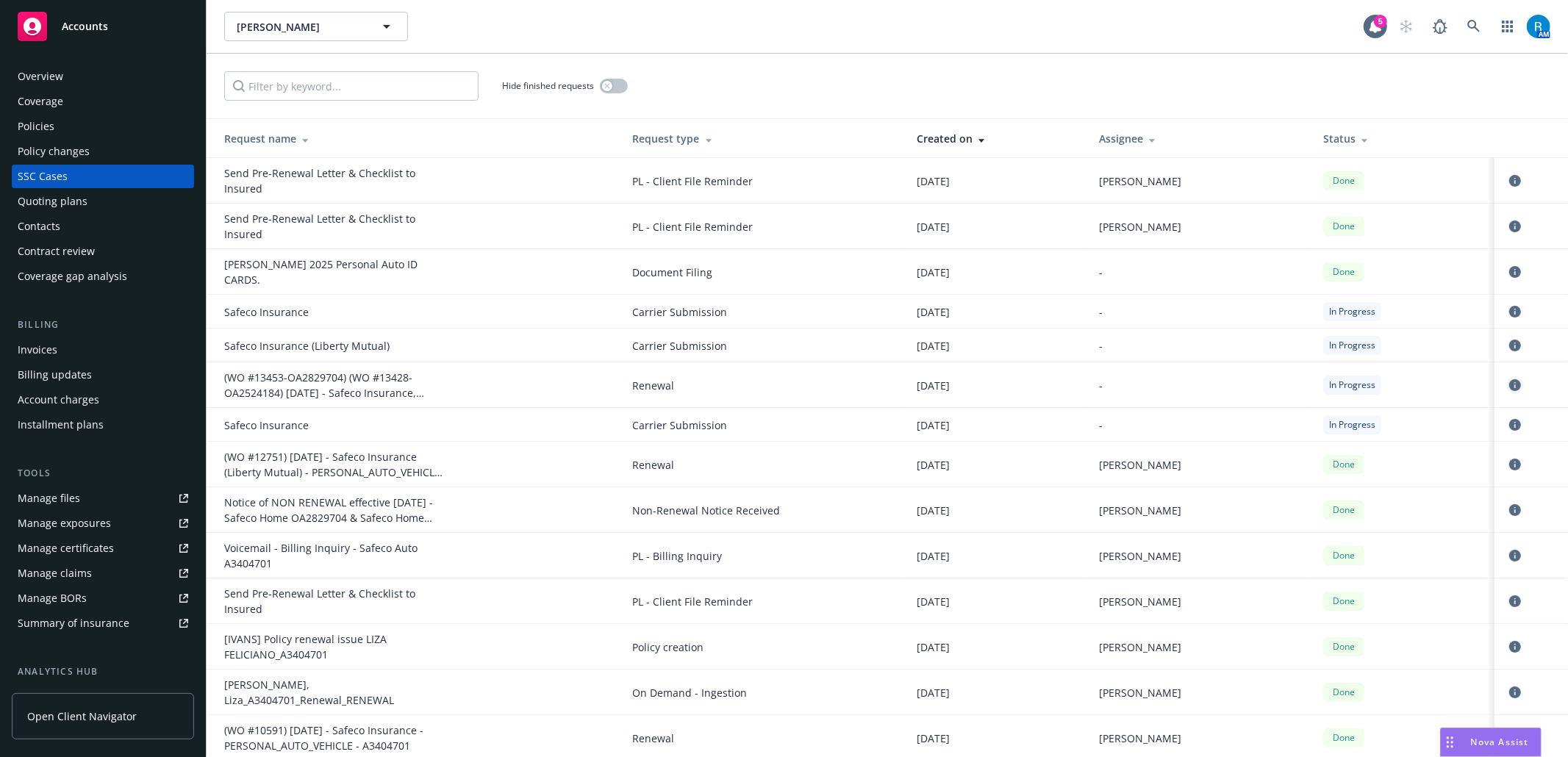
click at [1510, 379] on icon "circleInformation" at bounding box center [1516, 385] width 12 height 12
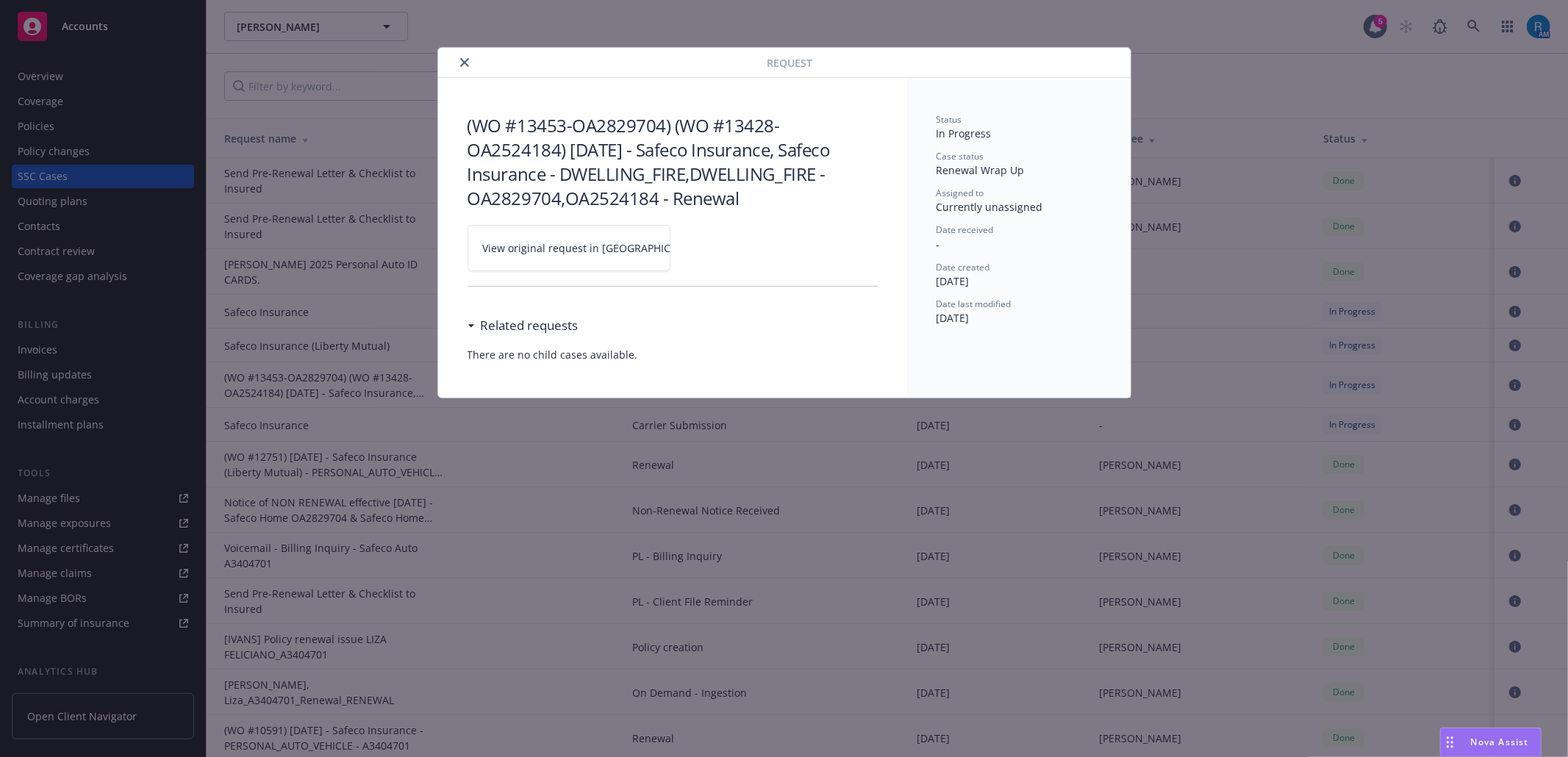
click at [711, 248] on icon at bounding box center [716, 248] width 9 height 9
click at [465, 63] on icon "close" at bounding box center [465, 63] width 9 height 9
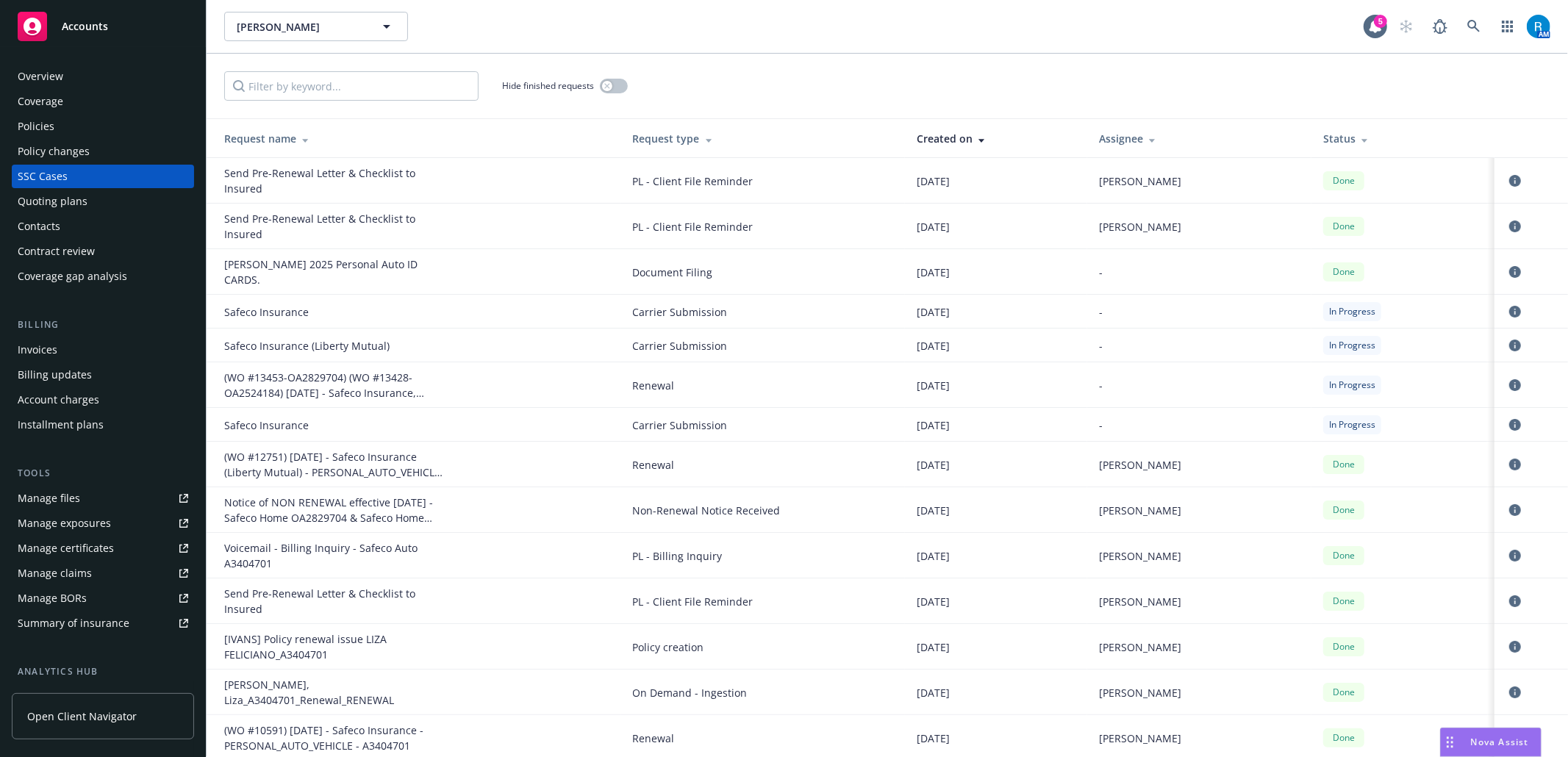
click at [106, 130] on div "Policies" at bounding box center [103, 126] width 171 height 23
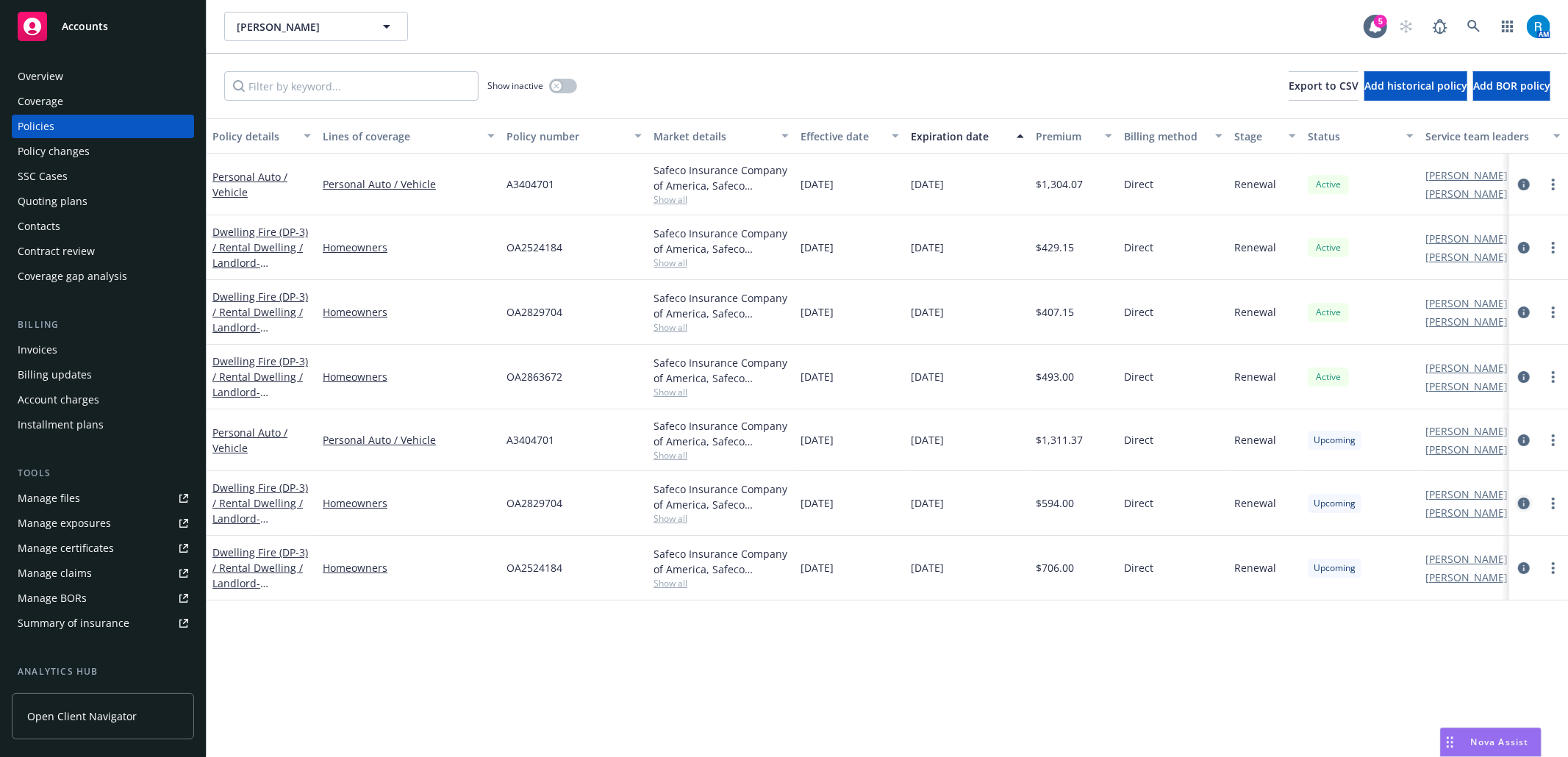
click at [1518, 501] on icon "circleInformation" at bounding box center [1524, 504] width 12 height 12
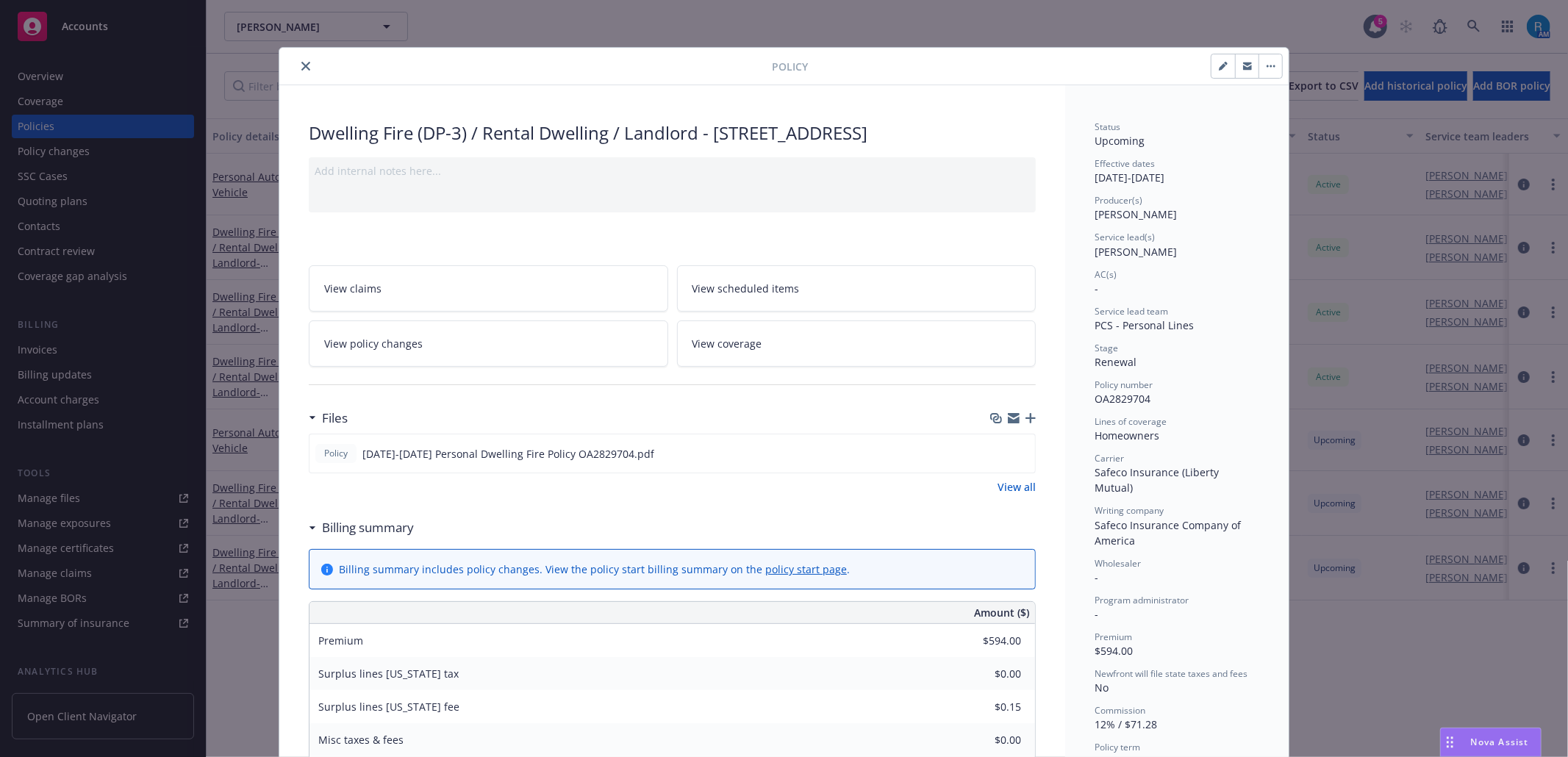
click at [730, 352] on span "View coverage" at bounding box center [727, 344] width 70 height 16
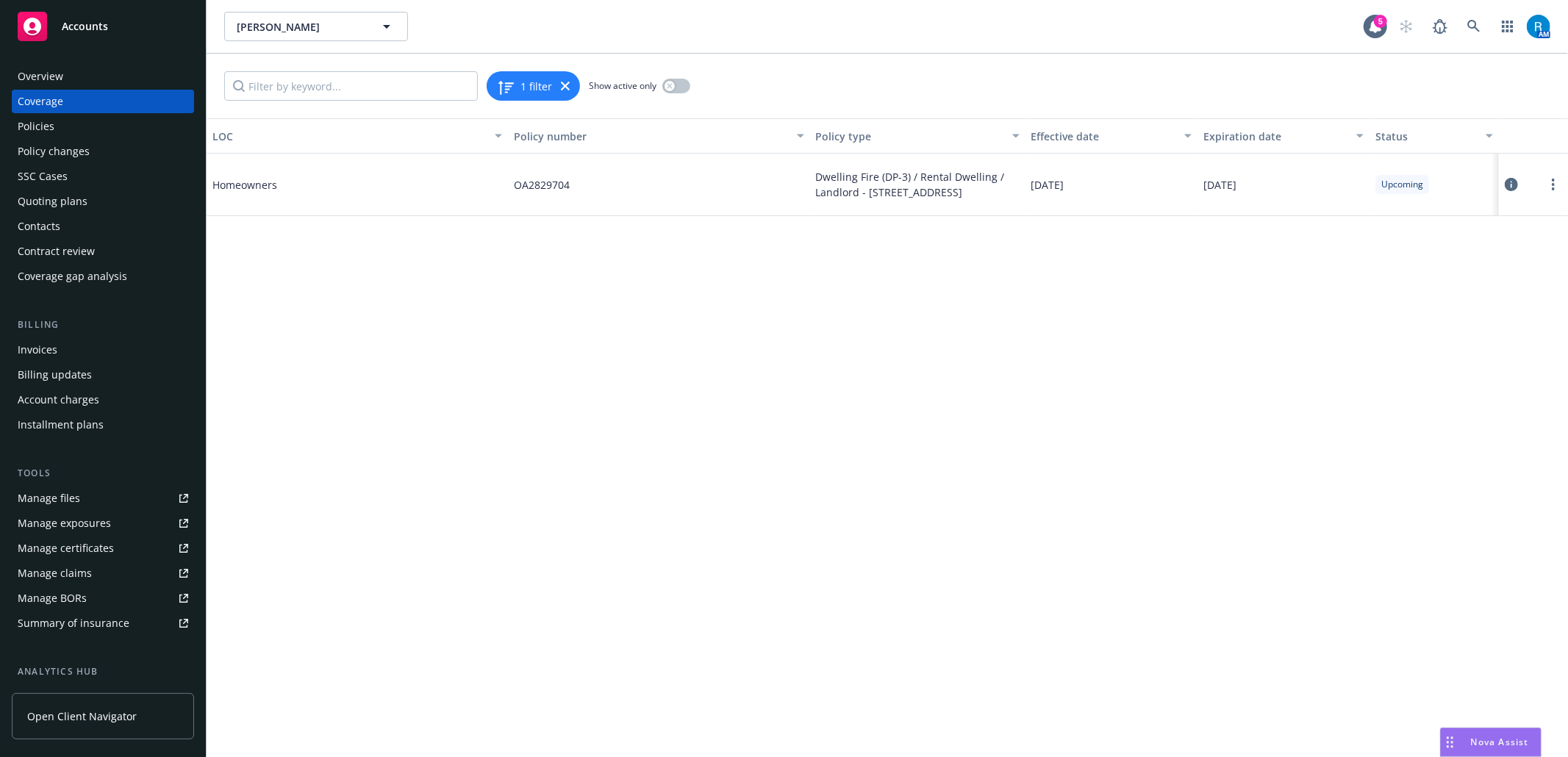
click at [1516, 185] on icon at bounding box center [1511, 184] width 13 height 13
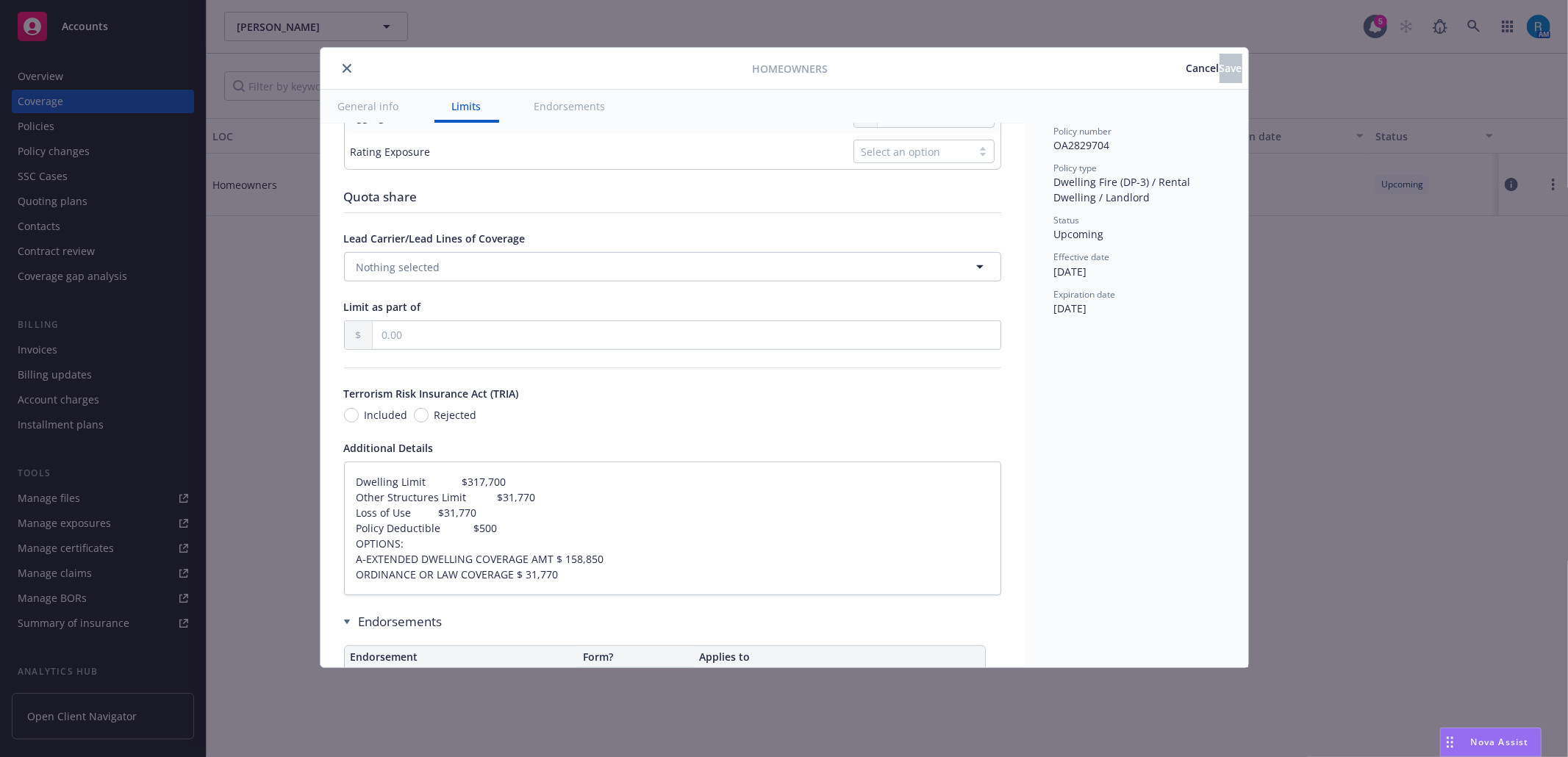
type textarea "x"
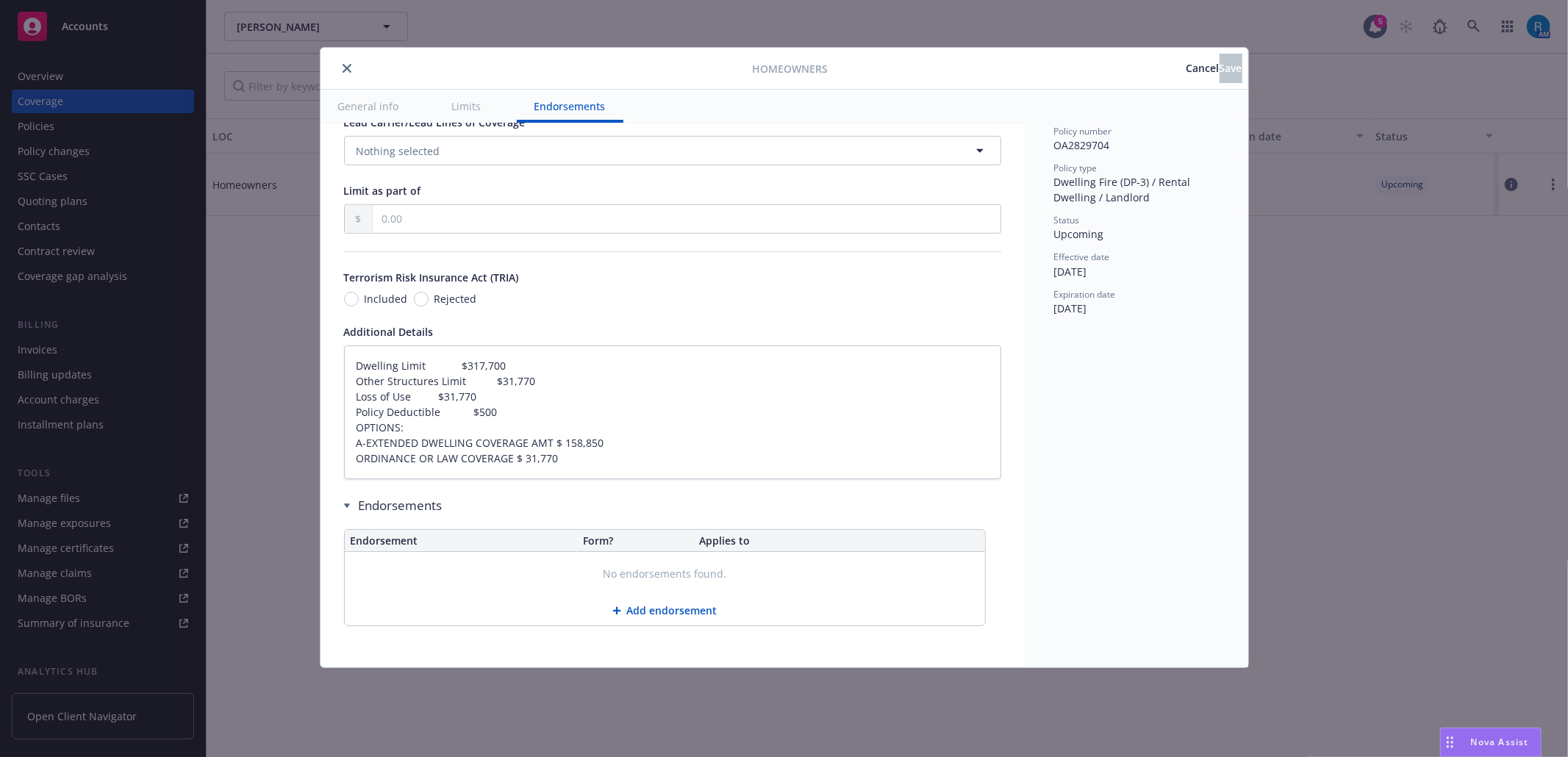
scroll to position [809, 0]
click at [347, 69] on icon "close" at bounding box center [347, 68] width 9 height 9
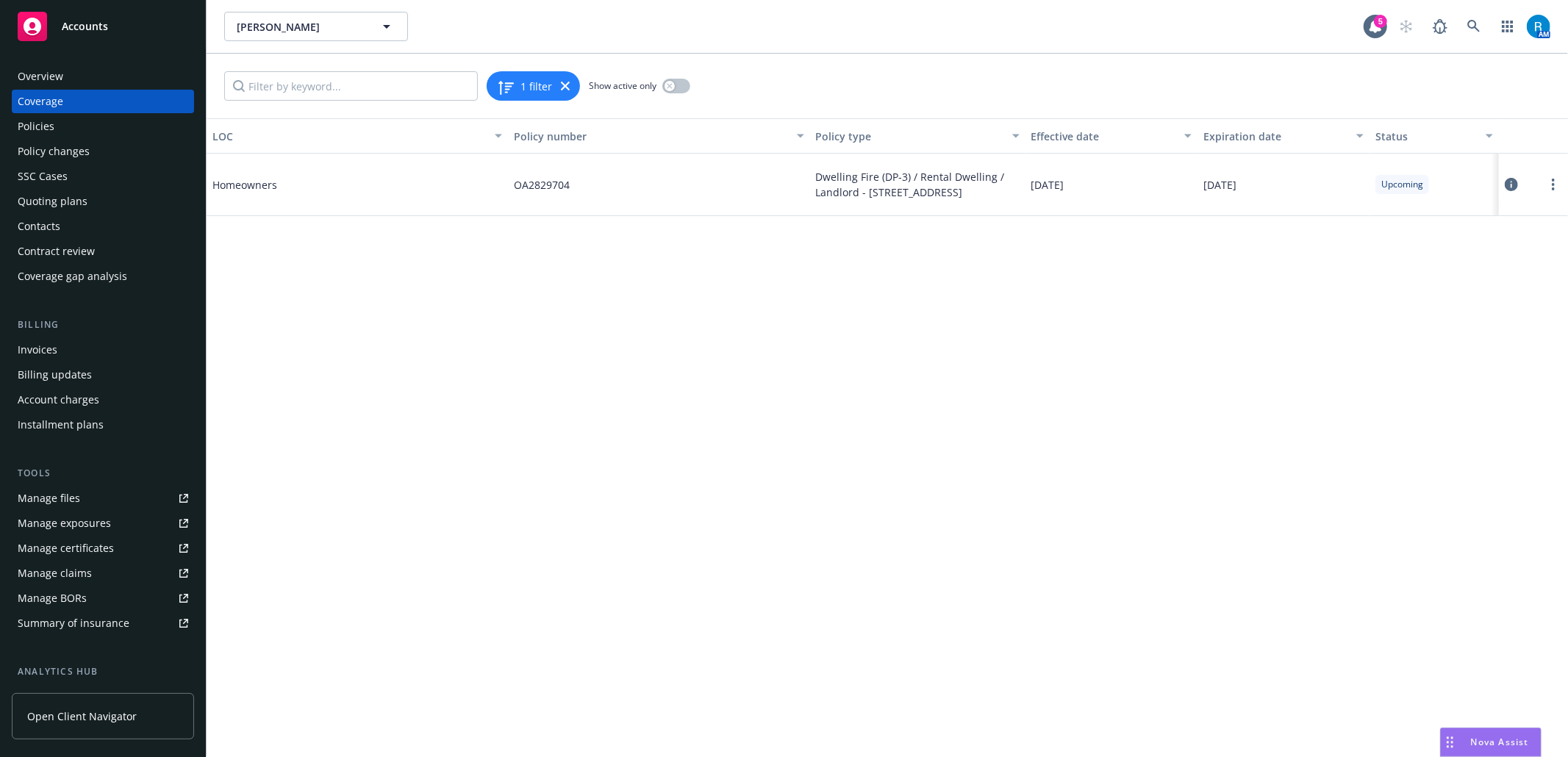
click at [80, 80] on div "Overview" at bounding box center [103, 76] width 171 height 23
